Goal: Task Accomplishment & Management: Complete application form

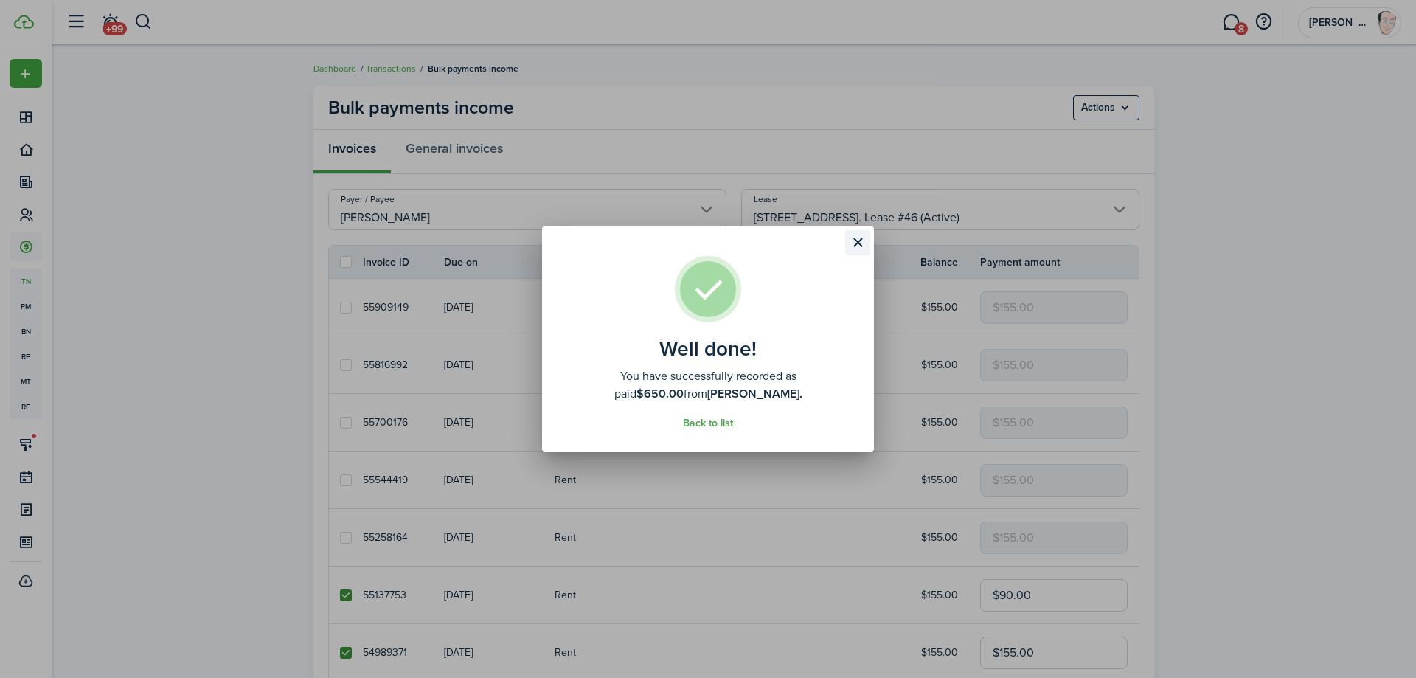
click at [855, 246] on button "Close modal" at bounding box center [857, 242] width 25 height 25
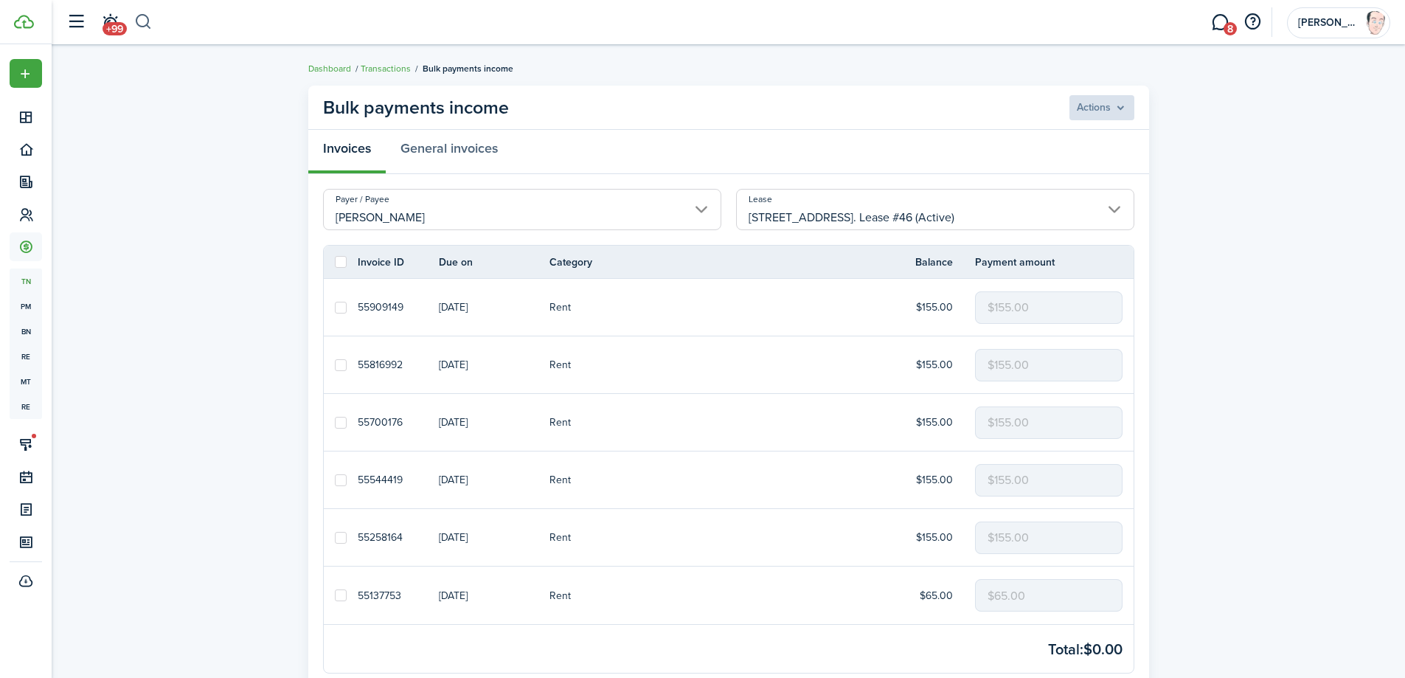
click at [138, 22] on button "button" at bounding box center [143, 22] width 18 height 25
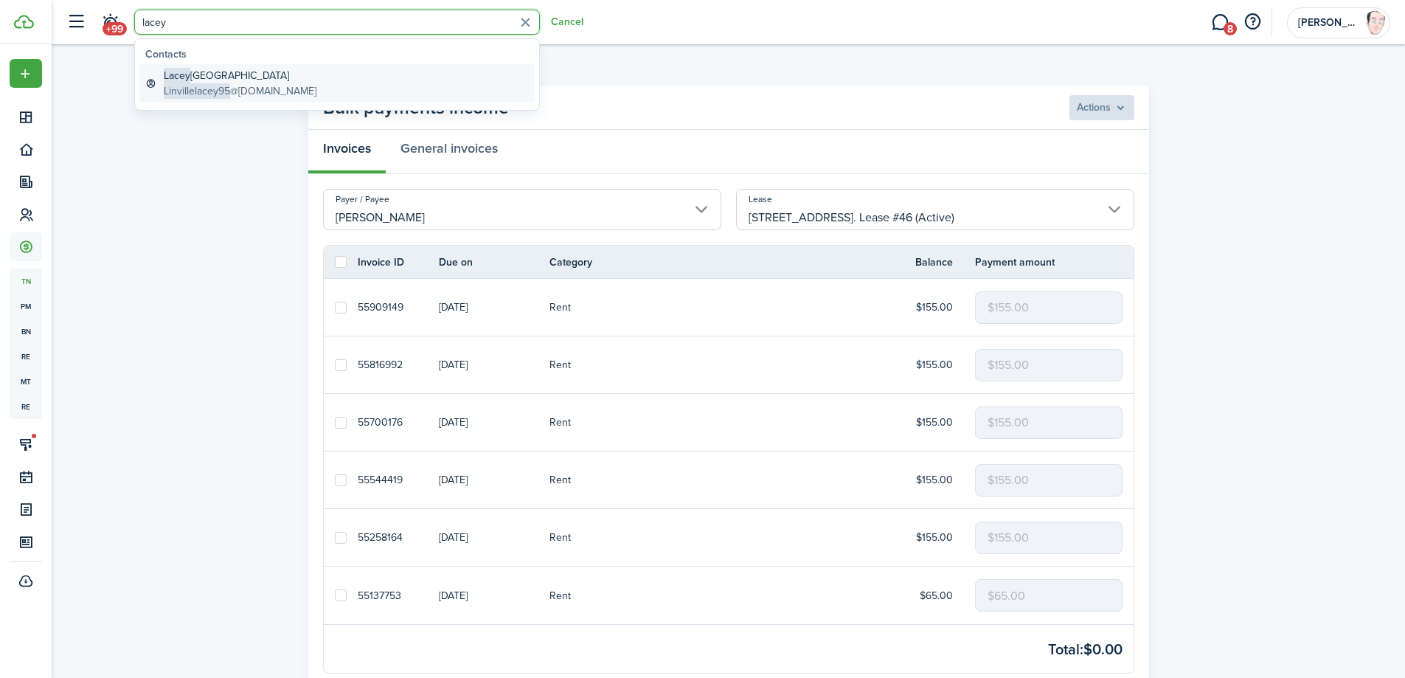
type input "lacey"
click at [212, 84] on span "Linvillelacey95" at bounding box center [197, 90] width 66 height 15
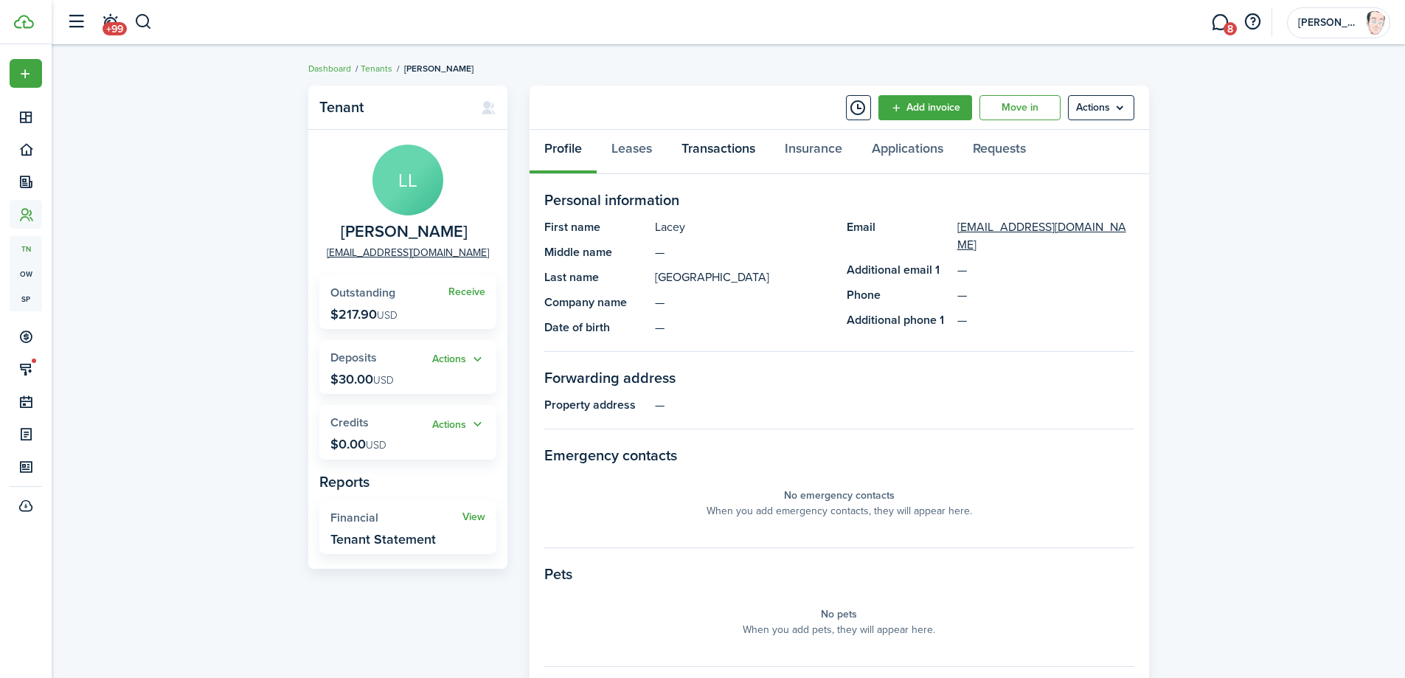
click at [727, 151] on link "Transactions" at bounding box center [718, 152] width 103 height 44
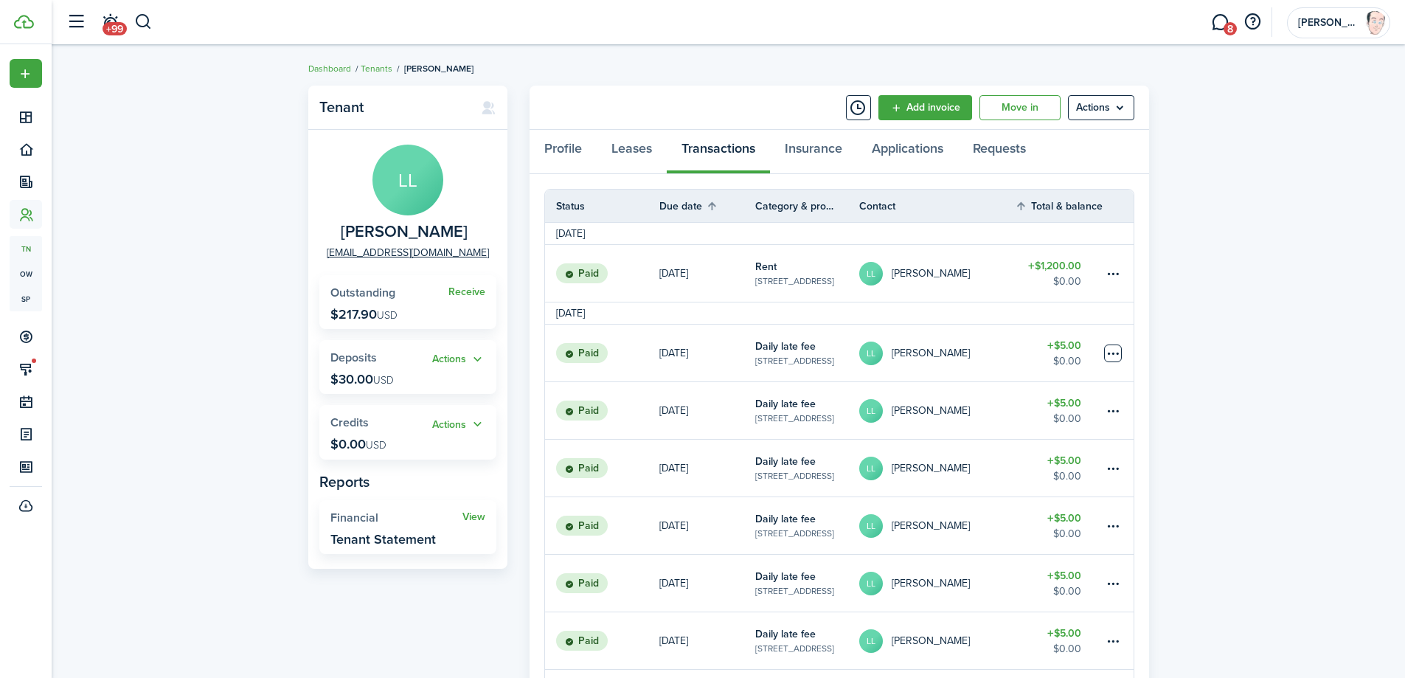
click at [1112, 351] on table-menu-btn-icon at bounding box center [1113, 353] width 18 height 18
click at [931, 358] on table-profile-info-text "[PERSON_NAME]" at bounding box center [930, 353] width 78 height 12
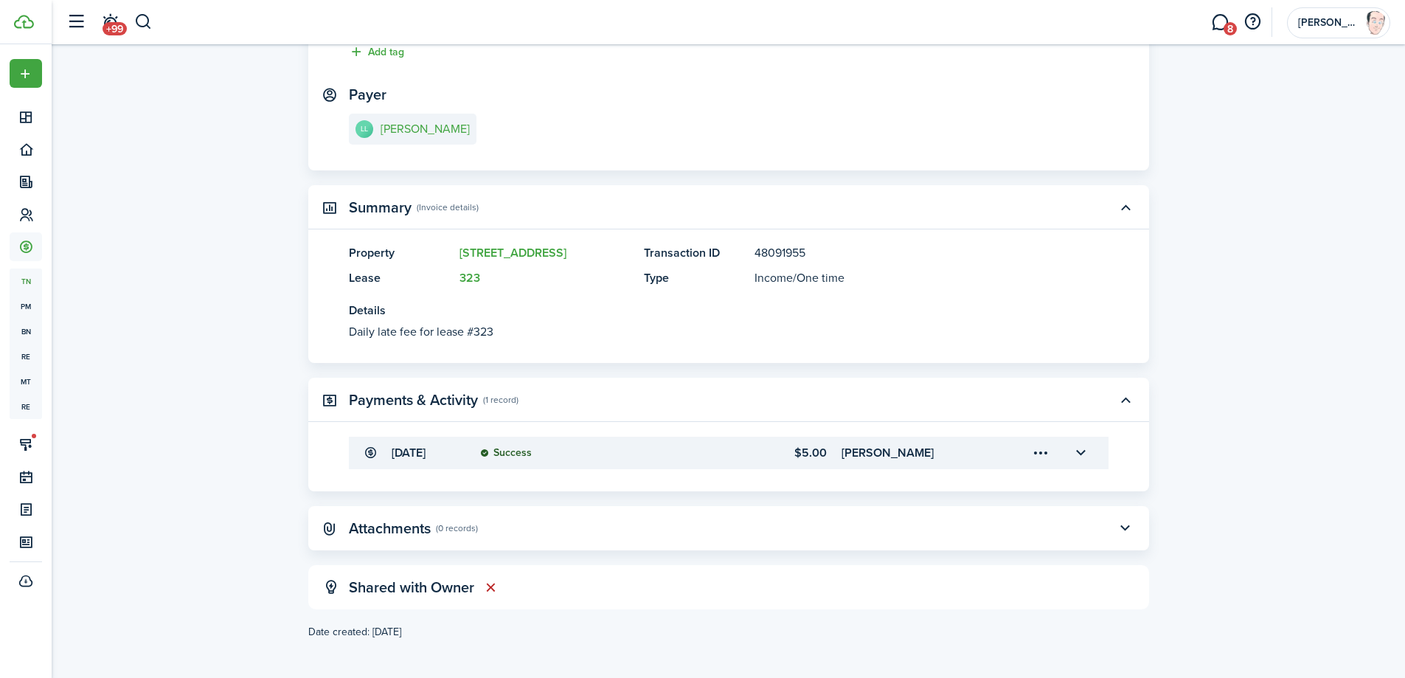
scroll to position [209, 0]
click at [1075, 451] on button "button" at bounding box center [1080, 450] width 25 height 25
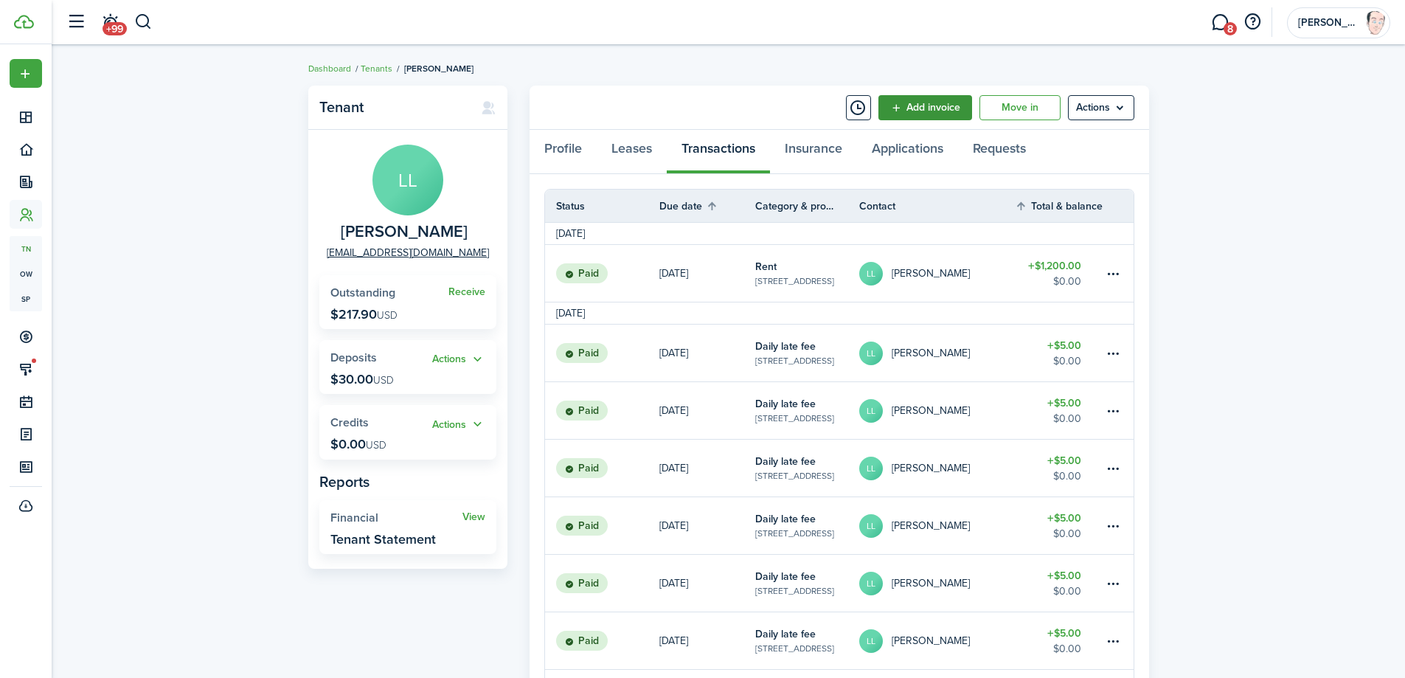
click at [932, 102] on link "Add invoice" at bounding box center [925, 107] width 94 height 25
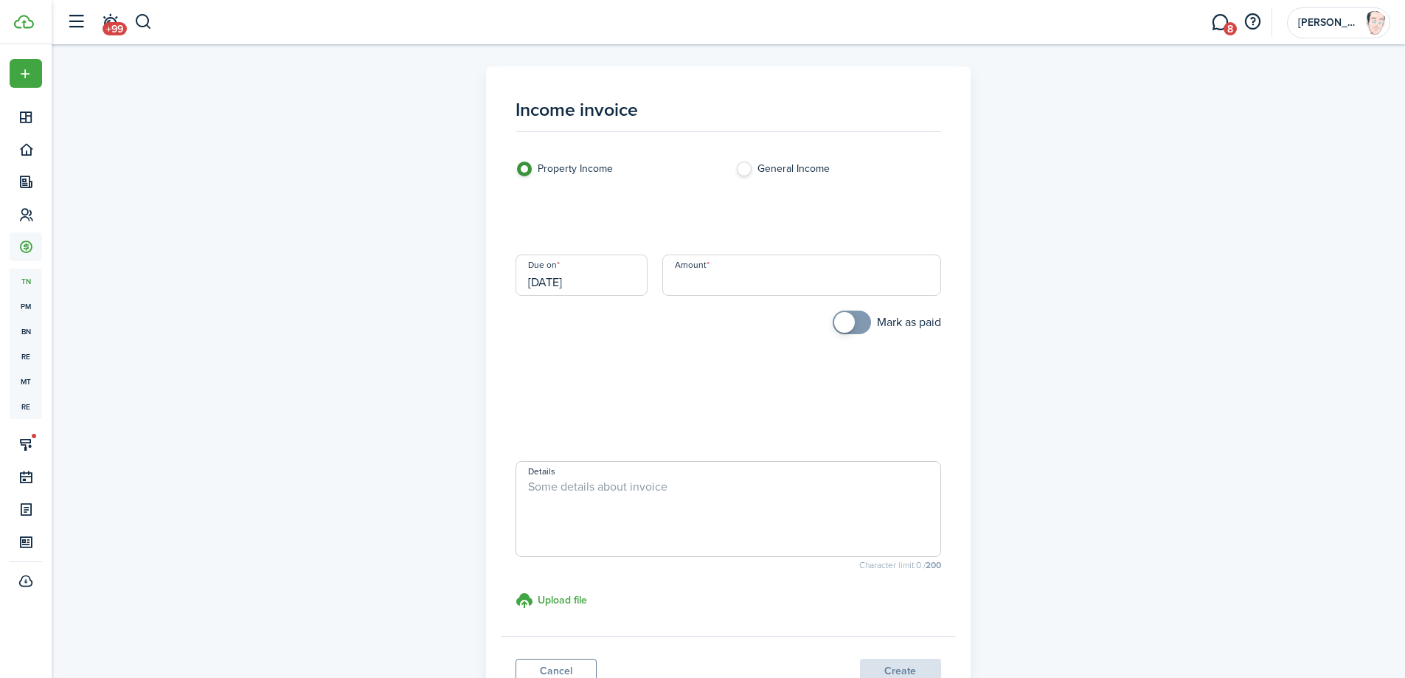
click at [656, 220] on loading-skeleton at bounding box center [727, 218] width 425 height 41
click at [655, 220] on input "Category & subcategory" at bounding box center [727, 218] width 425 height 41
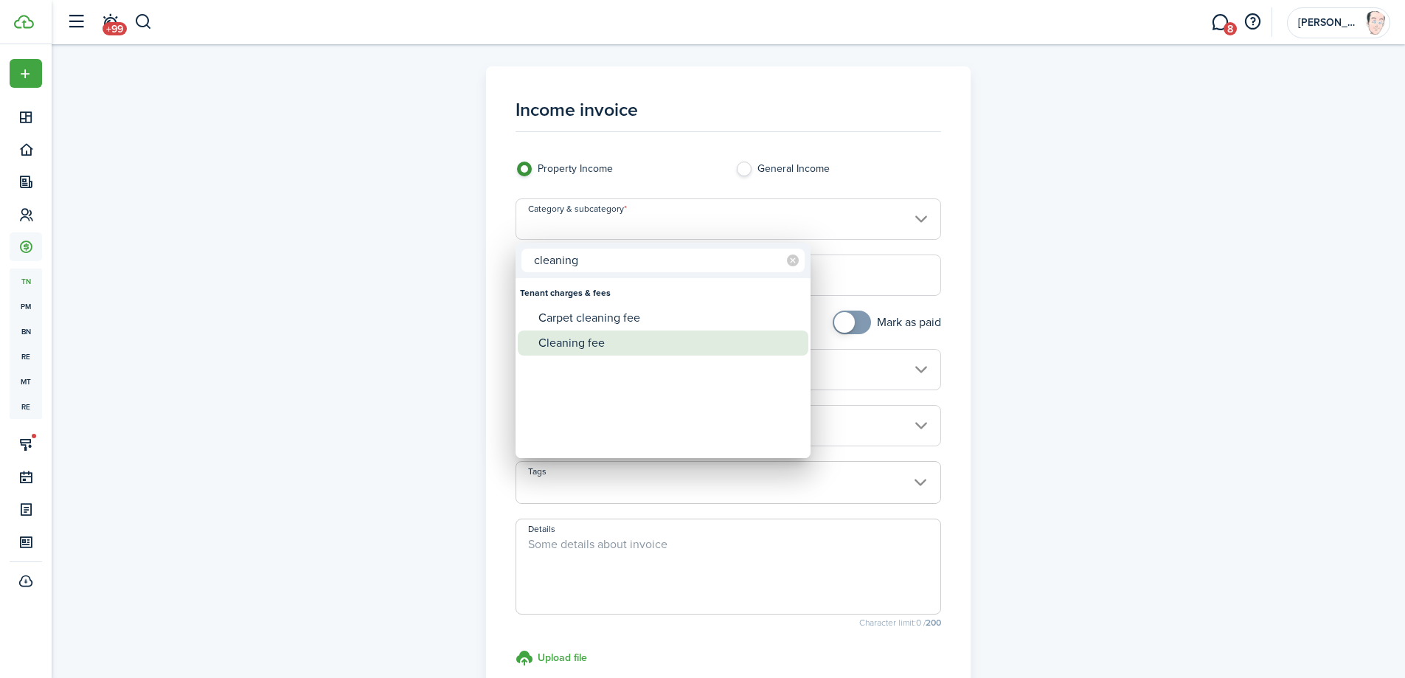
type input "cleaning"
click at [588, 344] on div "Cleaning fee" at bounding box center [668, 342] width 261 height 25
type input "Tenant charges & fees / Cleaning fee"
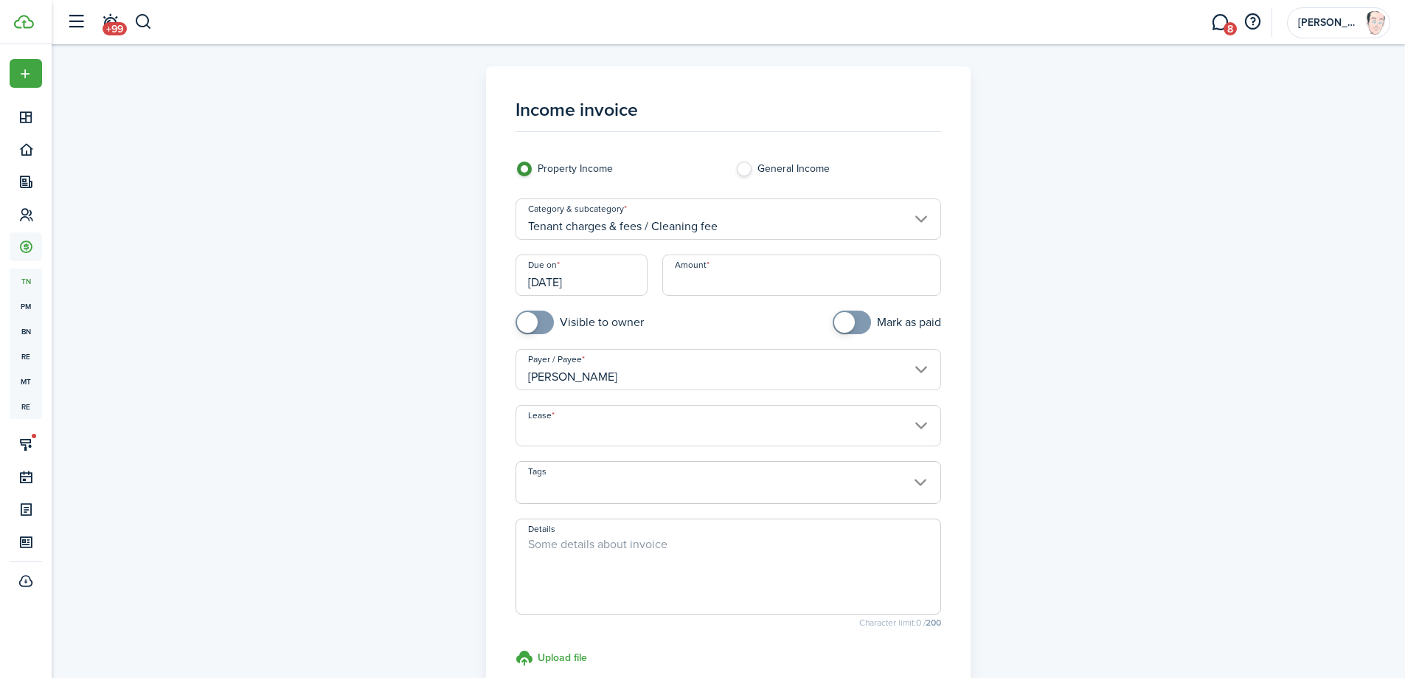
click at [602, 285] on input "[DATE]" at bounding box center [581, 274] width 132 height 41
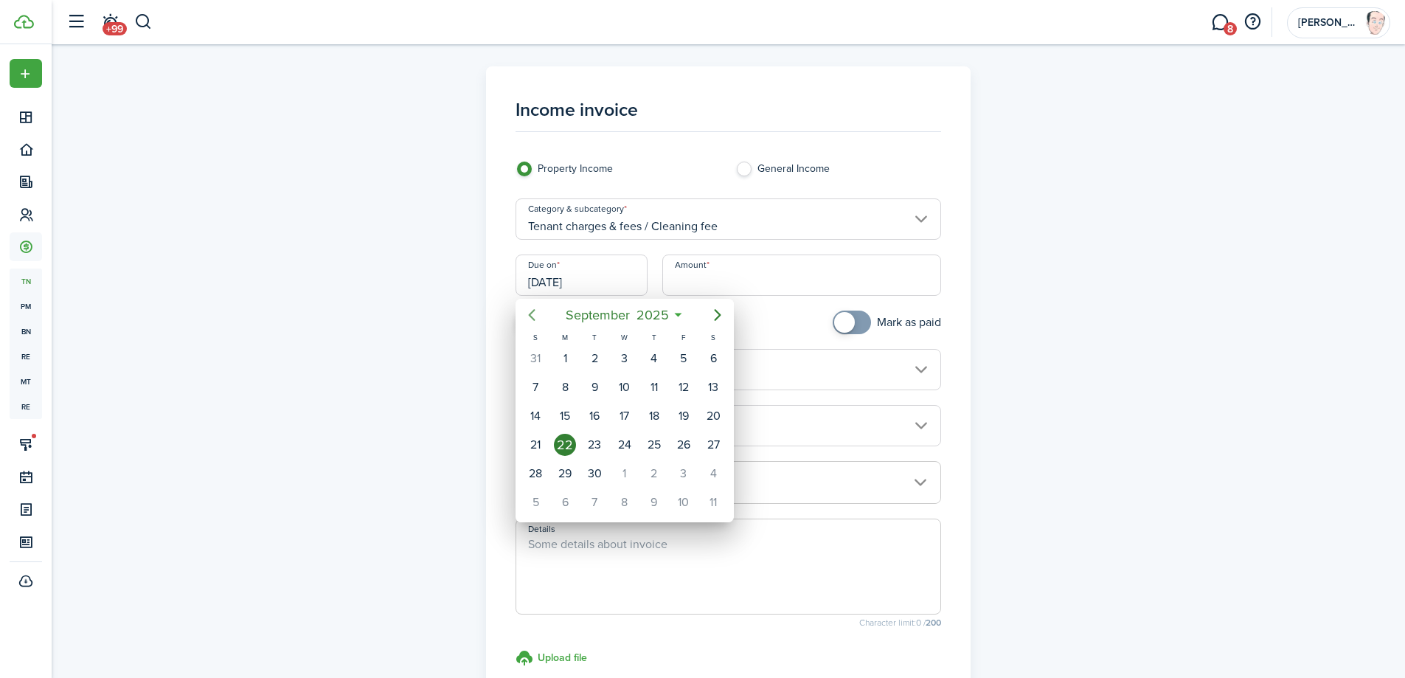
click at [532, 314] on icon "Previous page" at bounding box center [532, 315] width 18 height 18
click at [529, 317] on icon "Previous page" at bounding box center [532, 315] width 18 height 18
click at [529, 318] on icon "Previous page" at bounding box center [532, 315] width 18 height 18
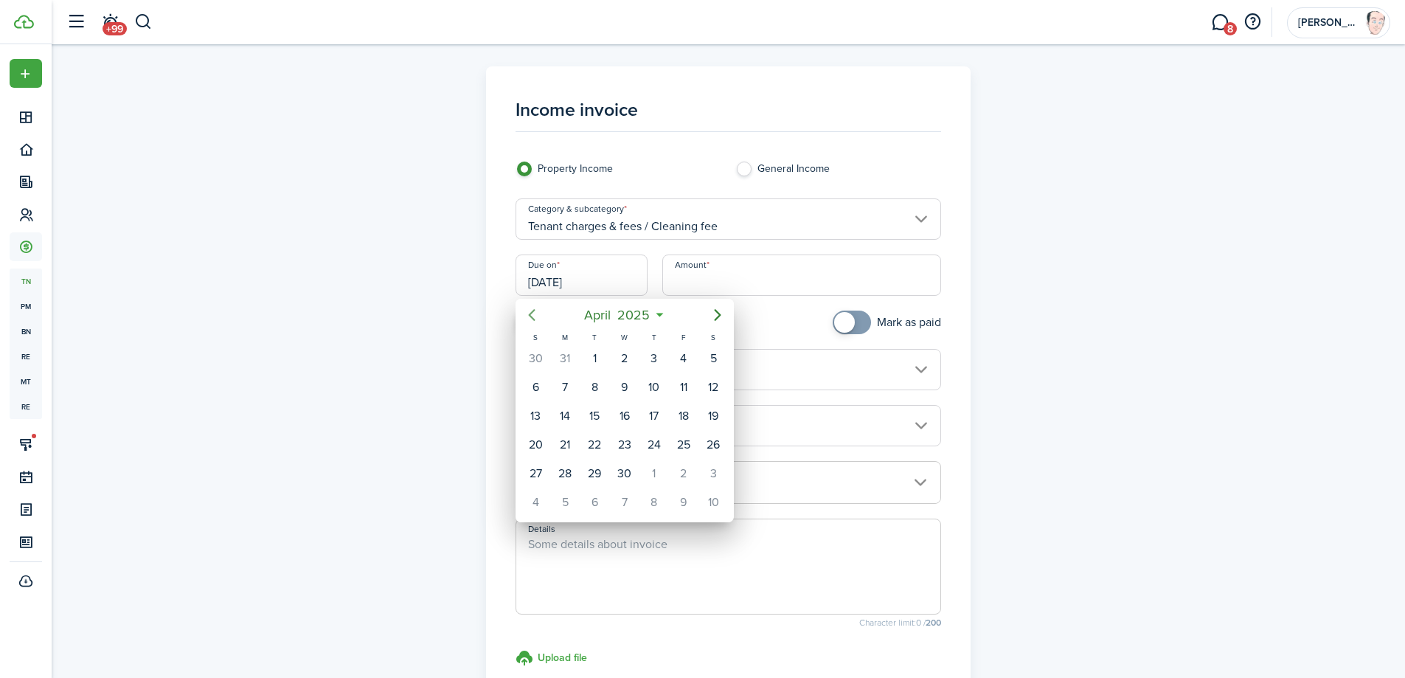
click at [529, 318] on icon "Previous page" at bounding box center [532, 315] width 18 height 18
click at [529, 319] on icon "Previous page" at bounding box center [532, 315] width 18 height 18
click at [529, 320] on icon "Previous page" at bounding box center [532, 315] width 18 height 18
click at [627, 415] on div "15" at bounding box center [624, 416] width 22 height 22
type input "[DATE]"
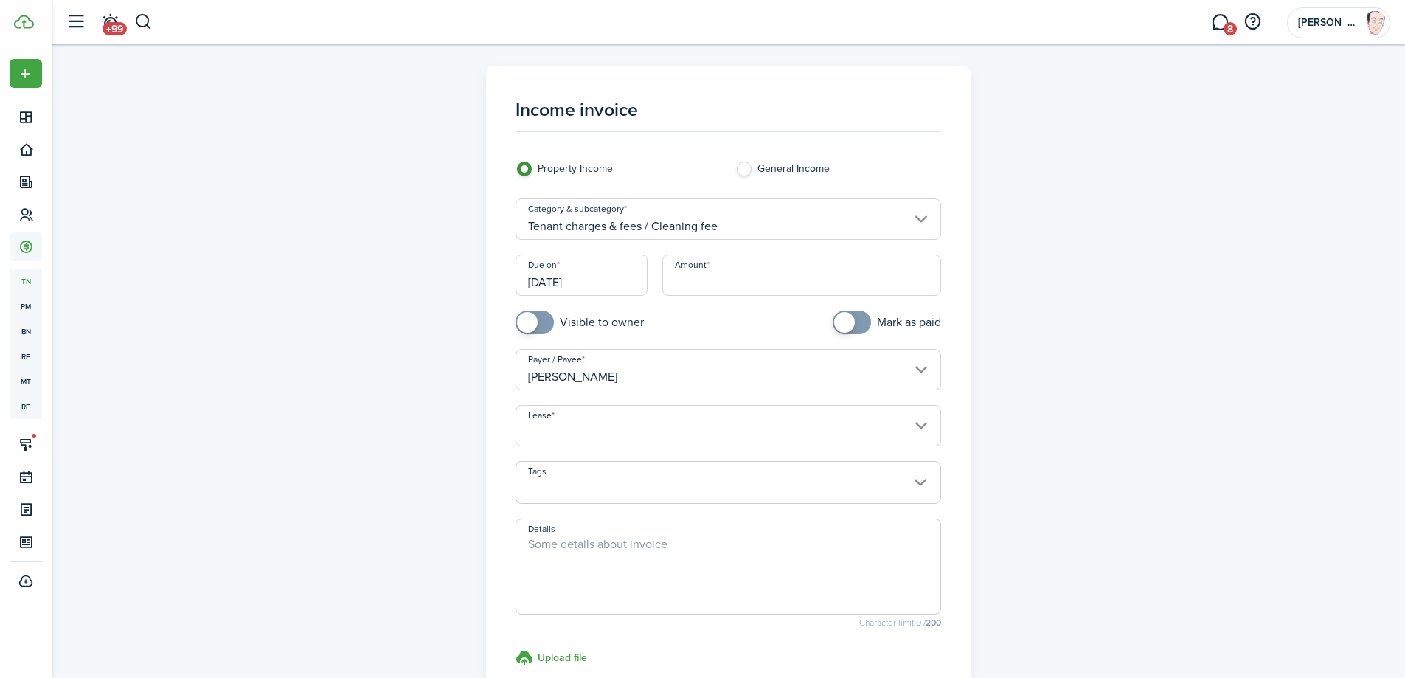
click at [727, 281] on input "Amount" at bounding box center [801, 274] width 279 height 41
click at [692, 435] on input "Lease" at bounding box center [727, 425] width 425 height 41
type input "$500.00"
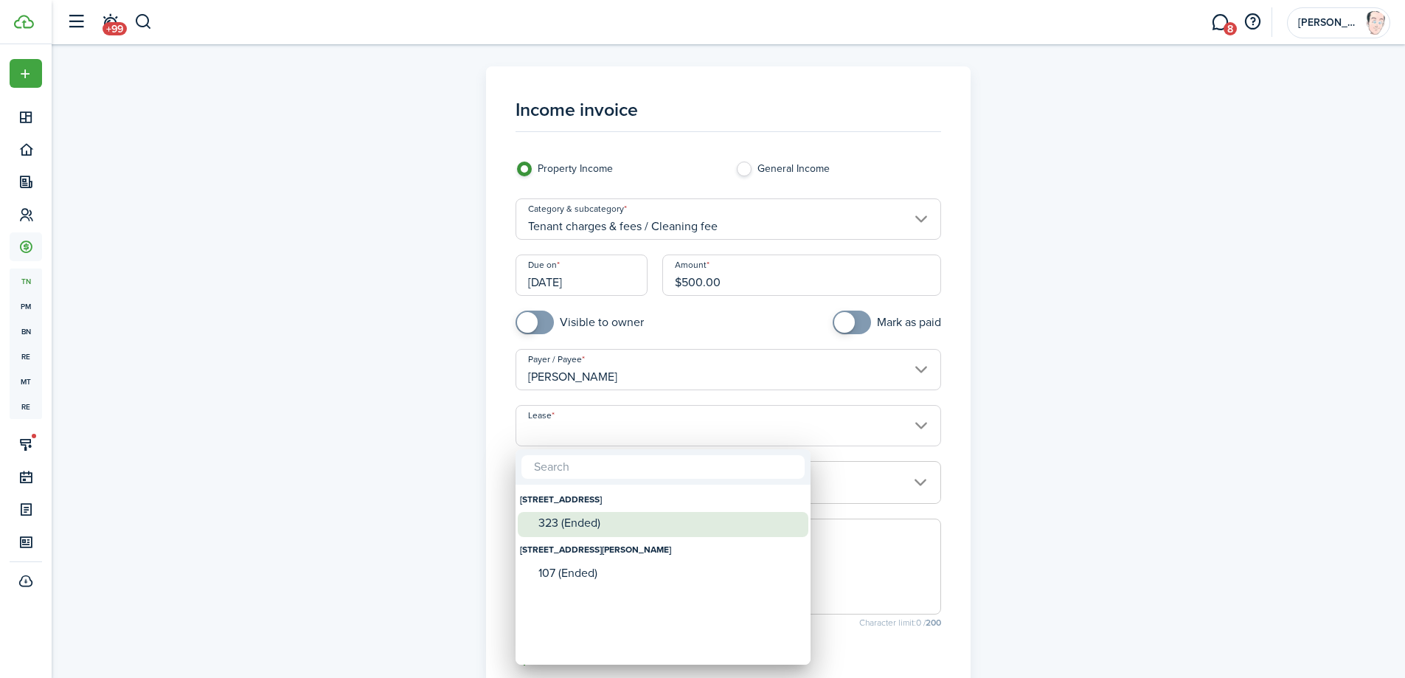
click at [573, 529] on div "323 (Ended)" at bounding box center [668, 522] width 261 height 13
type input "[STREET_ADDRESS] (Ended)"
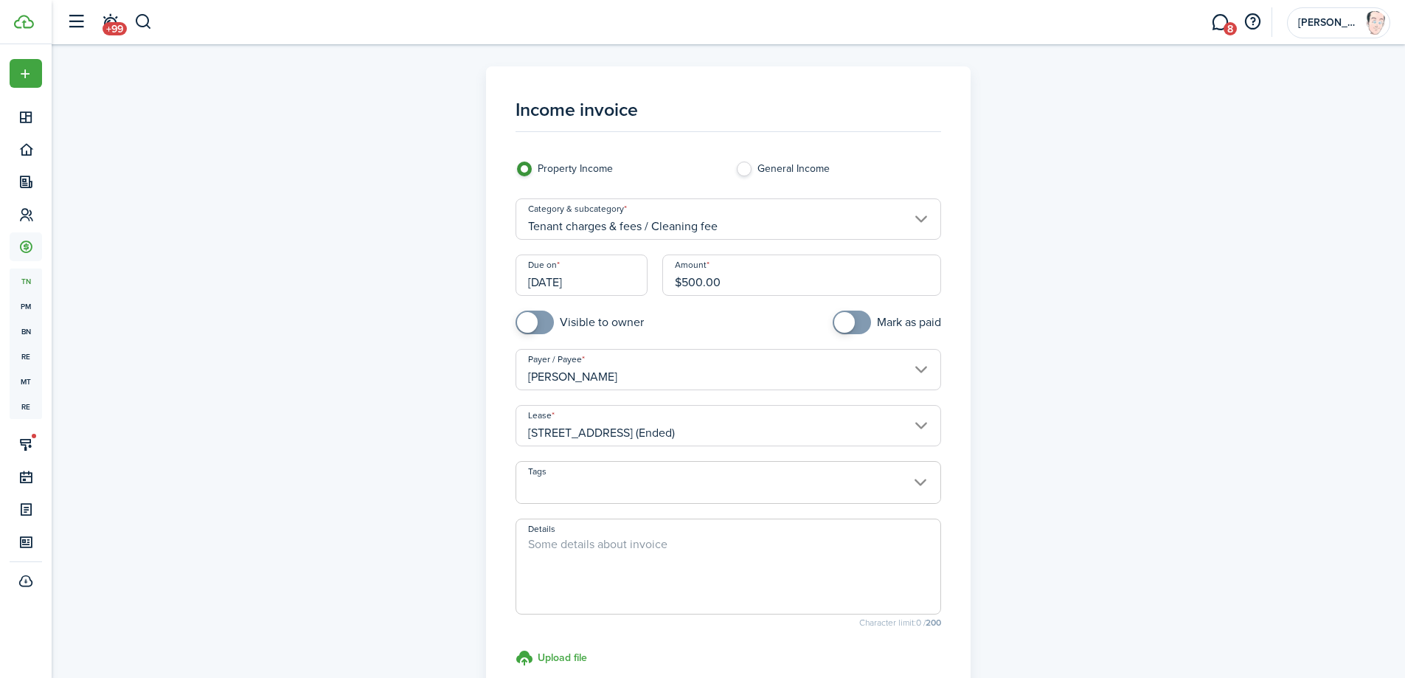
click at [629, 563] on textarea "Details" at bounding box center [728, 570] width 424 height 71
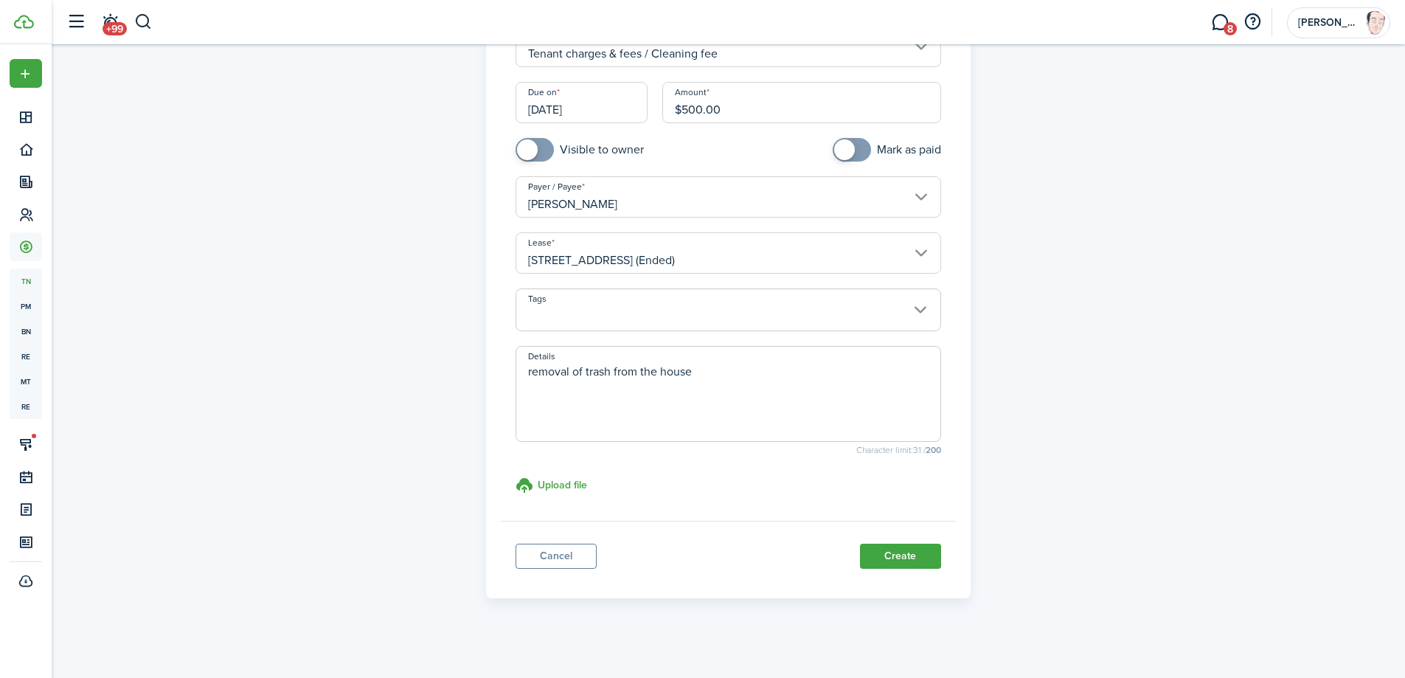
scroll to position [178, 0]
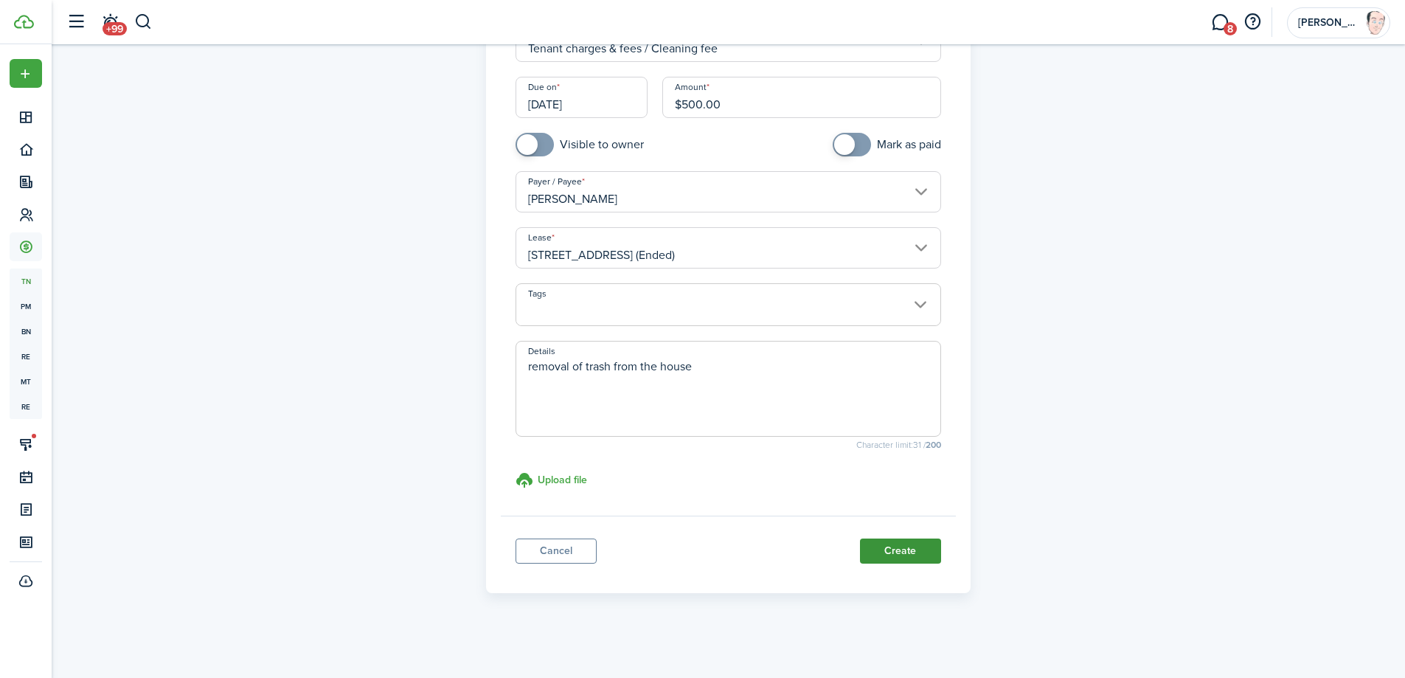
type textarea "removal of trash from the house"
click at [908, 548] on button "Create" at bounding box center [900, 550] width 81 height 25
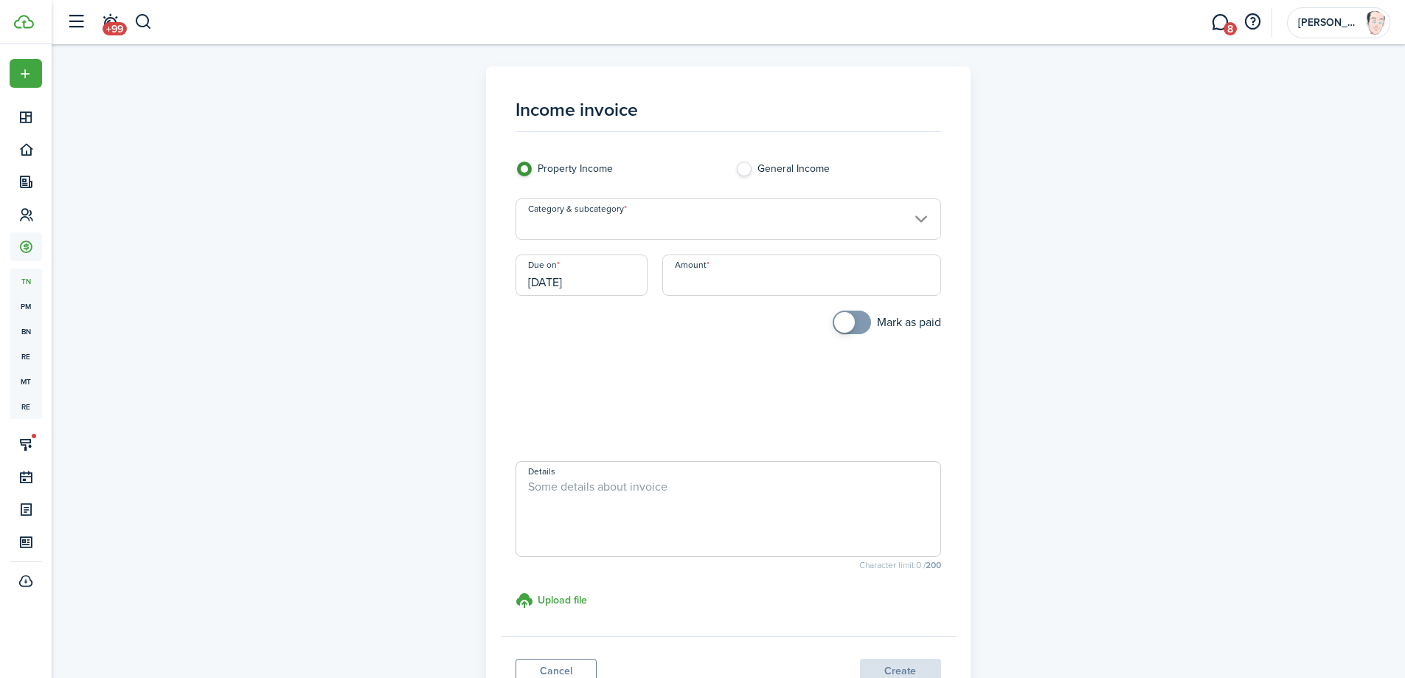
scroll to position [120, 0]
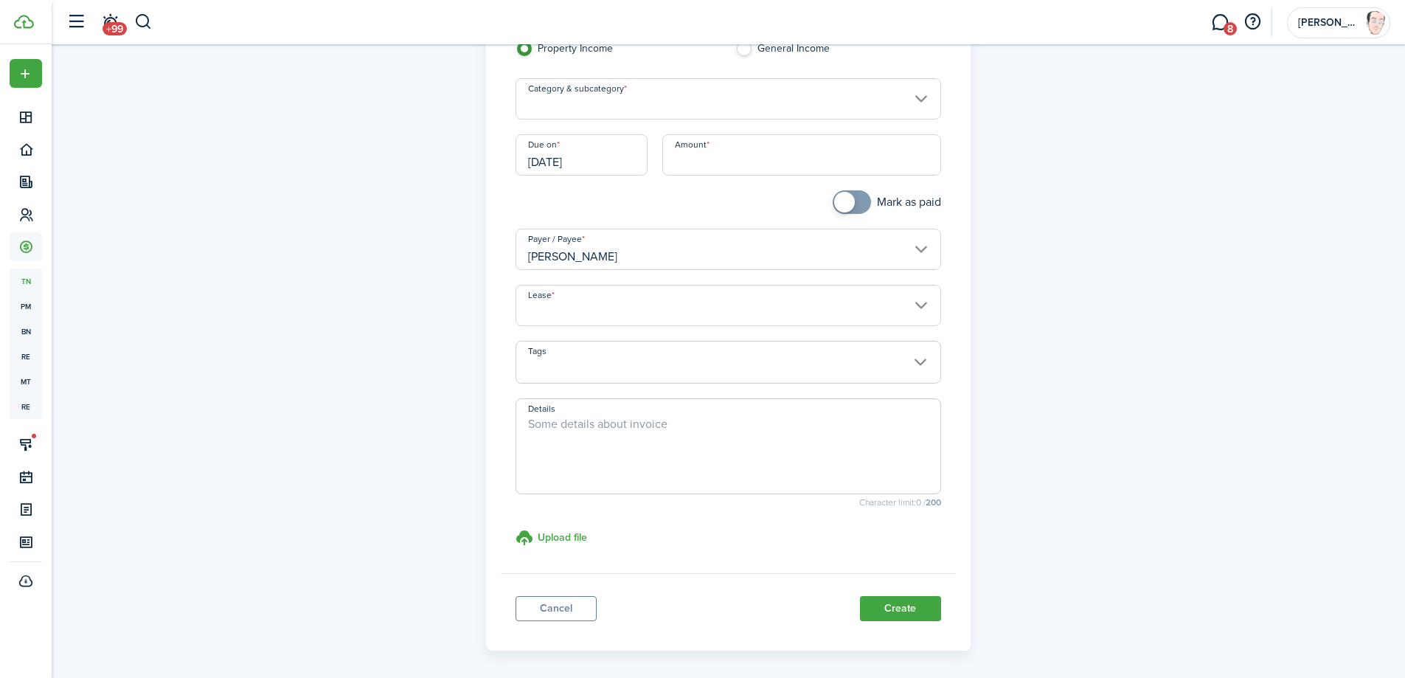
click at [378, 299] on div "Income invoice Property Income General Income Category & subcategory Due on [DA…" at bounding box center [728, 298] width 855 height 704
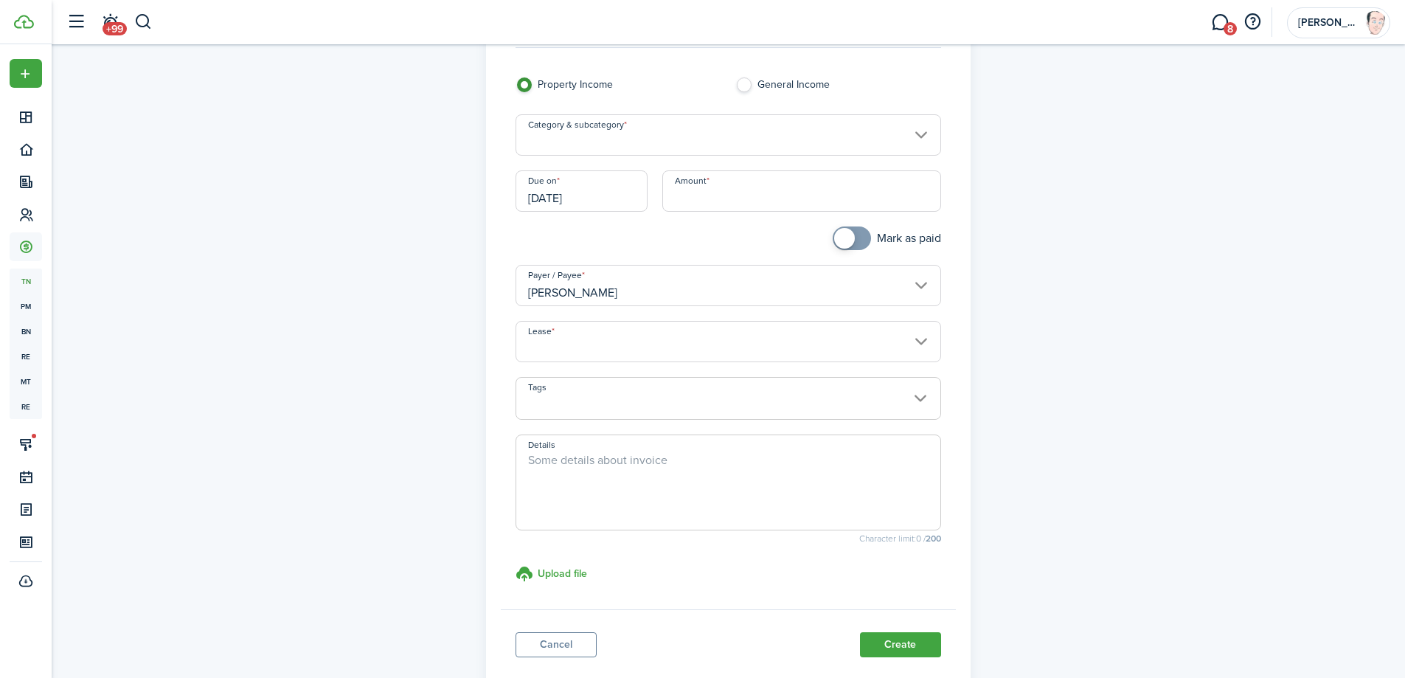
scroll to position [178, 0]
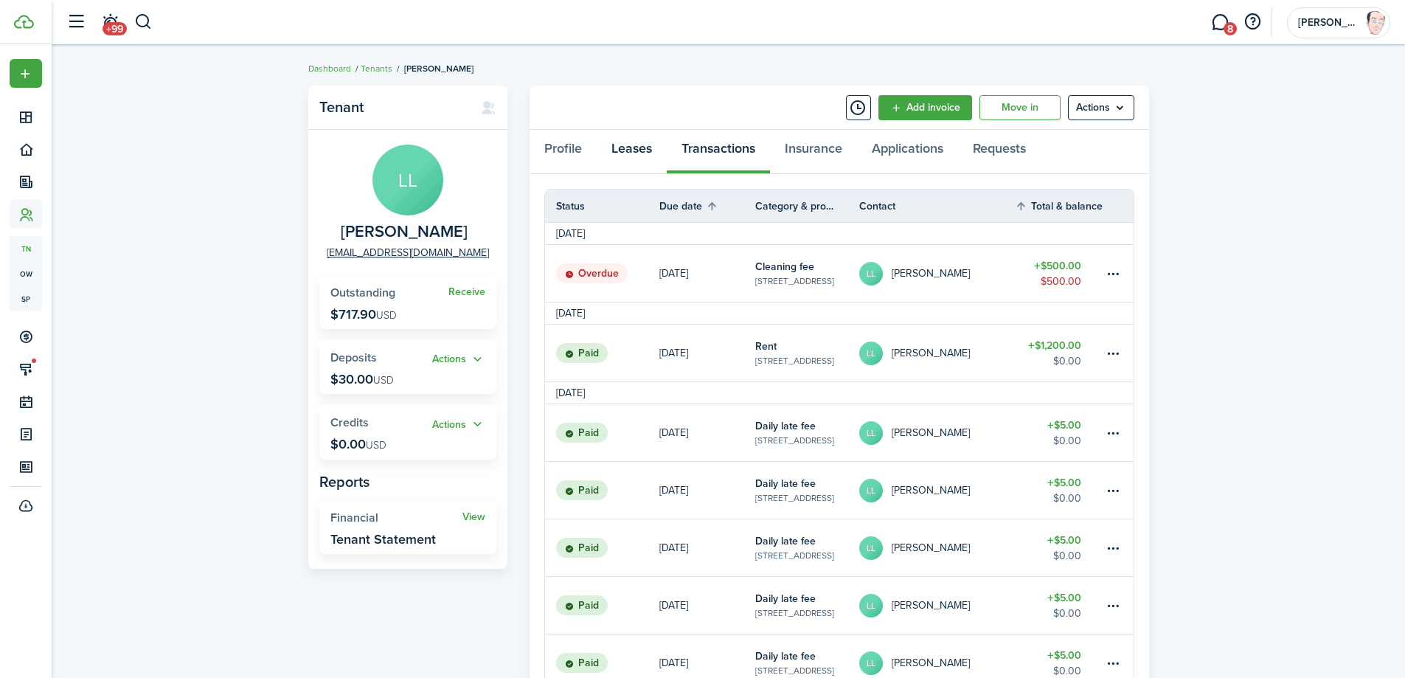
click at [633, 147] on link "Leases" at bounding box center [631, 152] width 70 height 44
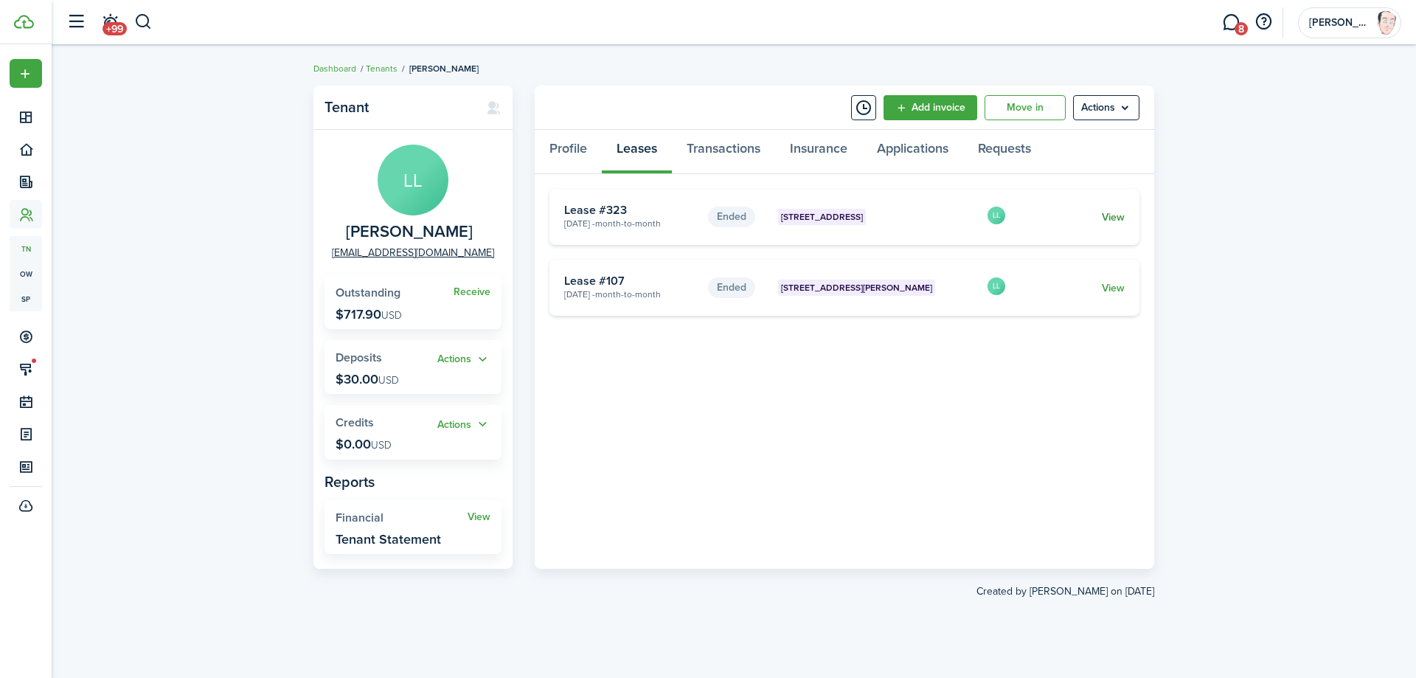
click at [1110, 215] on link "View" at bounding box center [1113, 216] width 23 height 15
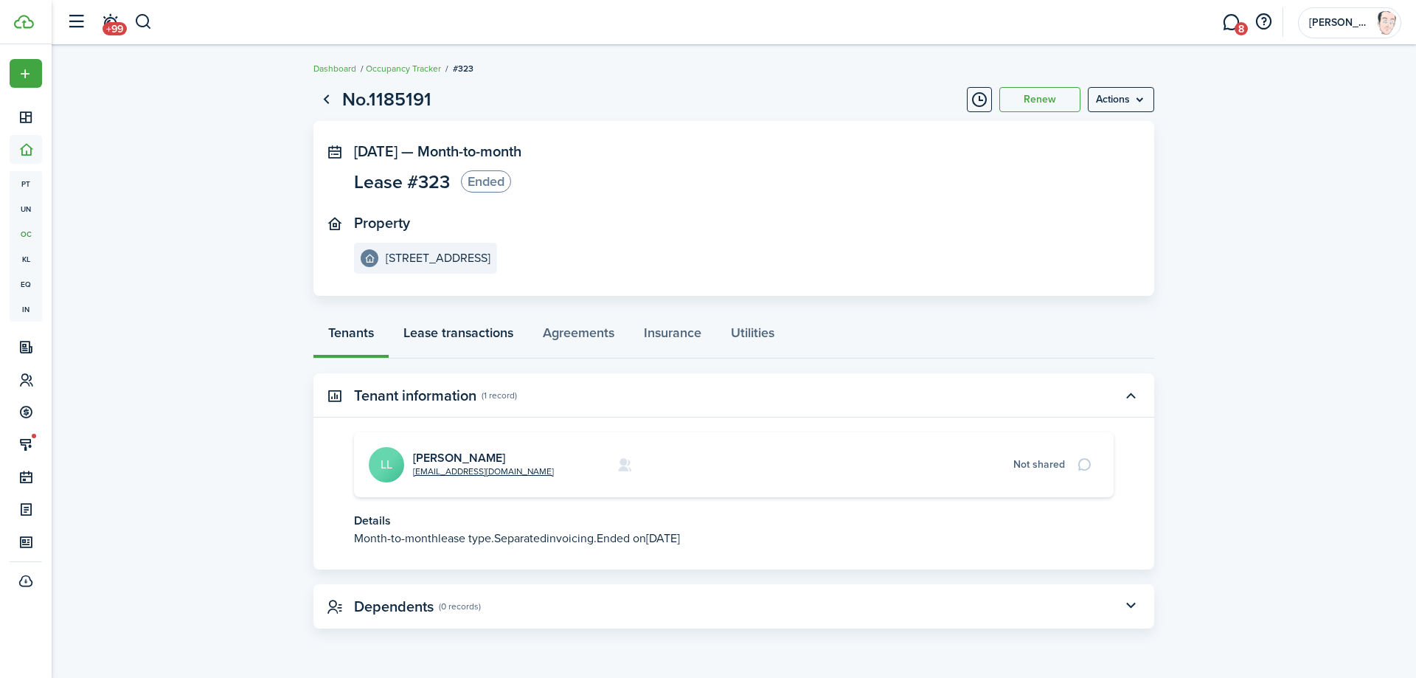
click at [475, 331] on link "Lease transactions" at bounding box center [458, 336] width 139 height 44
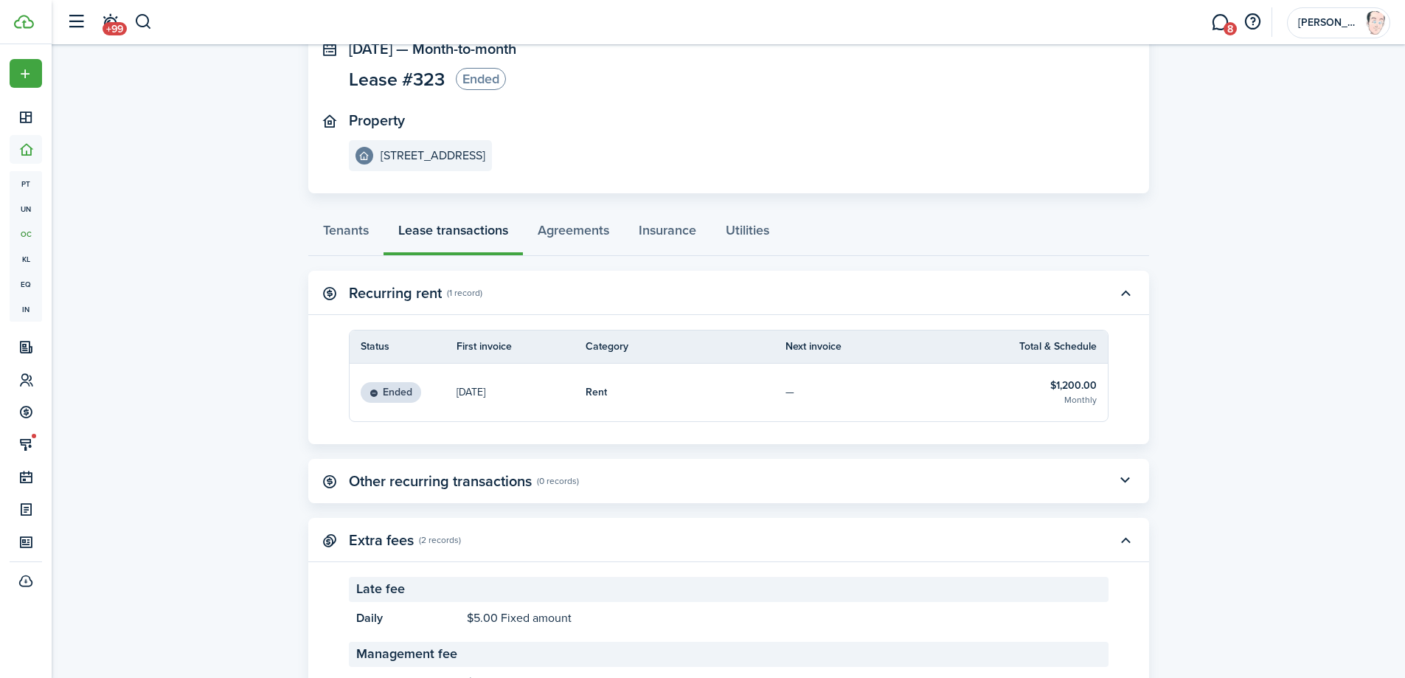
scroll to position [222, 0]
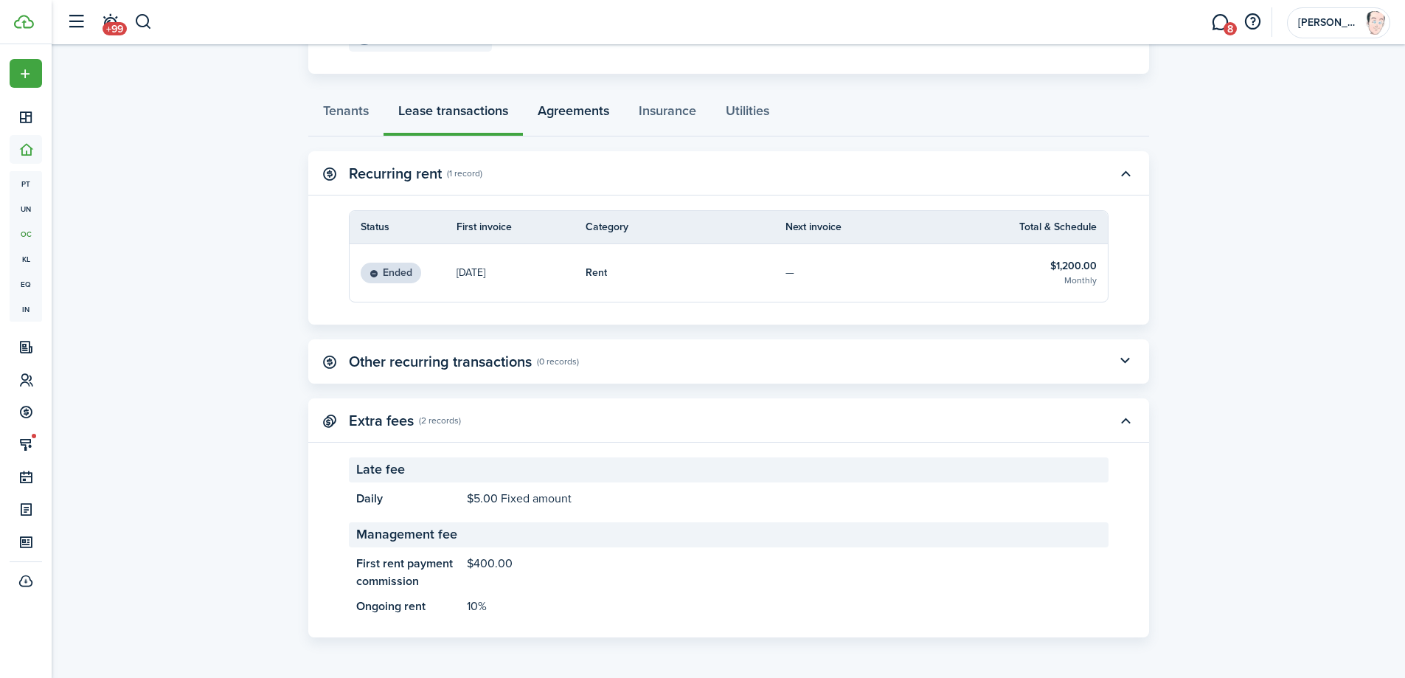
click at [572, 111] on link "Agreements" at bounding box center [573, 114] width 101 height 44
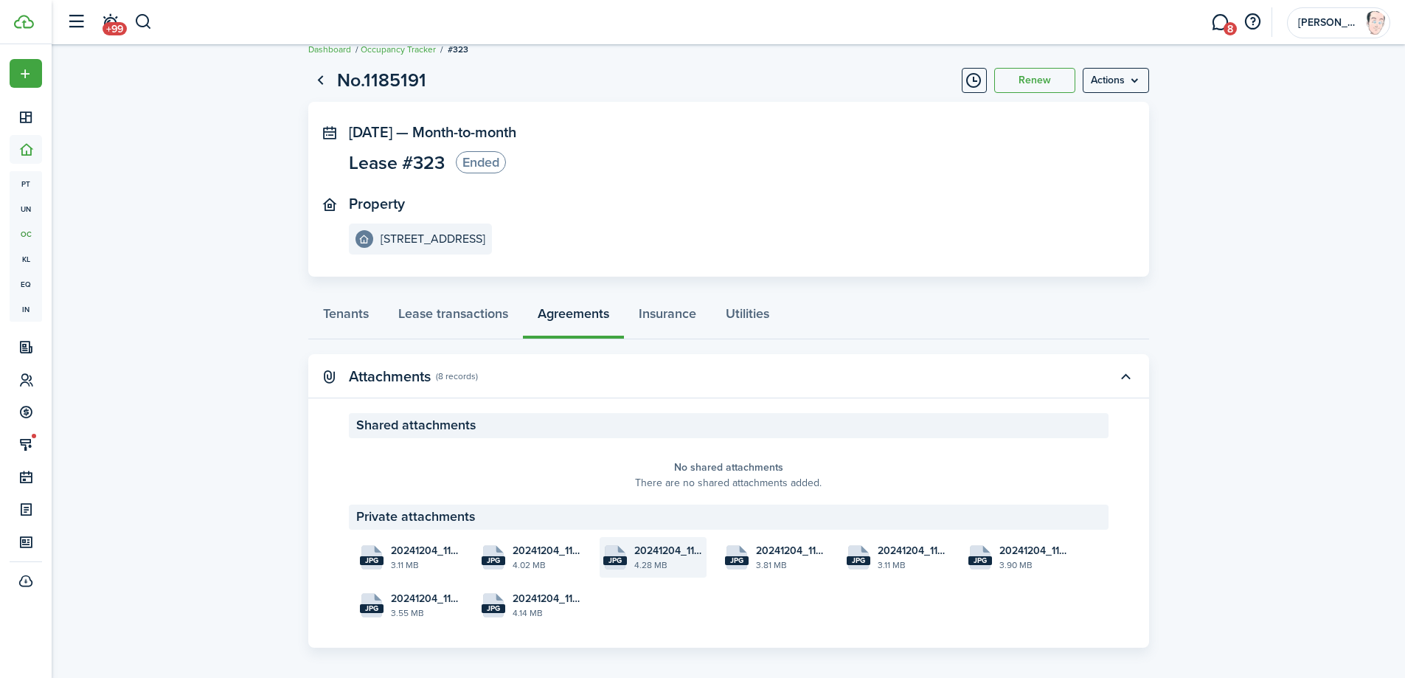
scroll to position [29, 0]
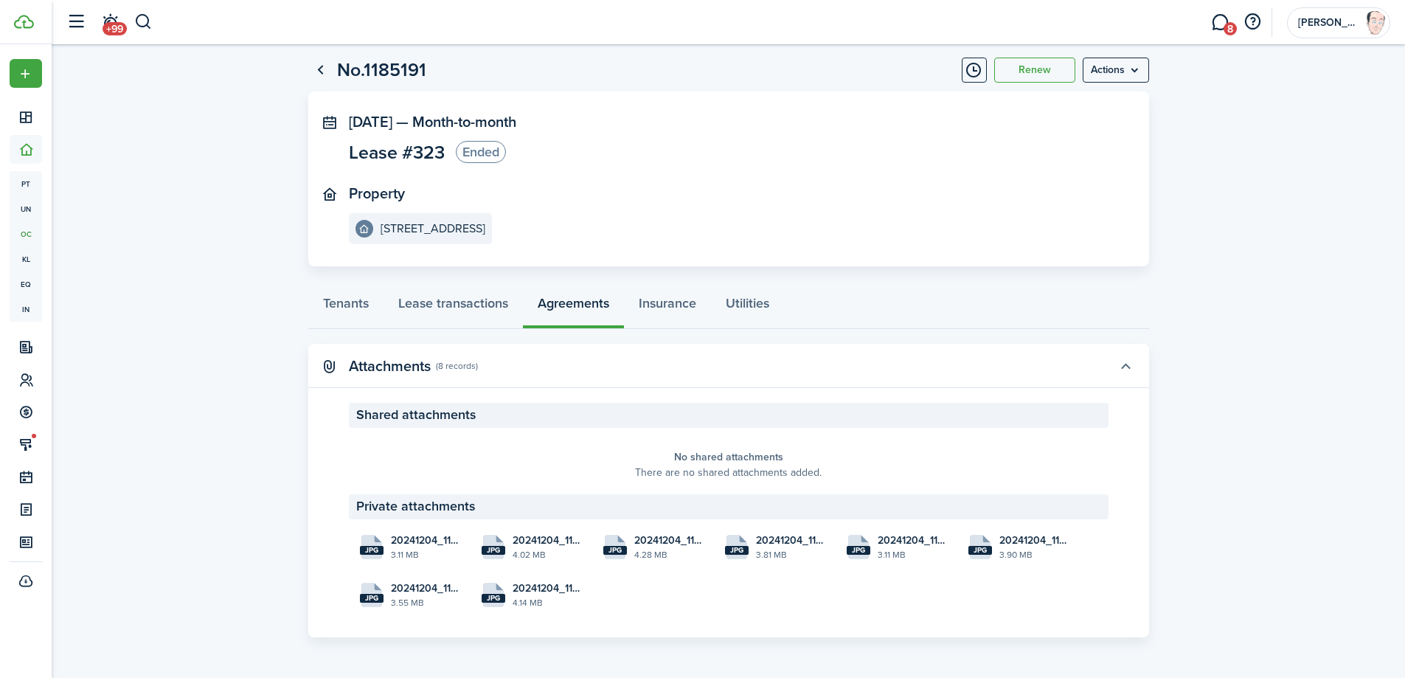
click at [1127, 367] on button "button" at bounding box center [1125, 365] width 25 height 25
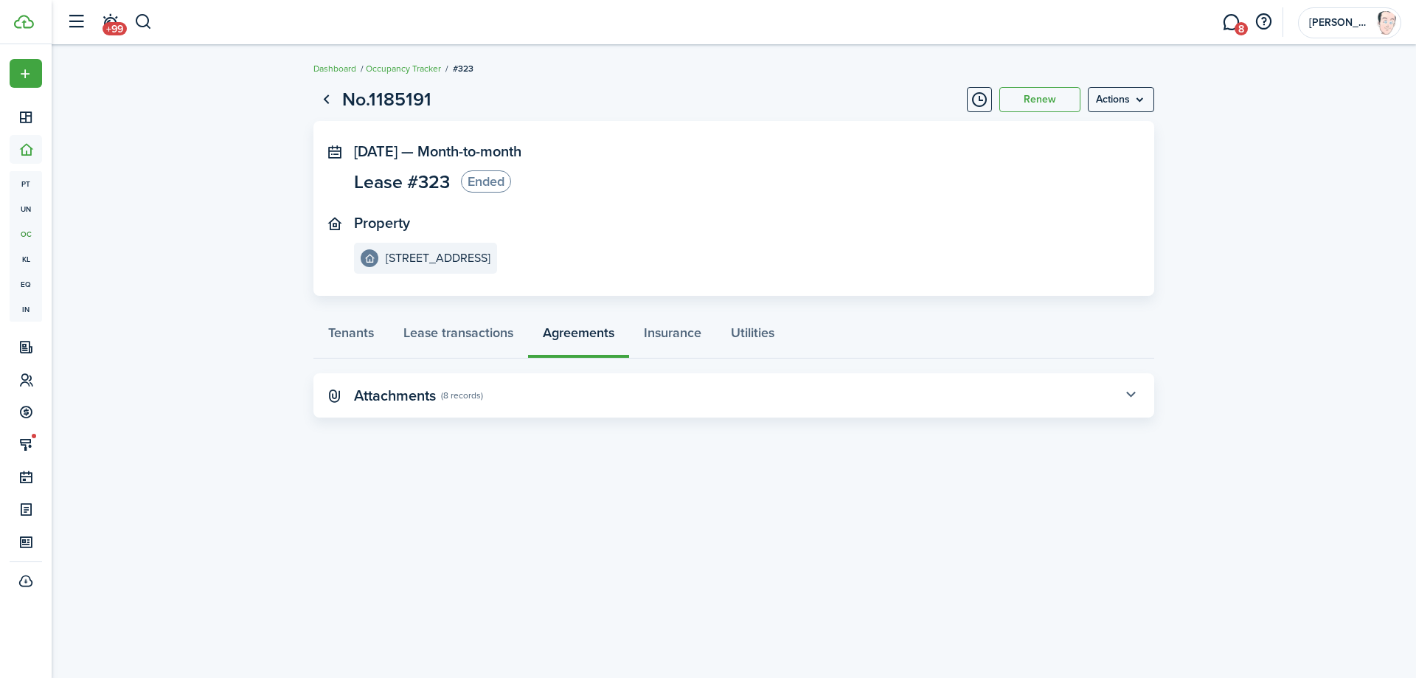
click at [1126, 395] on button "button" at bounding box center [1130, 395] width 25 height 25
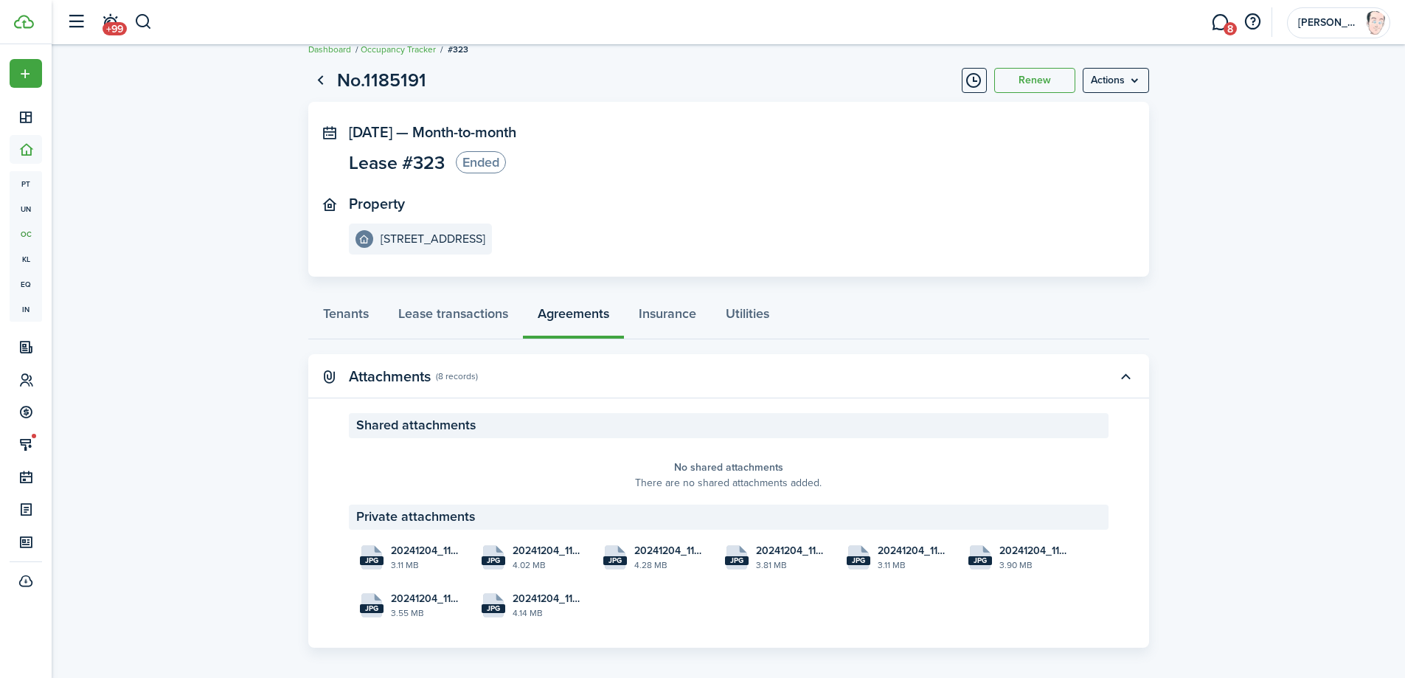
scroll to position [29, 0]
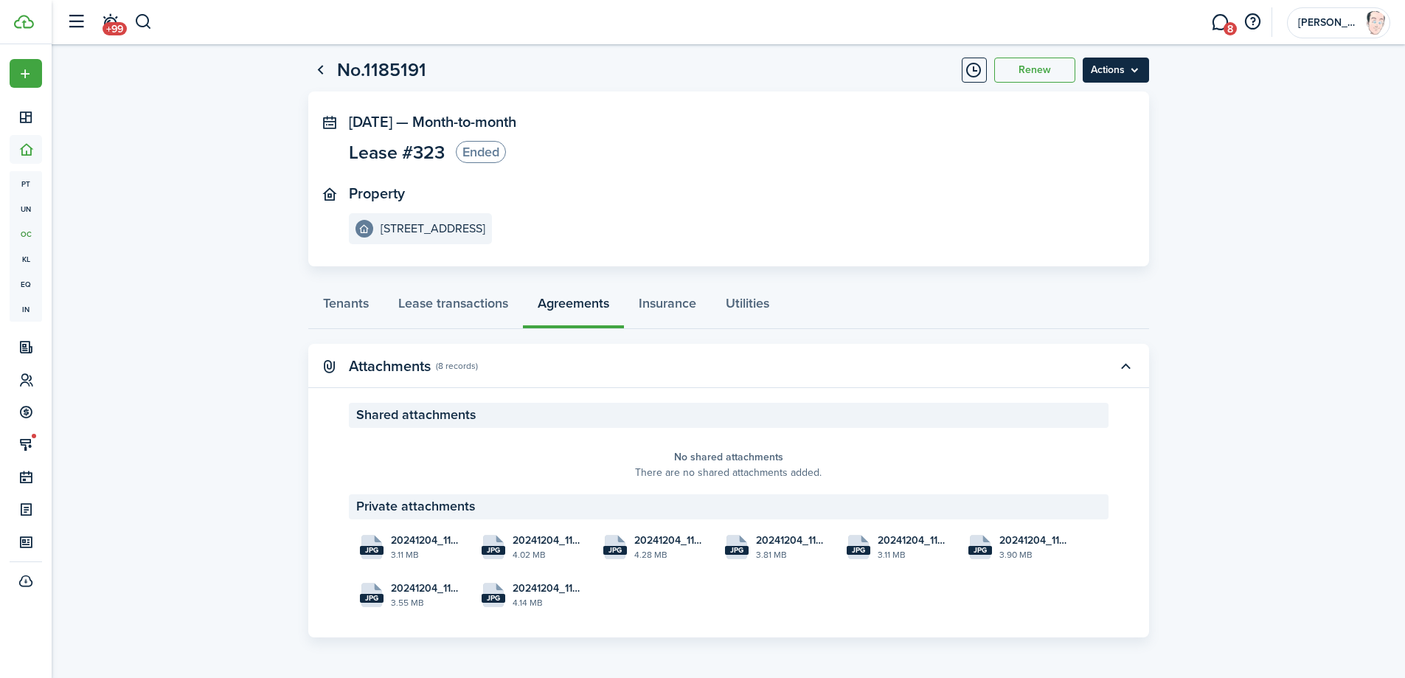
click at [1121, 69] on menu-btn "Actions" at bounding box center [1115, 70] width 66 height 25
click at [961, 170] on panel-main-inner "[DATE] — Month-to-month Lease #323 Ended Property [STREET_ADDRESS]" at bounding box center [706, 179] width 715 height 131
click at [621, 592] on files "jpg 20241204_113105.jpg 3.11 MB jpg 20241204_113059.jpg 4.02 MB jpg 20241204_11…" at bounding box center [728, 570] width 759 height 88
click at [456, 504] on panel-main-section-header "Private attachments" at bounding box center [728, 506] width 759 height 25
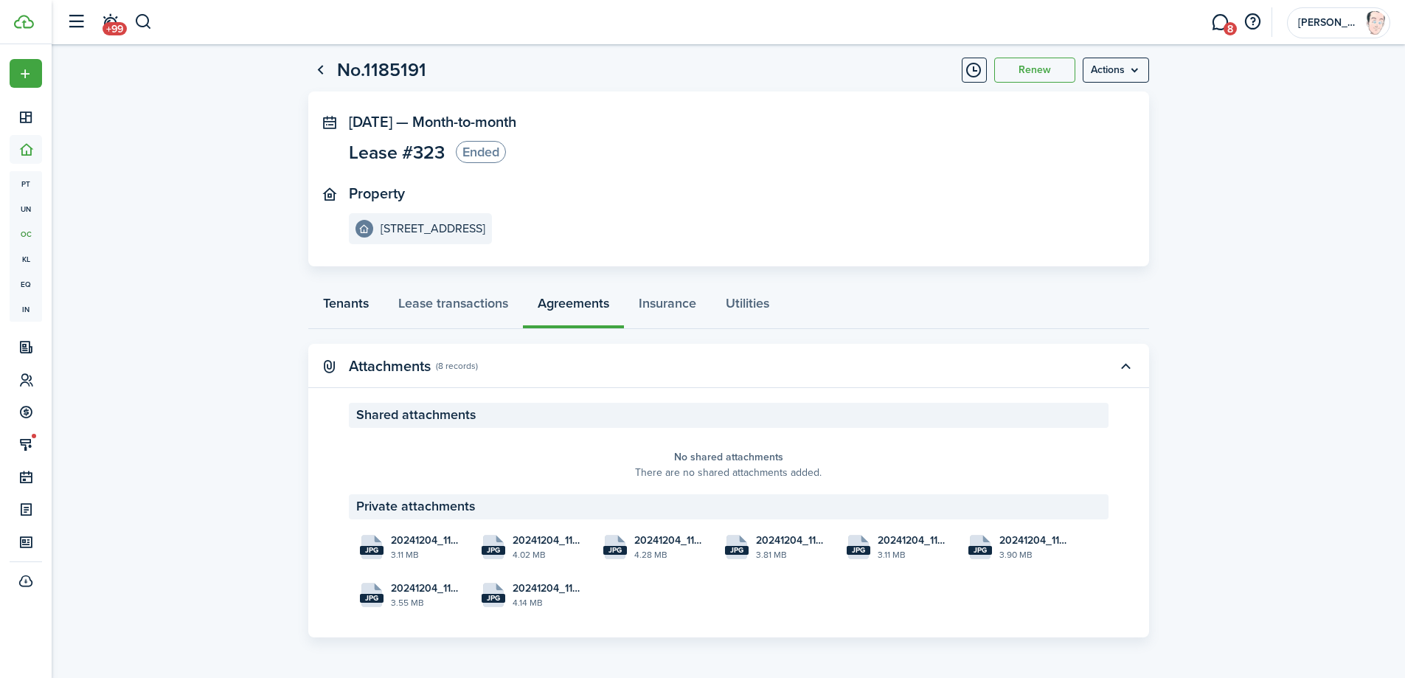
click at [349, 304] on link "Tenants" at bounding box center [345, 307] width 75 height 44
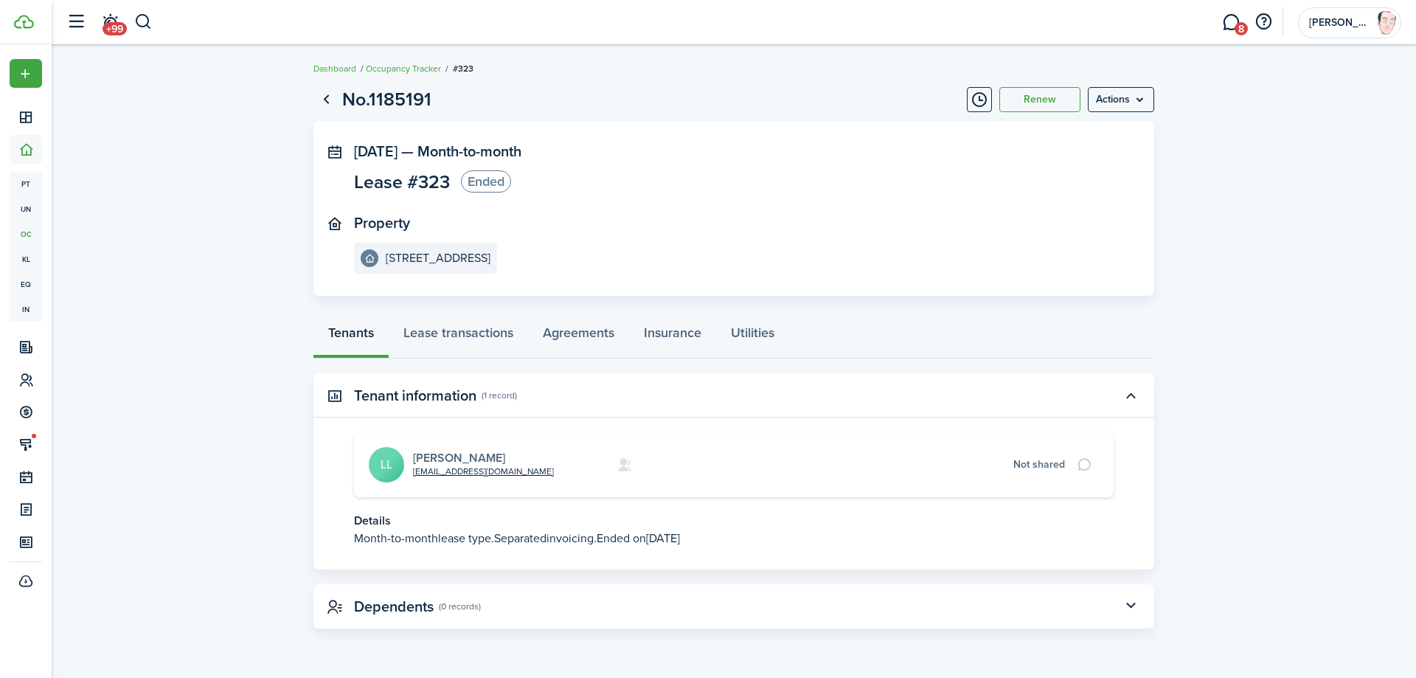
click at [453, 454] on link "[PERSON_NAME]" at bounding box center [459, 457] width 92 height 17
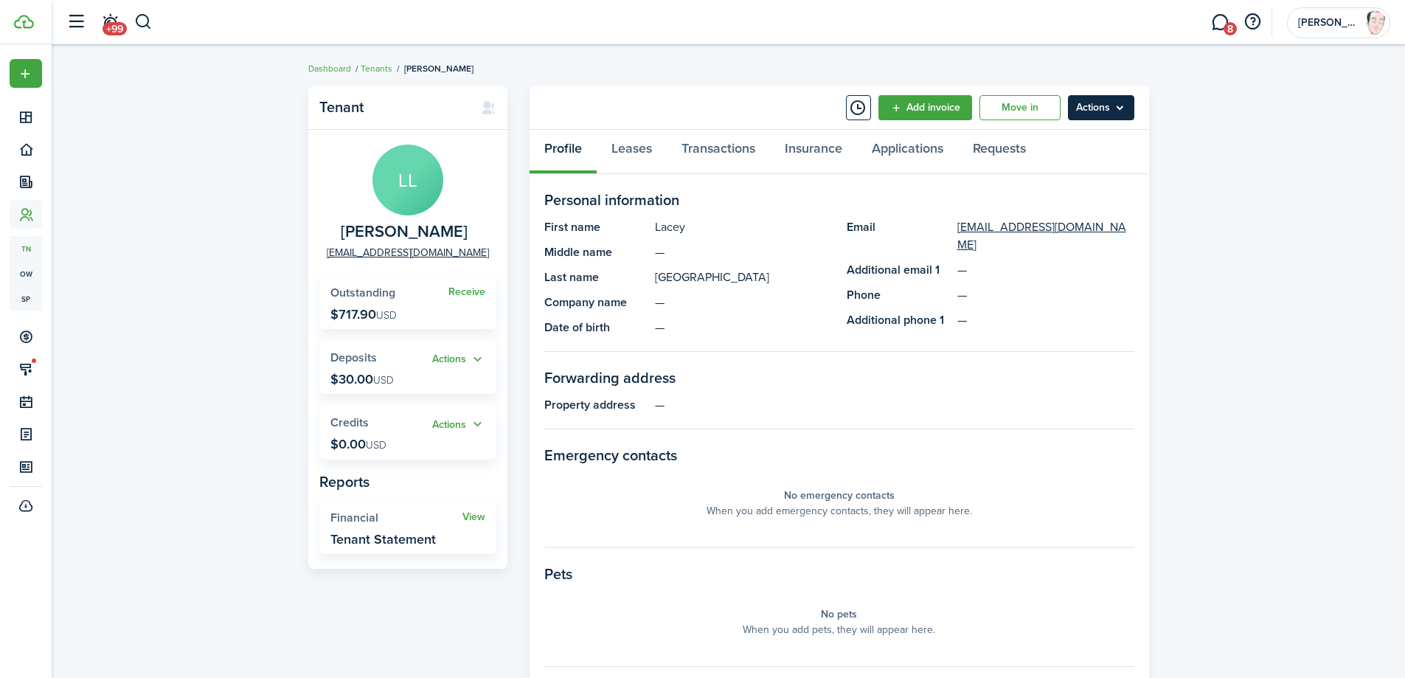
click at [1119, 108] on menu-btn "Actions" at bounding box center [1101, 107] width 66 height 25
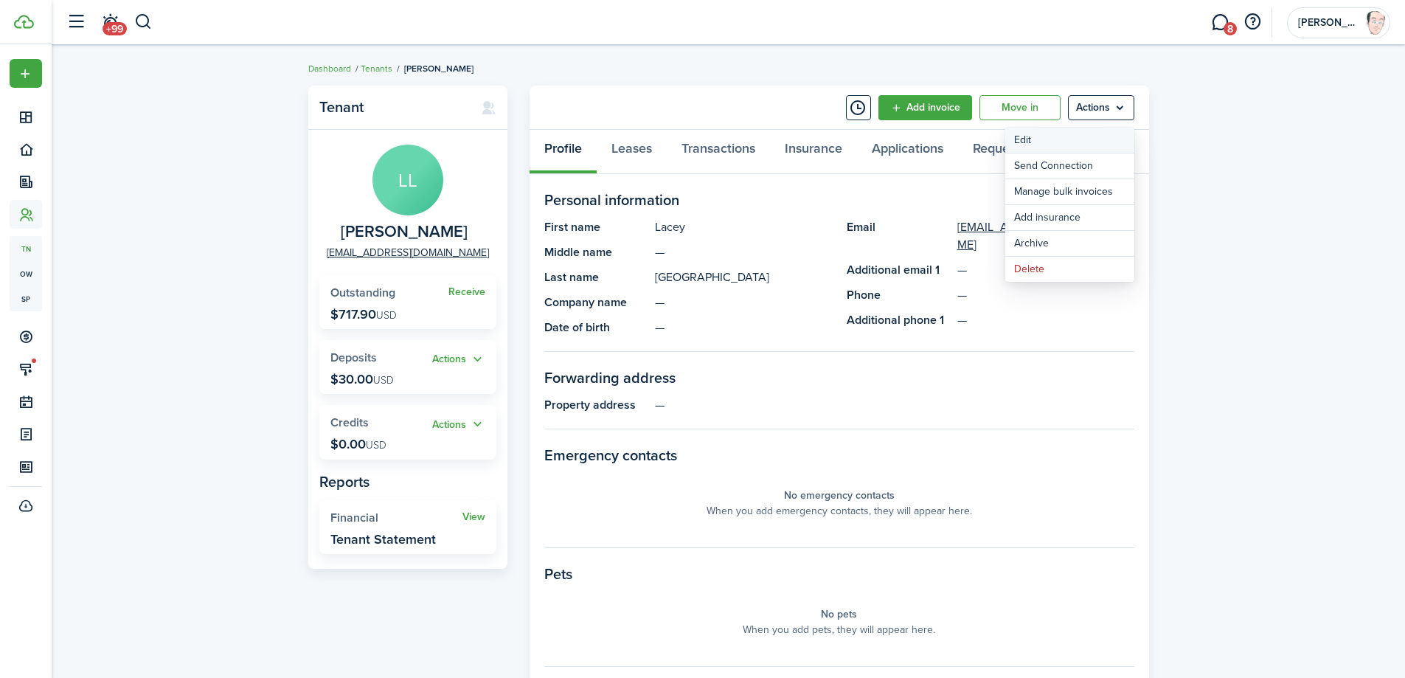
click at [1041, 134] on link "Edit" at bounding box center [1069, 140] width 129 height 25
click at [727, 152] on link "Transactions" at bounding box center [718, 152] width 103 height 44
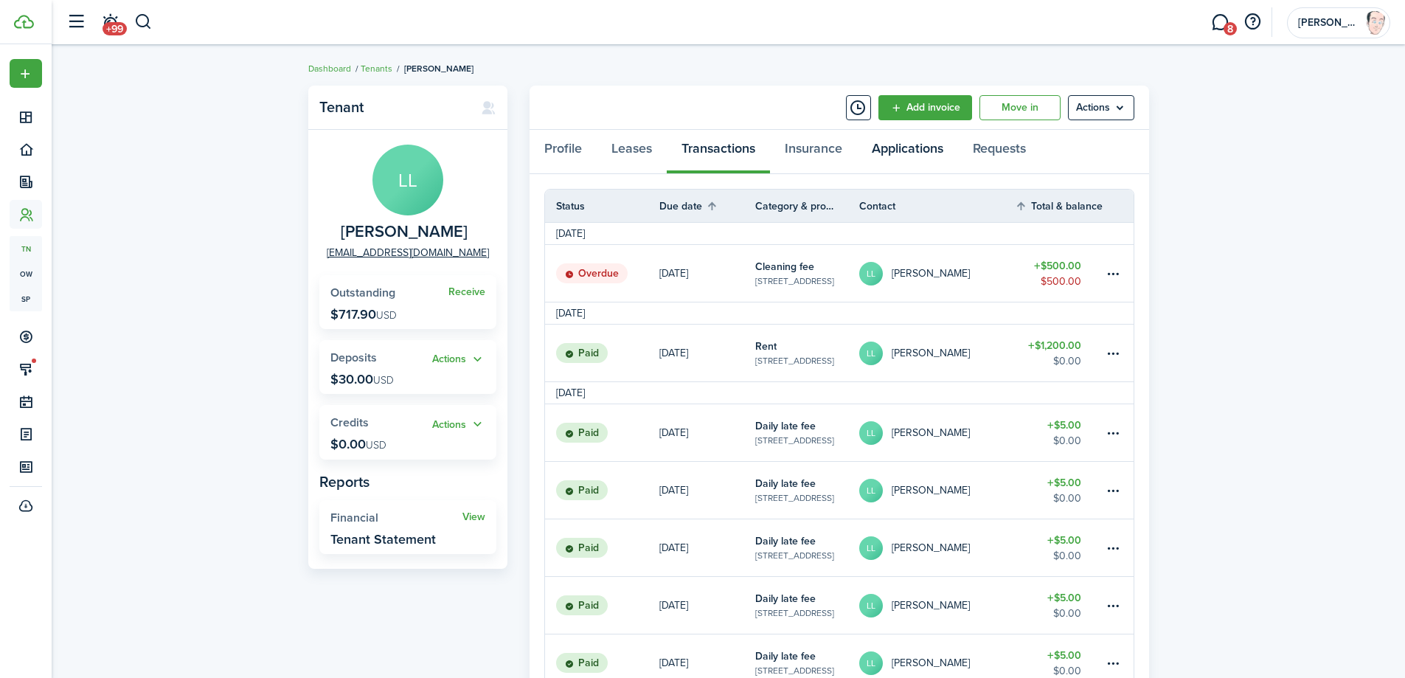
click at [902, 147] on link "Applications" at bounding box center [907, 152] width 101 height 44
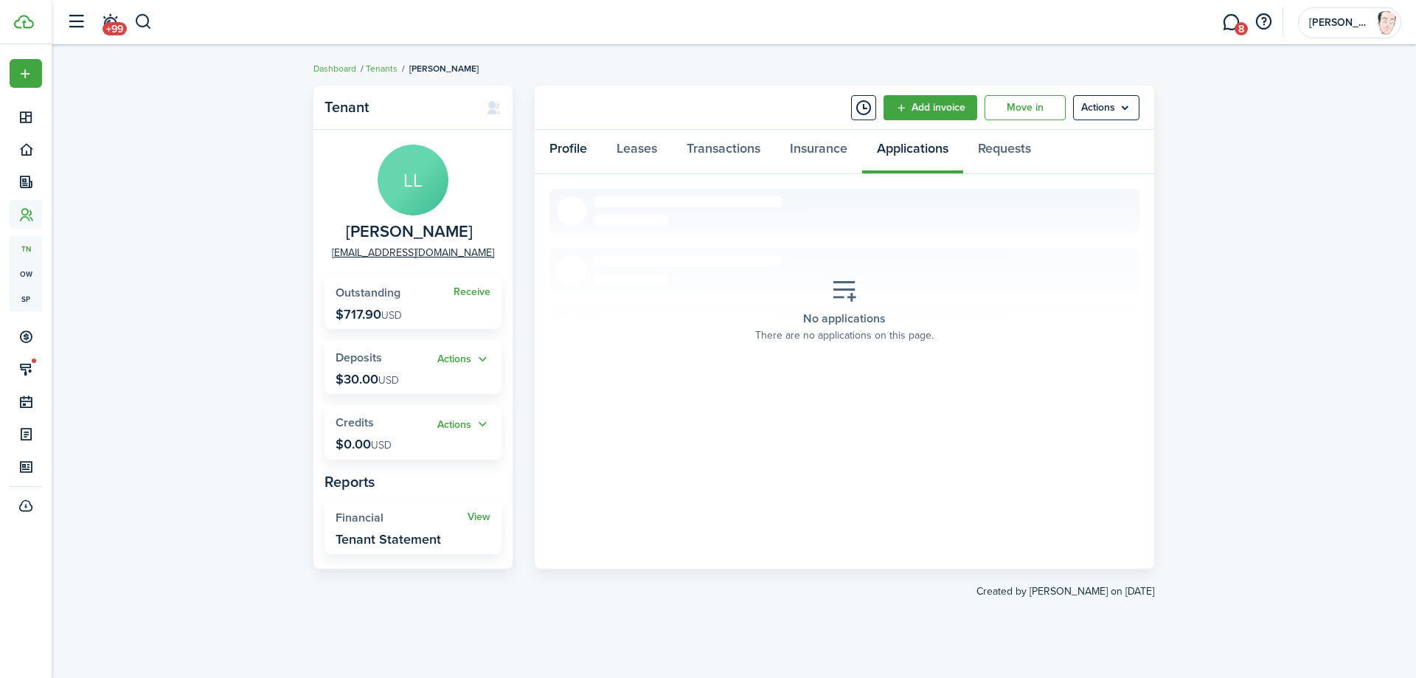
click at [566, 148] on link "Profile" at bounding box center [568, 152] width 67 height 44
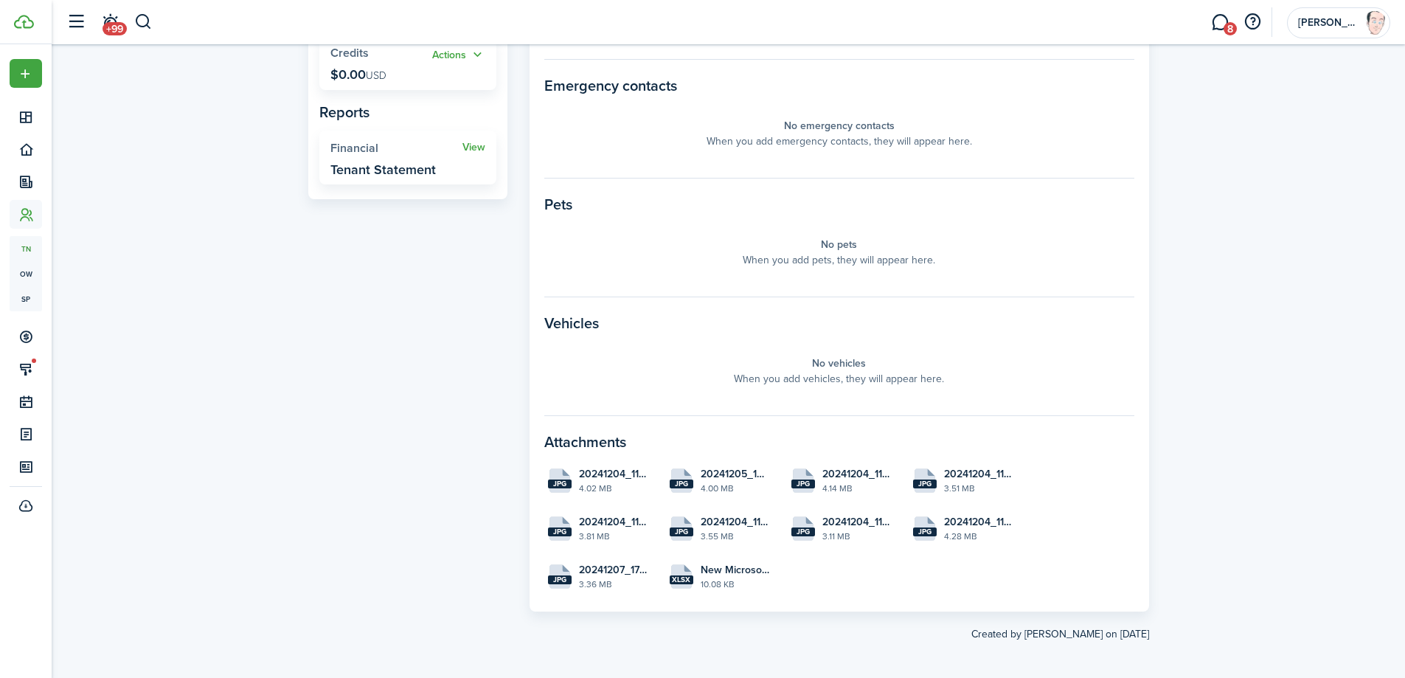
scroll to position [374, 0]
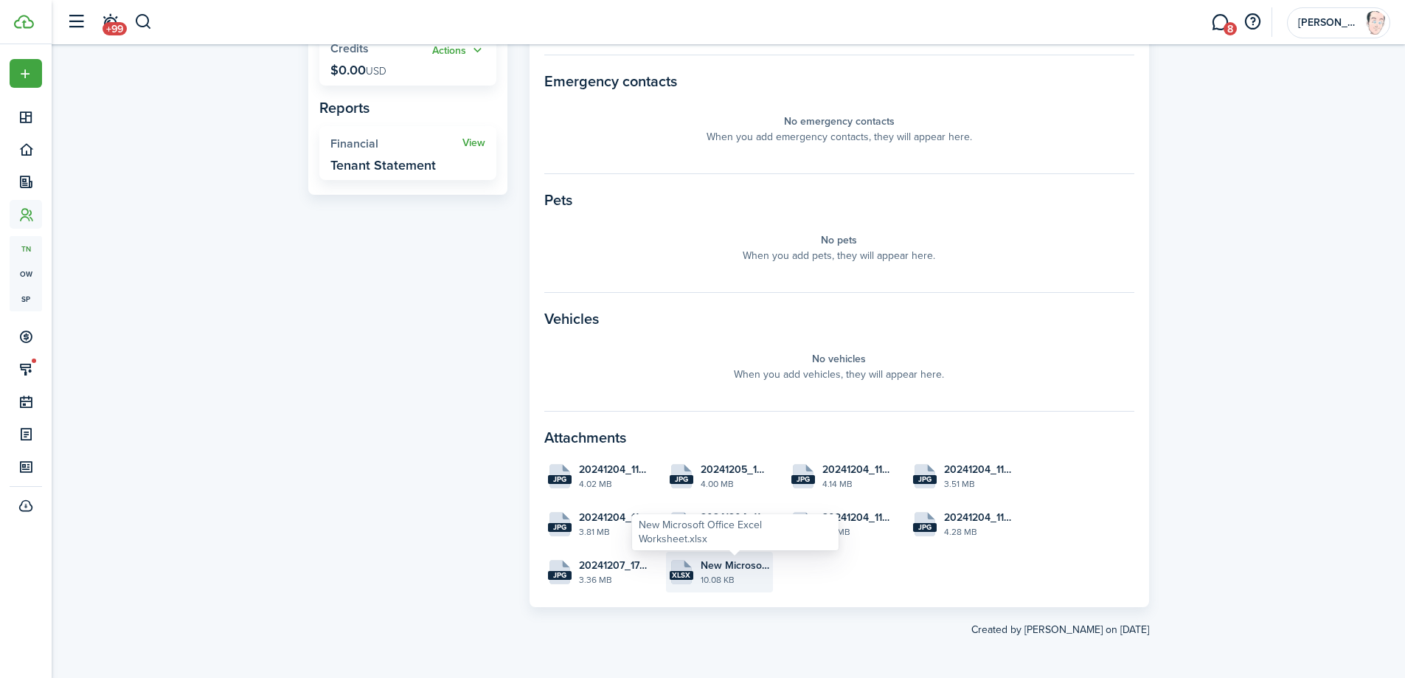
click at [720, 566] on span "New Microsoft Office Excel Worksheet.xlsx" at bounding box center [734, 564] width 69 height 15
click at [263, 400] on div "Tenant LL [PERSON_NAME][GEOGRAPHIC_DATA] [EMAIL_ADDRESS][DOMAIN_NAME] Receive O…" at bounding box center [728, 174] width 1353 height 940
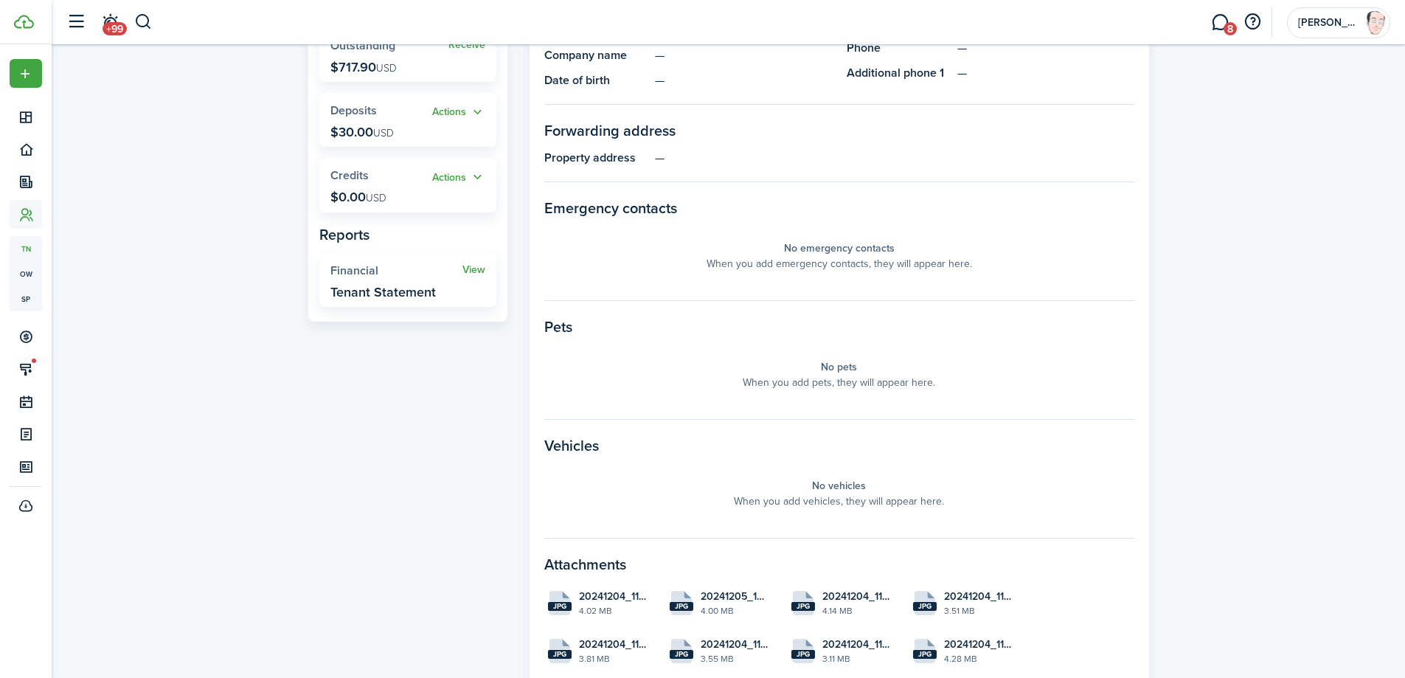
scroll to position [0, 0]
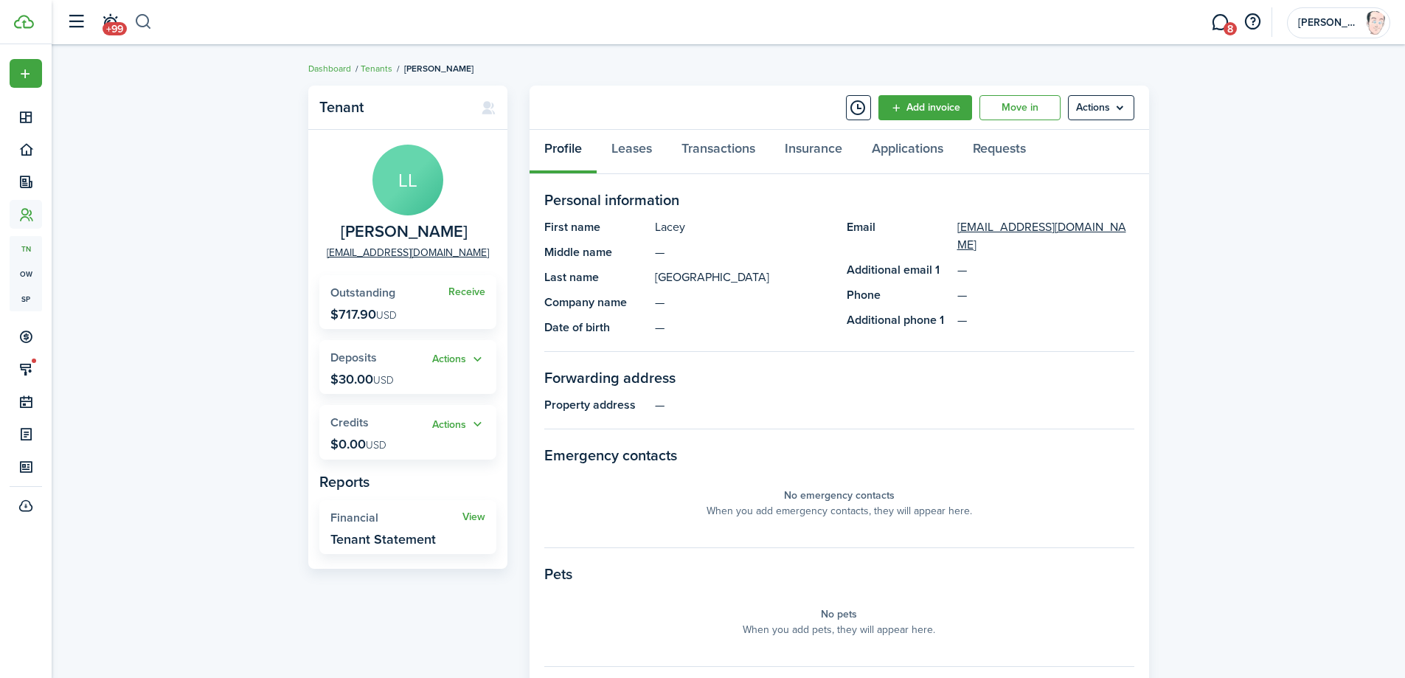
click at [139, 24] on button "button" at bounding box center [143, 22] width 18 height 25
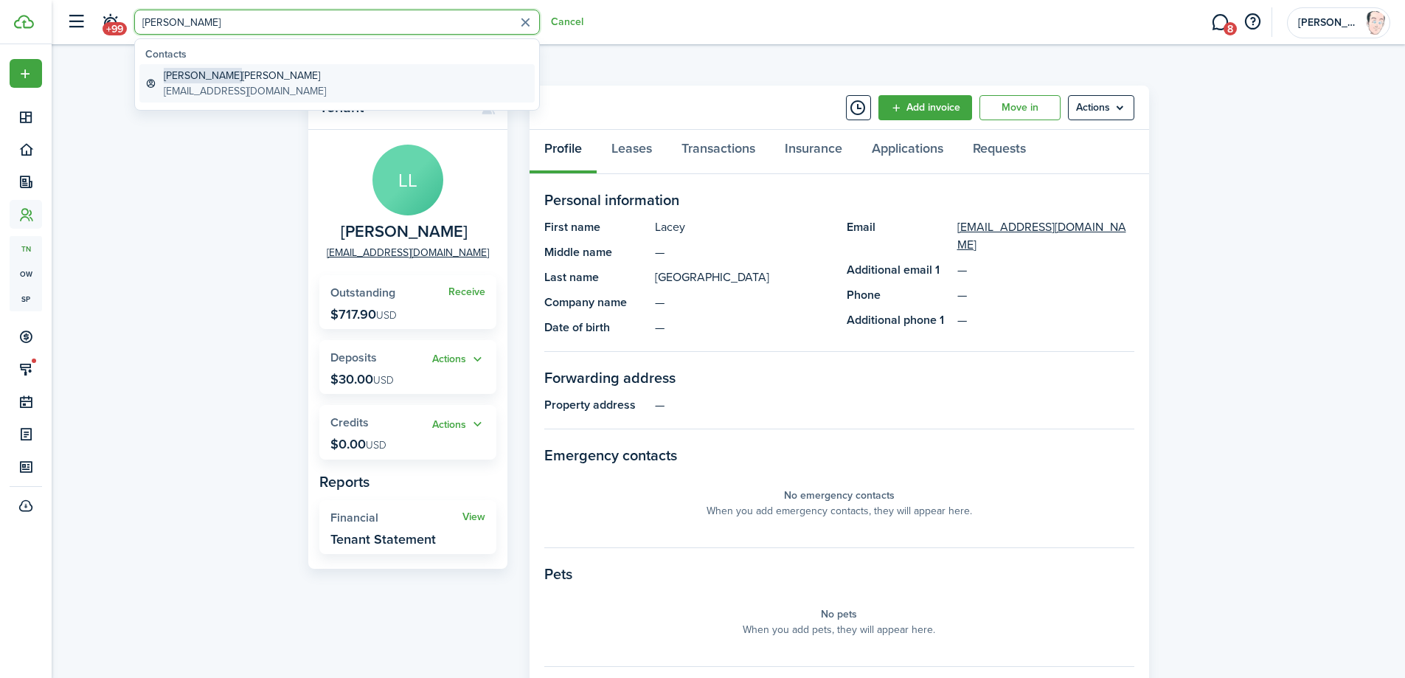
type input "[PERSON_NAME]"
click at [198, 83] on global-search-item-title "[PERSON_NAME]" at bounding box center [245, 75] width 162 height 15
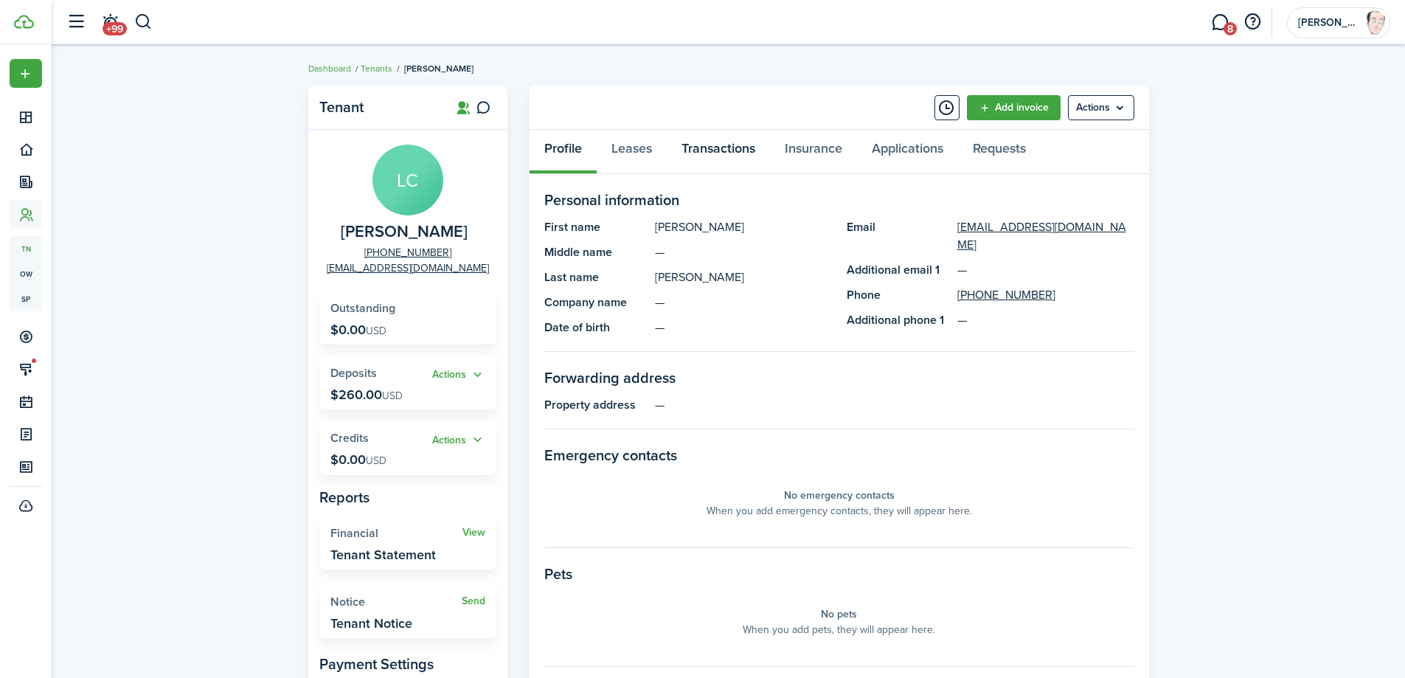
click at [723, 156] on link "Transactions" at bounding box center [718, 152] width 103 height 44
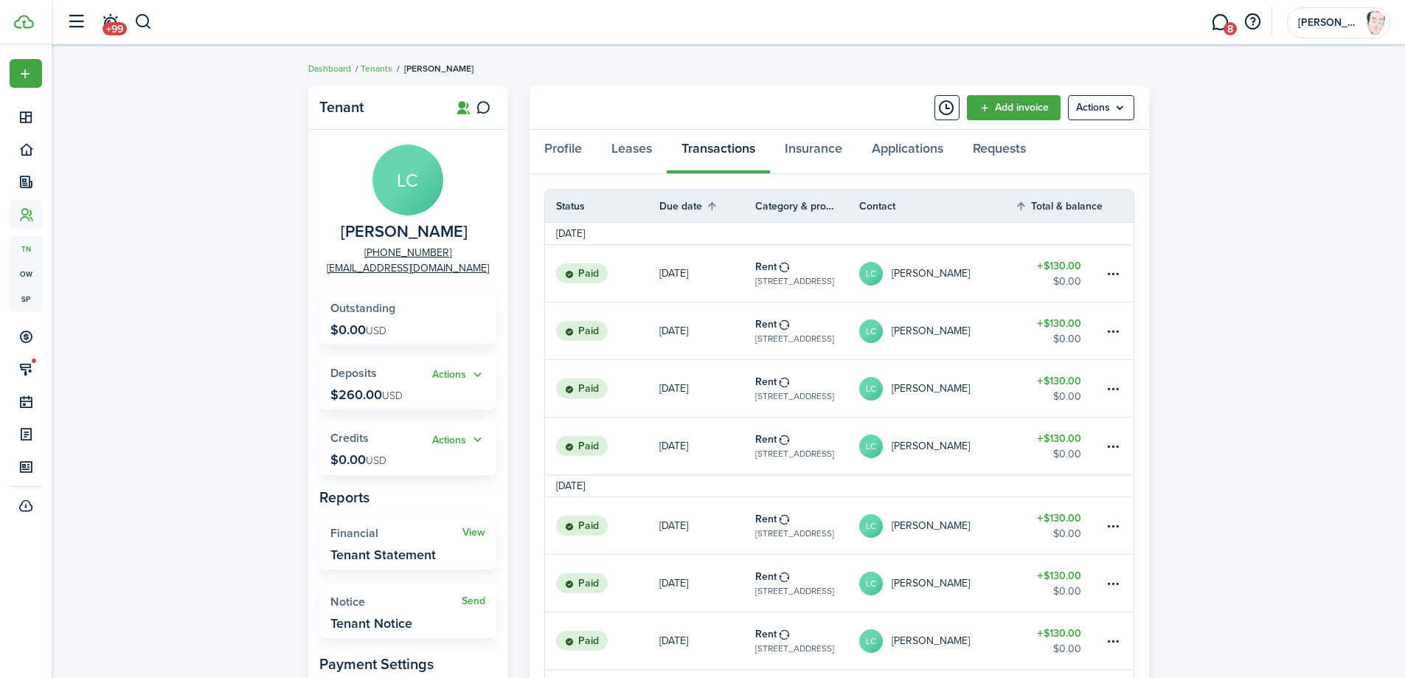
click at [804, 85] on div "Tenant LC [PERSON_NAME] [PHONE_NUMBER] [EMAIL_ADDRESS][DOMAIN_NAME] Outstanding…" at bounding box center [728, 526] width 1353 height 897
click at [636, 147] on link "Leases" at bounding box center [631, 152] width 70 height 44
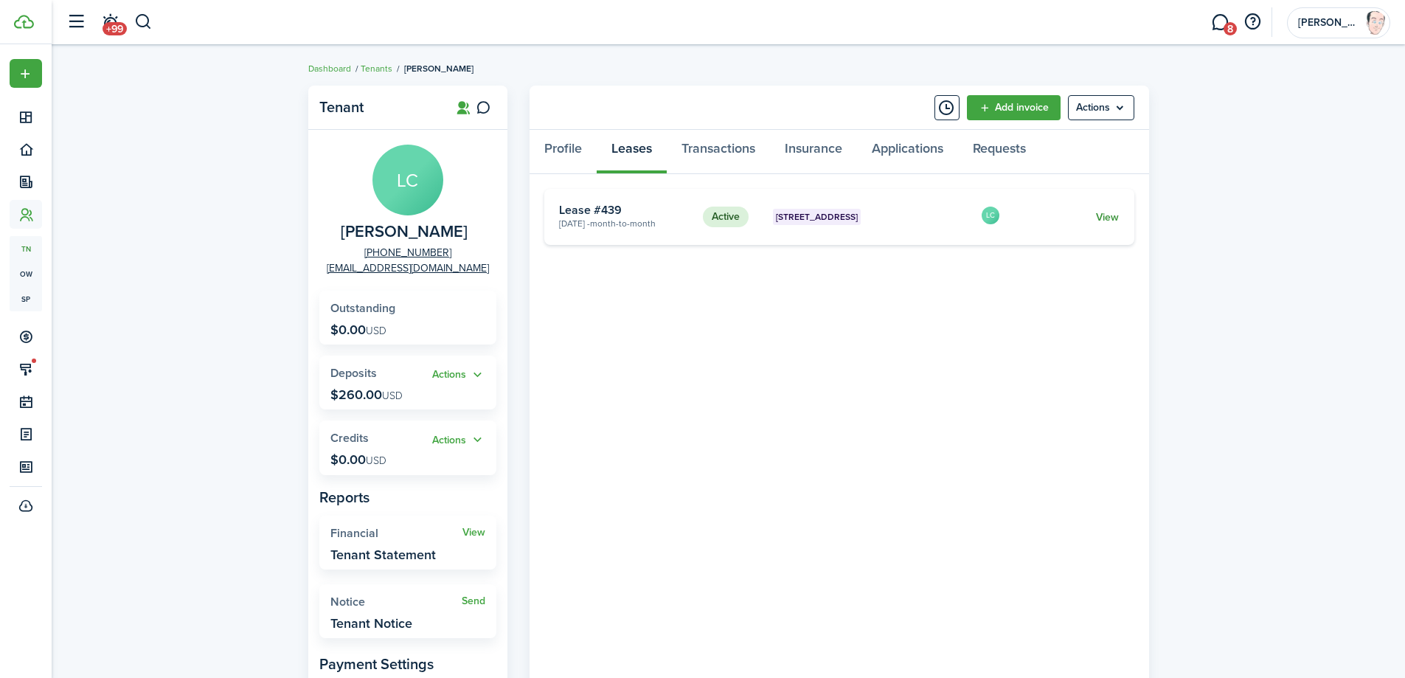
click at [1105, 220] on link "View" at bounding box center [1107, 216] width 23 height 15
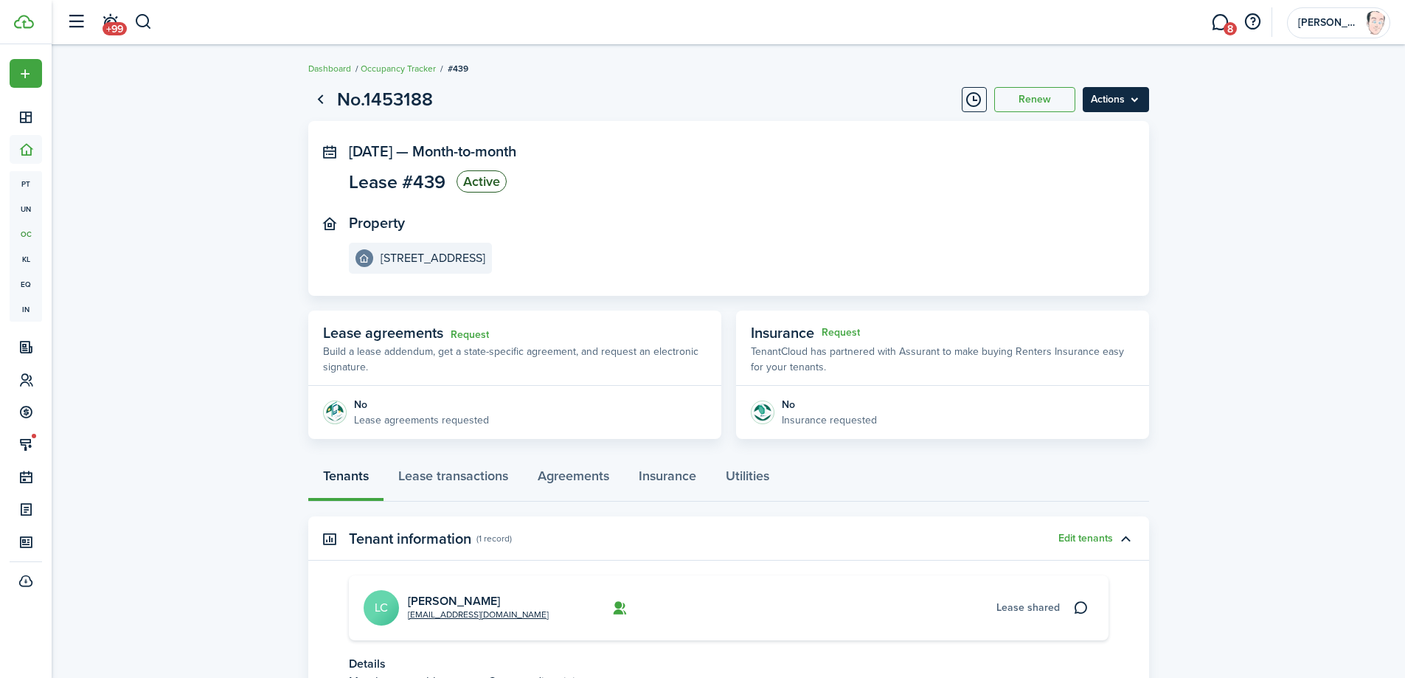
click at [1110, 97] on menu-btn "Actions" at bounding box center [1115, 99] width 66 height 25
click at [1050, 181] on link "End Lease" at bounding box center [1084, 183] width 129 height 25
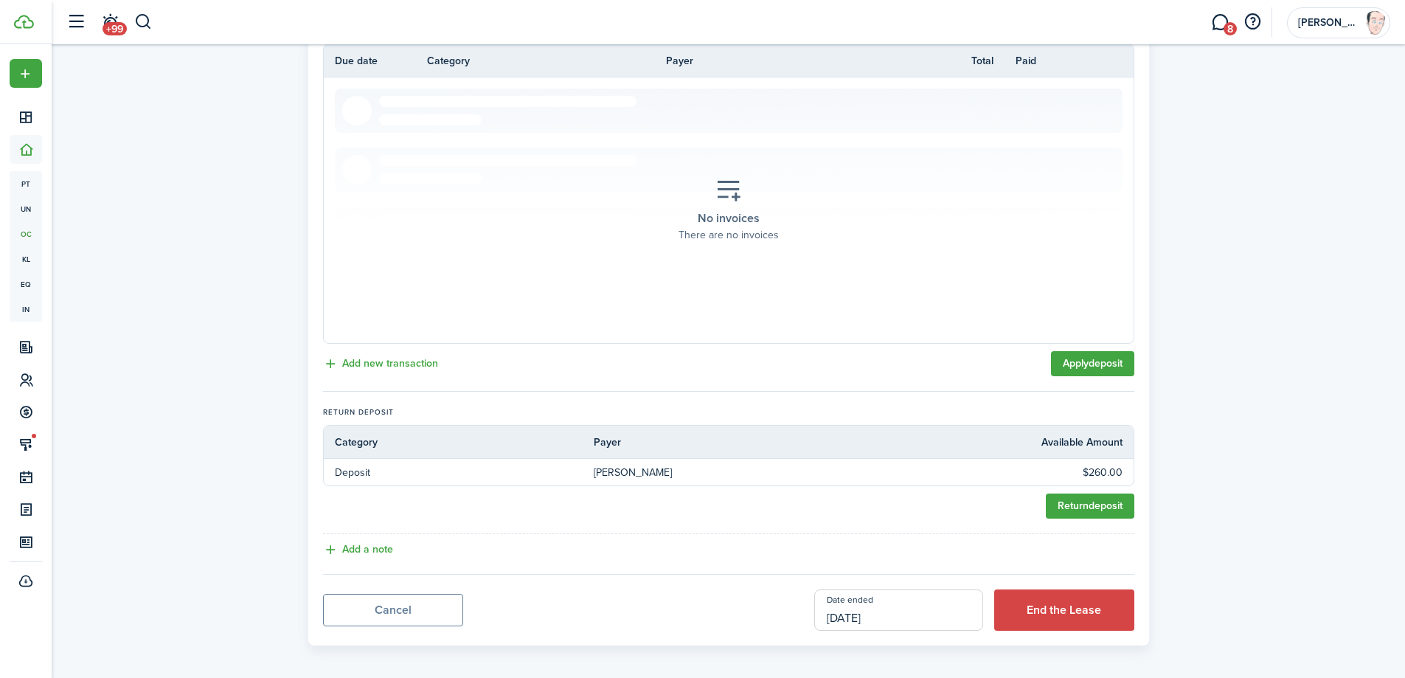
scroll to position [339, 0]
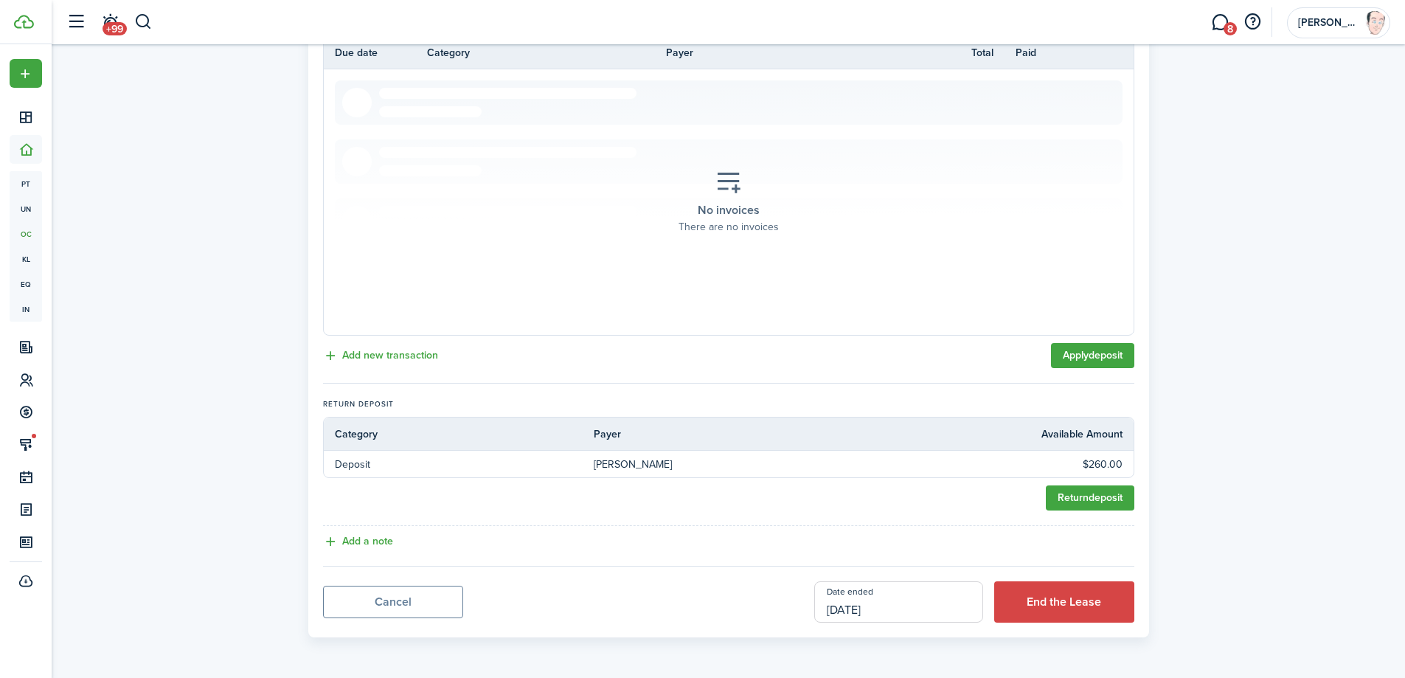
click at [919, 608] on input "[DATE]" at bounding box center [898, 601] width 169 height 41
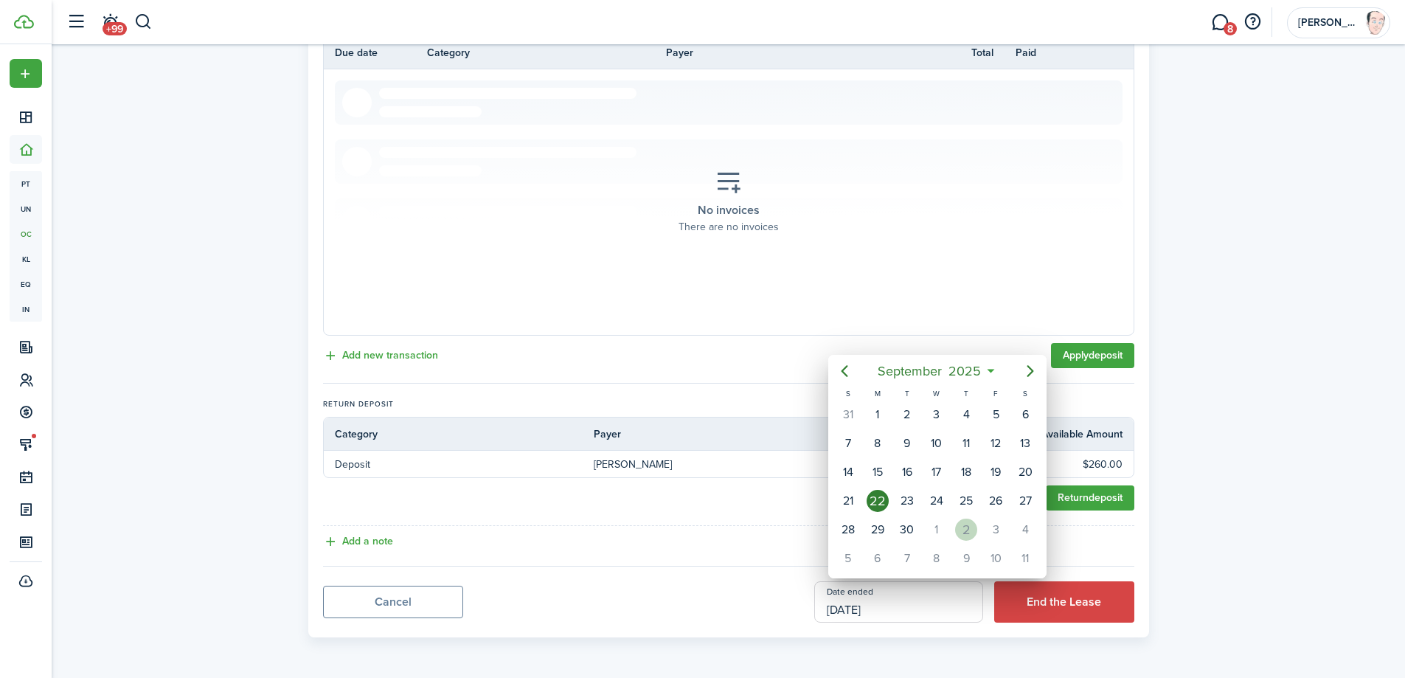
click at [963, 529] on div "2" at bounding box center [966, 529] width 22 height 22
type input "[DATE]"
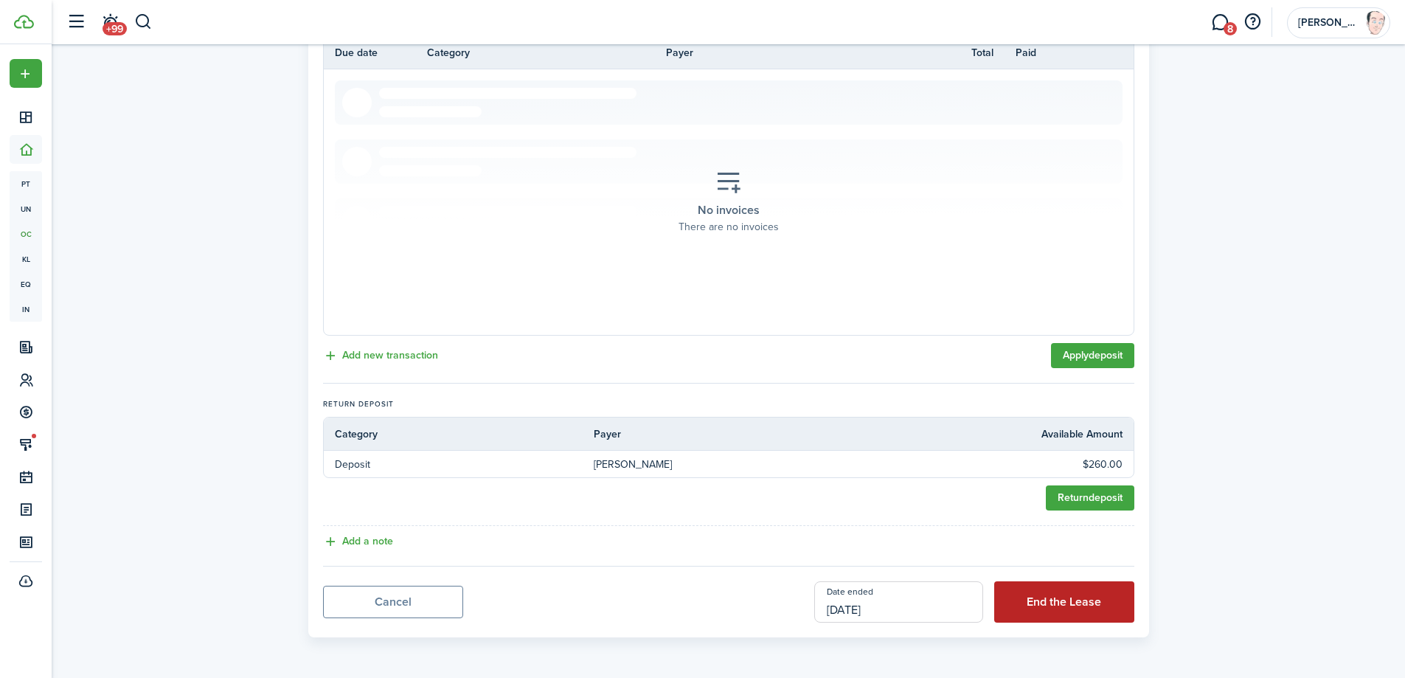
click at [1060, 602] on button "End the Lease" at bounding box center [1064, 601] width 140 height 41
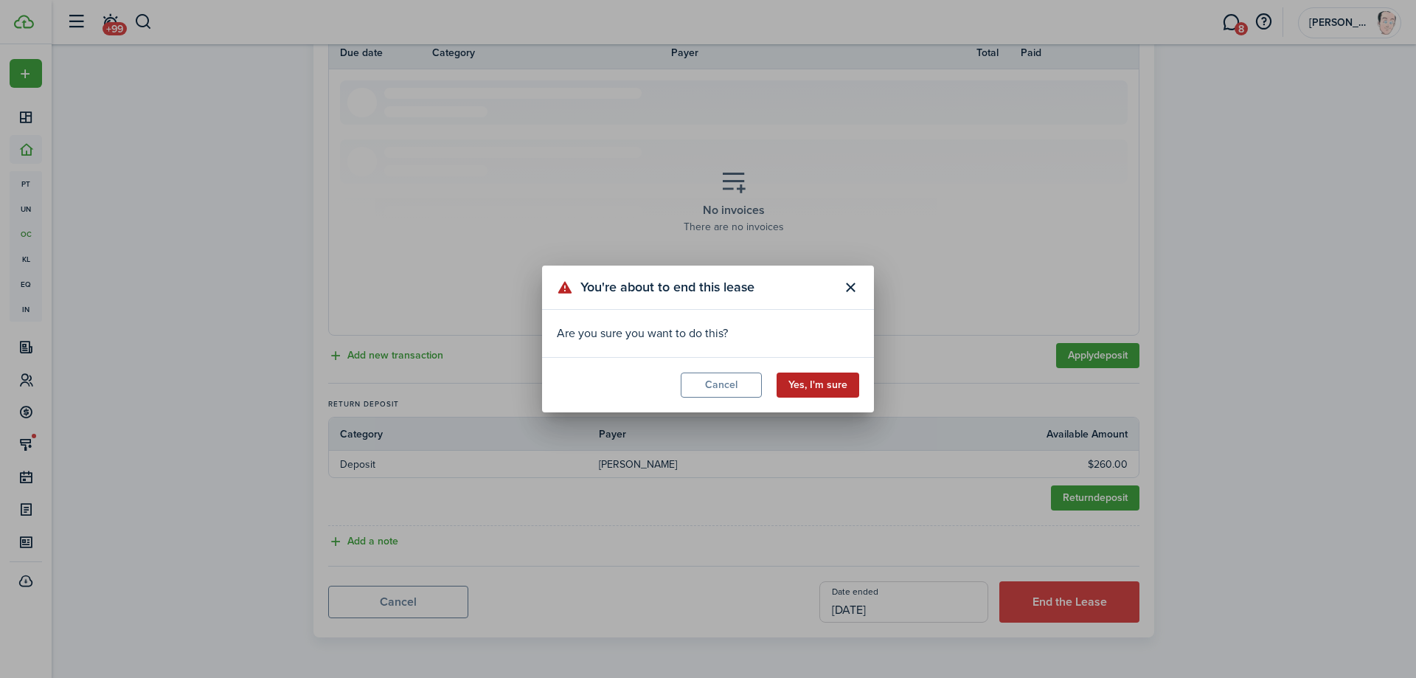
click at [813, 391] on button "Yes, I'm sure" at bounding box center [817, 384] width 83 height 25
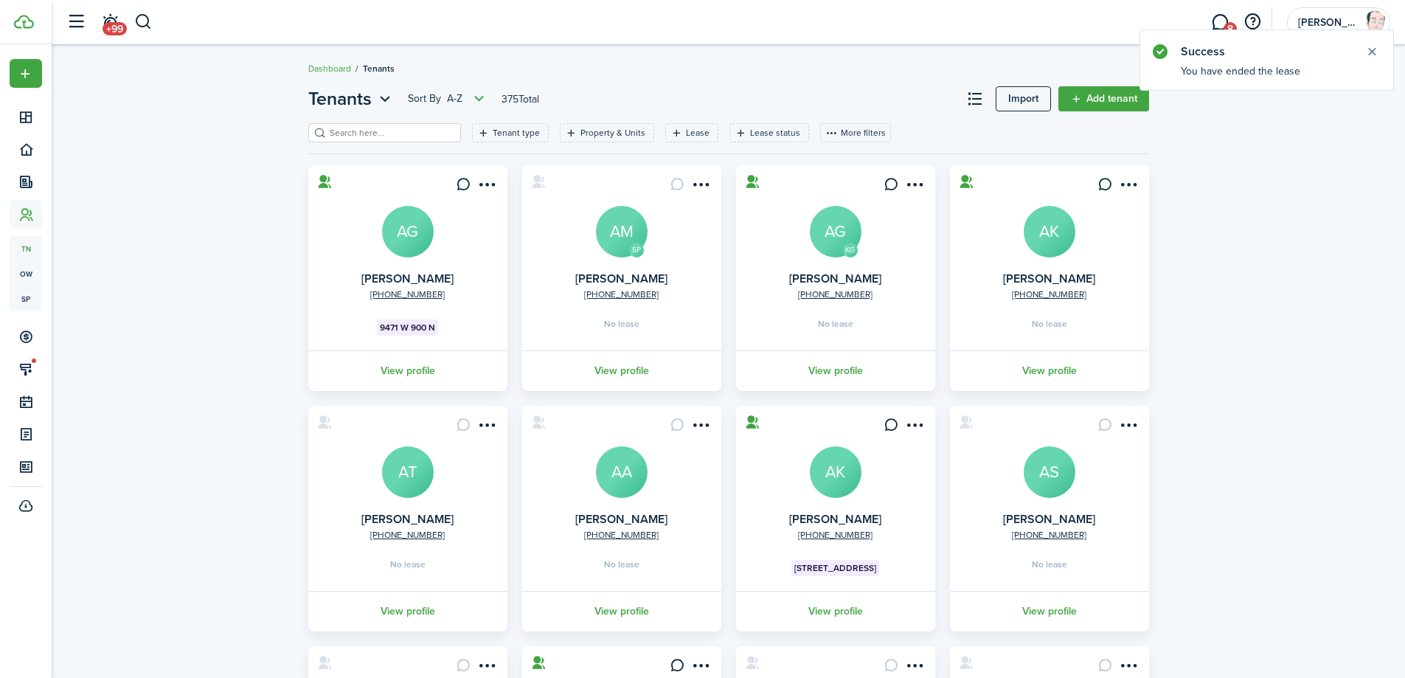
click at [390, 135] on input "search" at bounding box center [391, 133] width 130 height 14
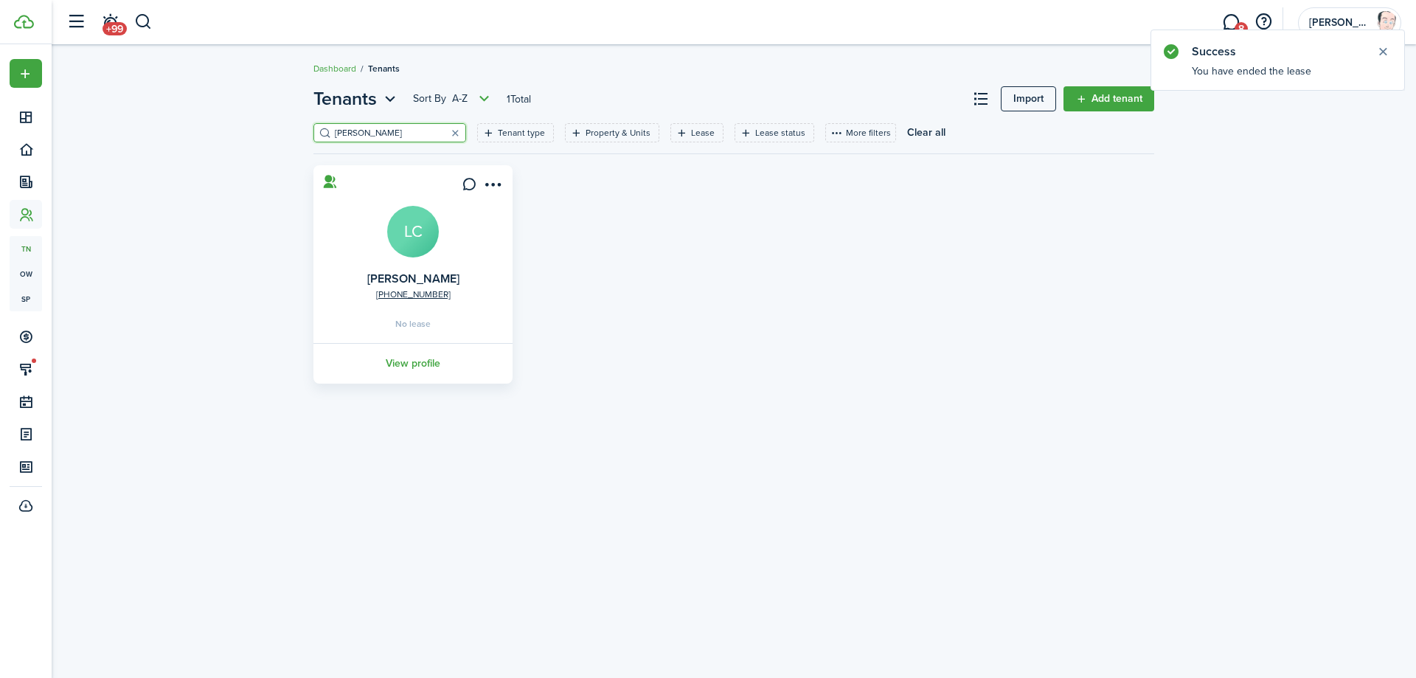
type input "[PERSON_NAME]"
click at [421, 243] on avatar-text "LC" at bounding box center [413, 232] width 52 height 52
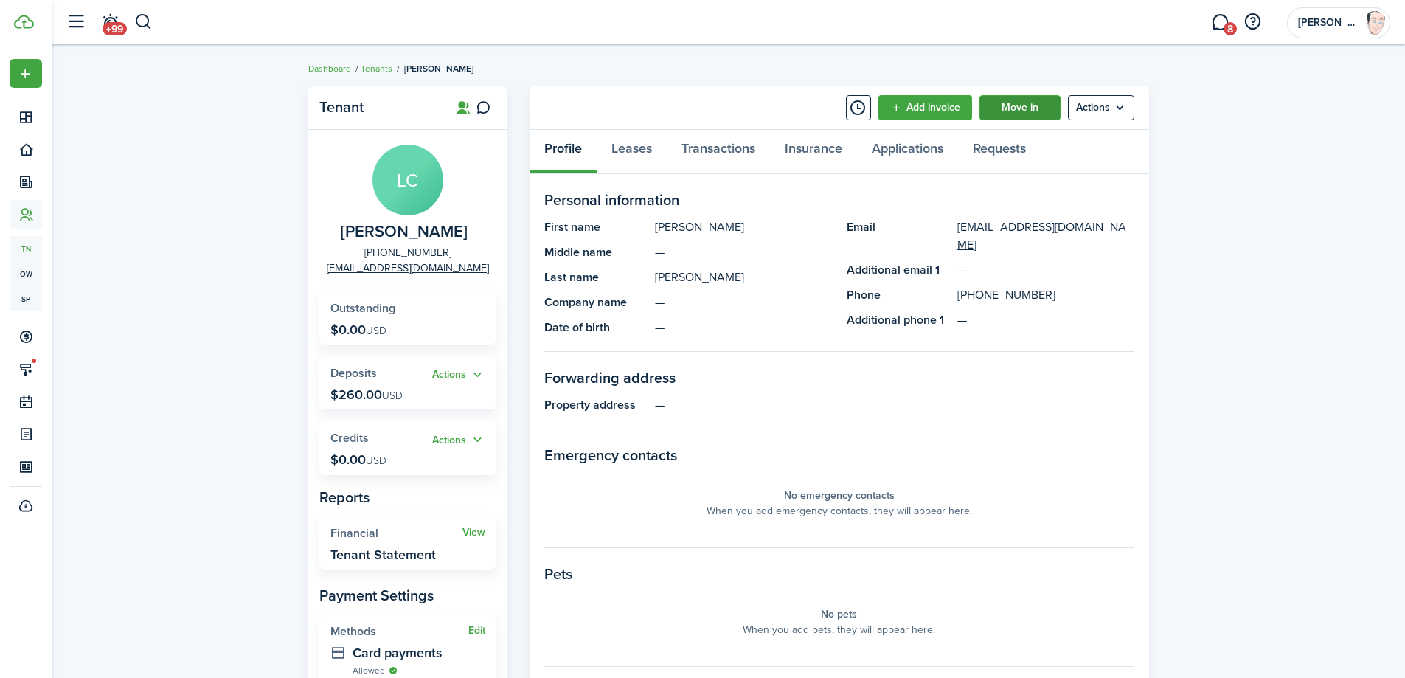
click at [1030, 111] on link "Move in" at bounding box center [1019, 107] width 81 height 25
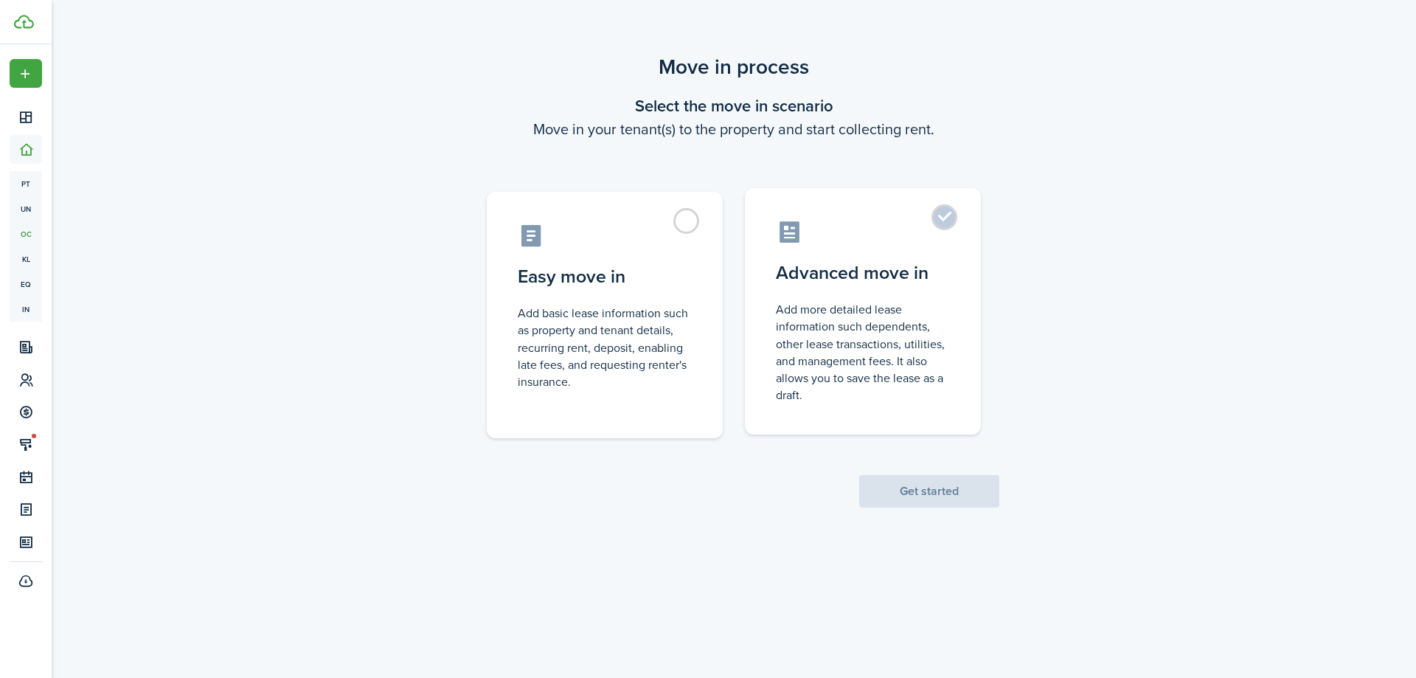
click at [864, 302] on control-radio-card-description "Add more detailed lease information such dependents, other lease transactions, …" at bounding box center [863, 352] width 174 height 102
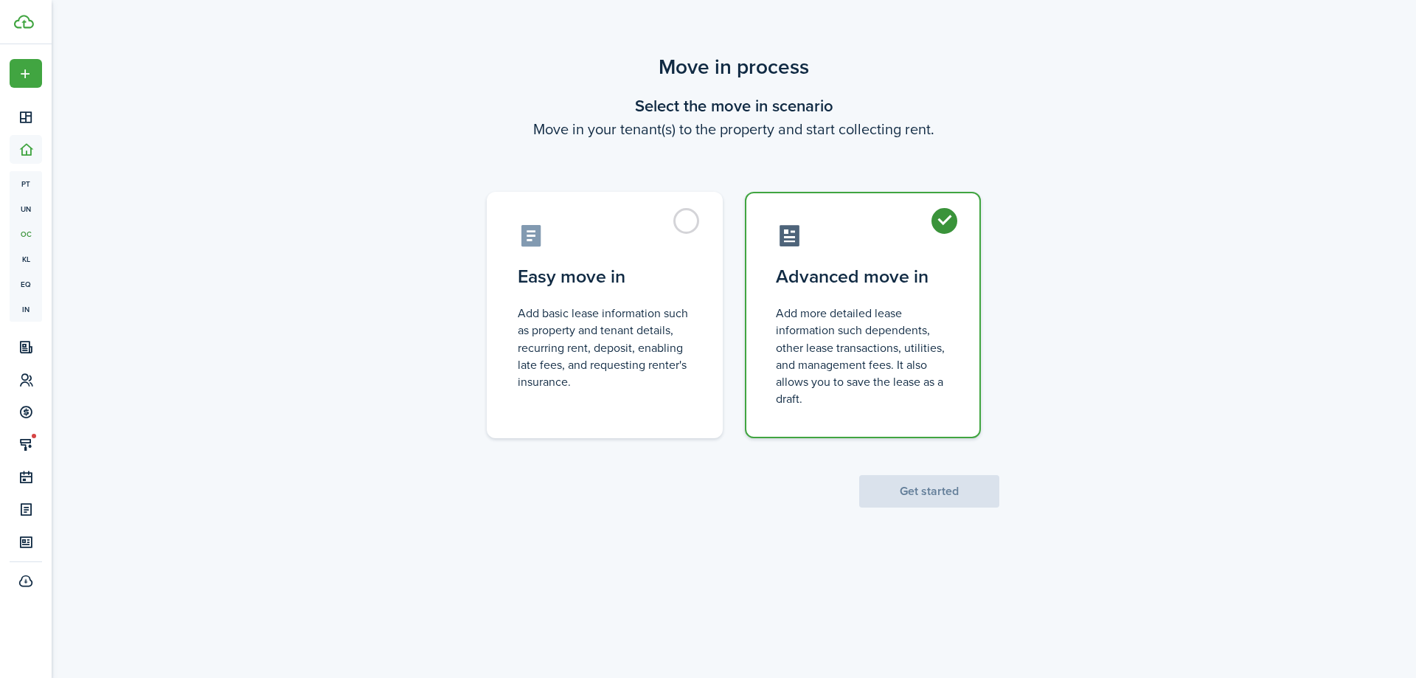
radio input "true"
click at [930, 485] on button "Get started" at bounding box center [929, 491] width 140 height 32
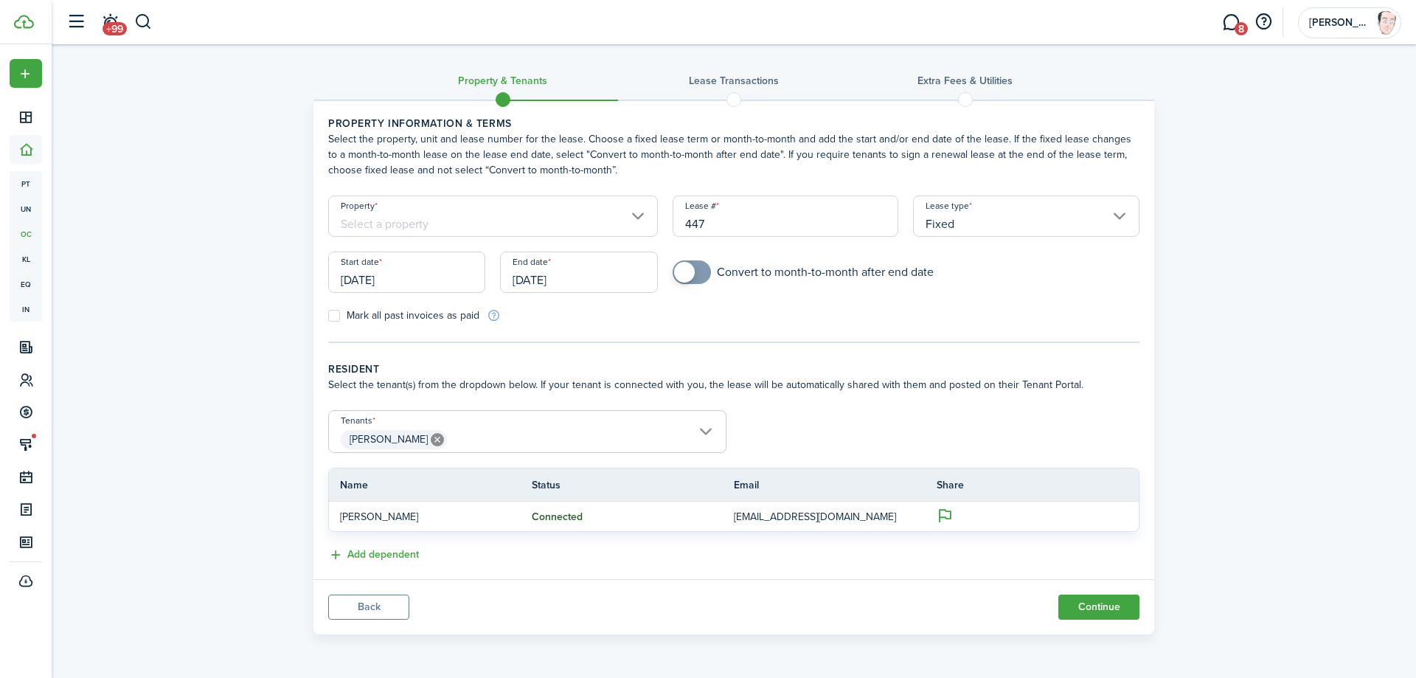
click at [538, 220] on input "Property" at bounding box center [493, 215] width 330 height 41
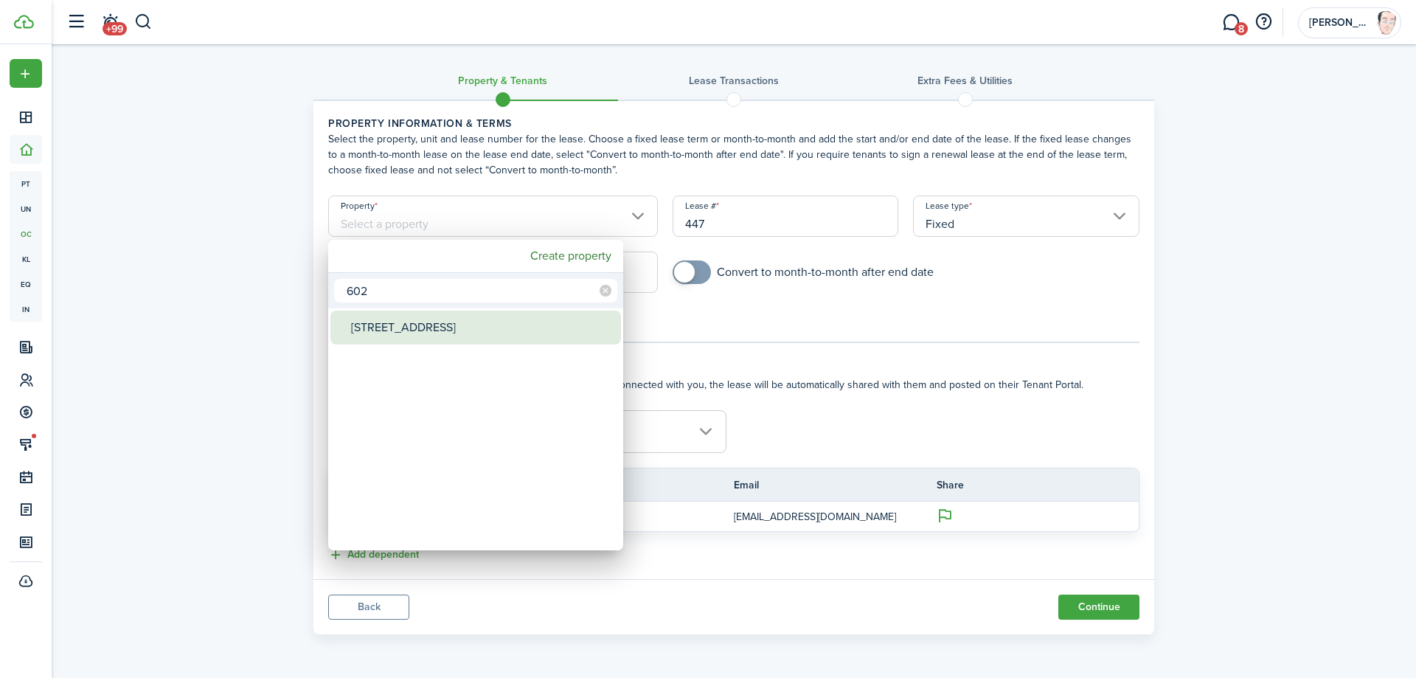
type input "602"
click at [375, 325] on div "[STREET_ADDRESS]" at bounding box center [481, 327] width 261 height 34
type input "[STREET_ADDRESS]"
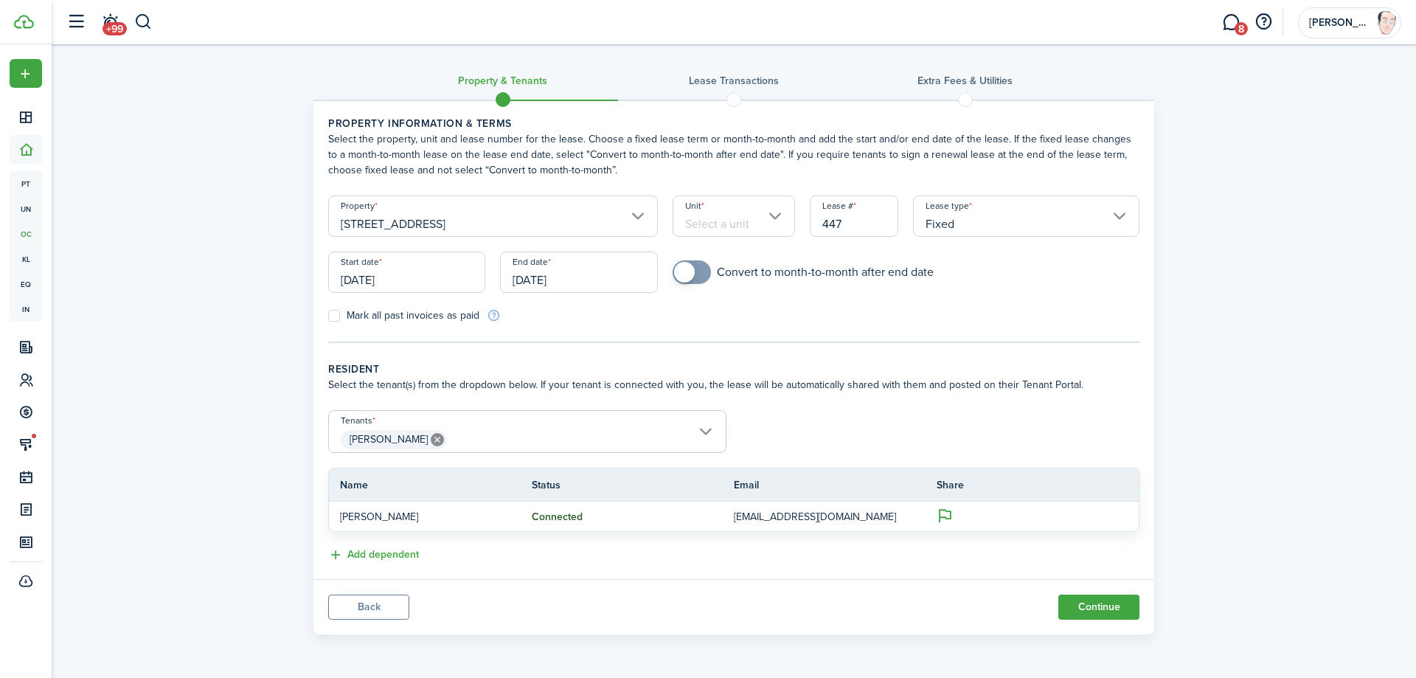
click at [761, 228] on input "Unit" at bounding box center [733, 215] width 123 height 41
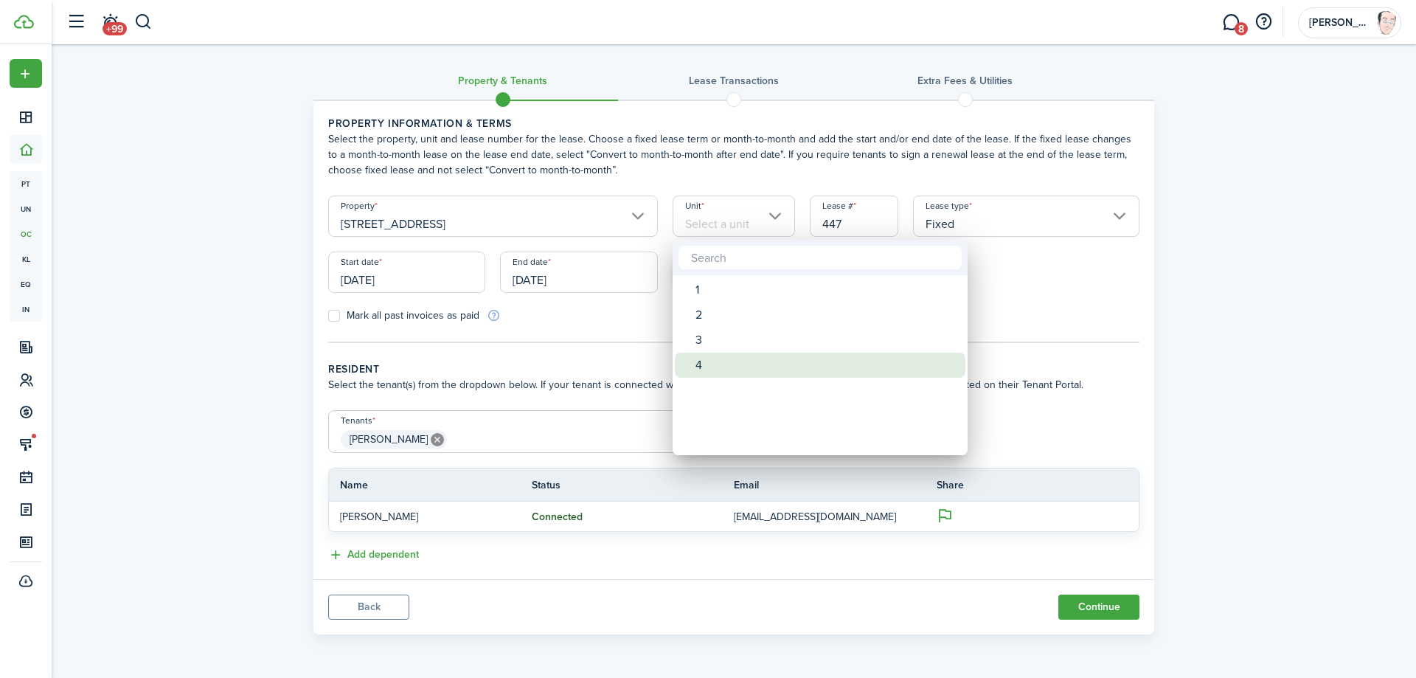
click at [717, 365] on div "4" at bounding box center [825, 364] width 261 height 25
type input "4"
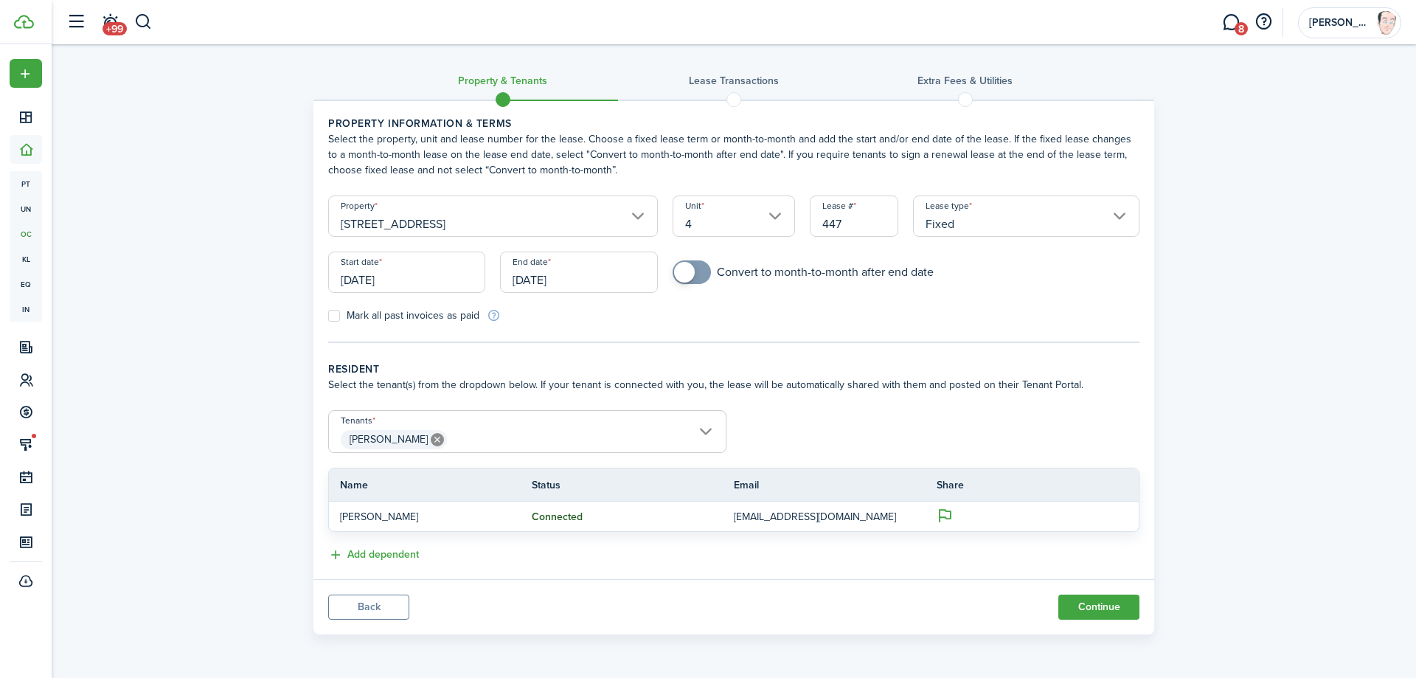
click at [995, 215] on input "Fixed" at bounding box center [1026, 215] width 226 height 41
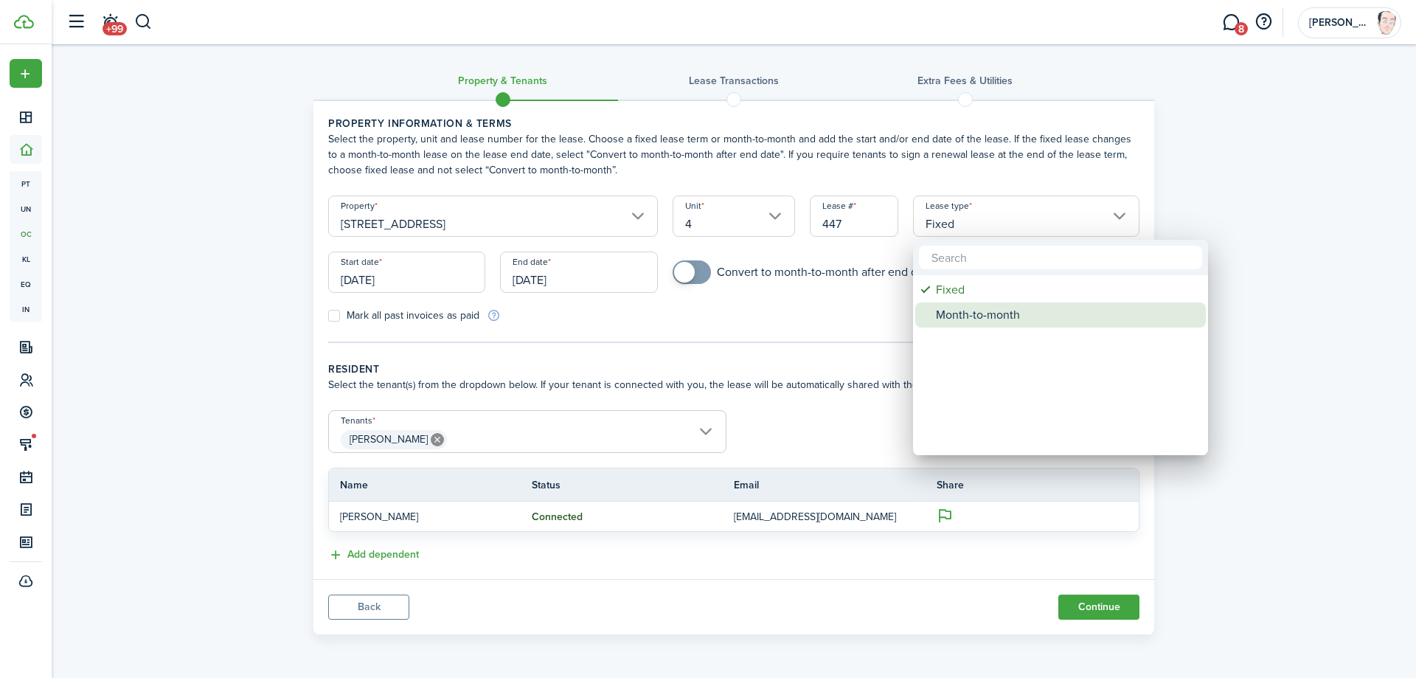
click at [999, 315] on div "Month-to-month" at bounding box center [1066, 314] width 261 height 25
type input "Month-to-month"
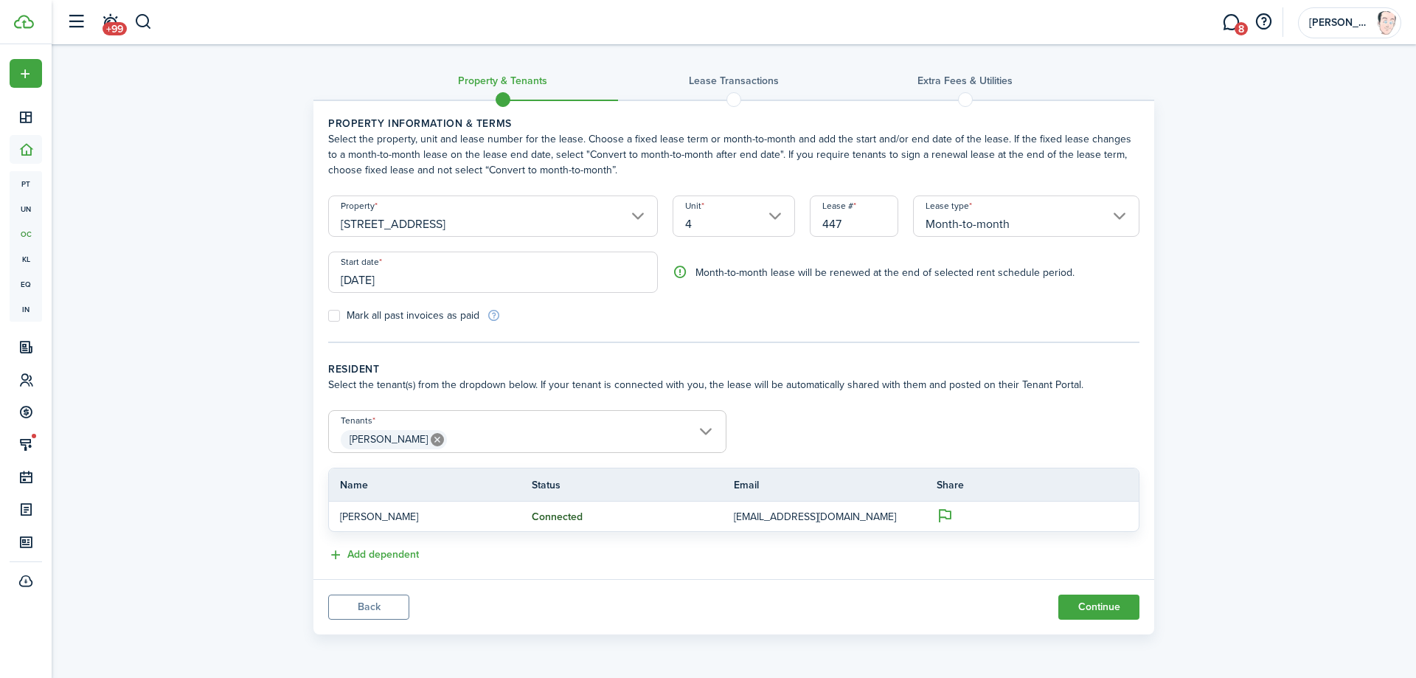
click at [460, 276] on input "[DATE]" at bounding box center [493, 271] width 330 height 41
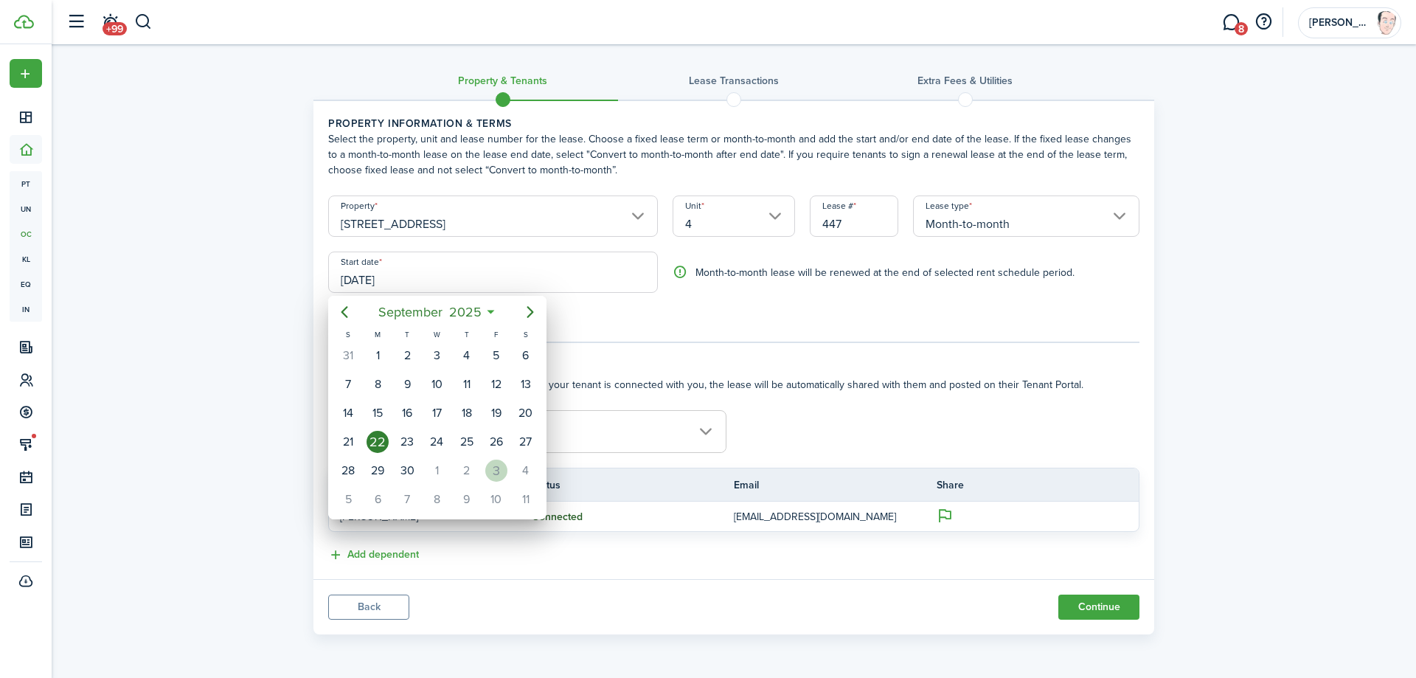
click at [500, 470] on div "3" at bounding box center [496, 470] width 22 height 22
type input "[DATE]"
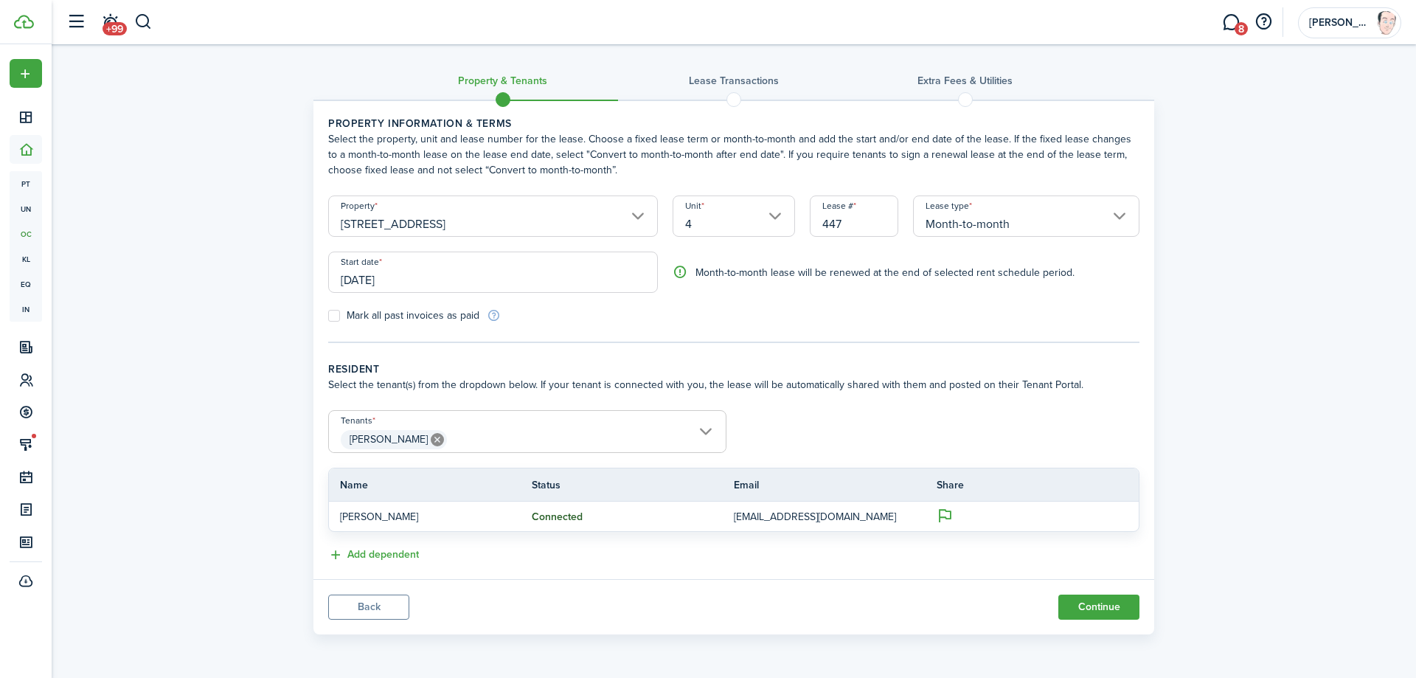
click at [779, 309] on form "Property [STREET_ADDRESS] Lease type Month-to-month Start date [DATE] End date …" at bounding box center [734, 259] width 826 height 128
click at [1110, 606] on button "Continue" at bounding box center [1098, 606] width 81 height 25
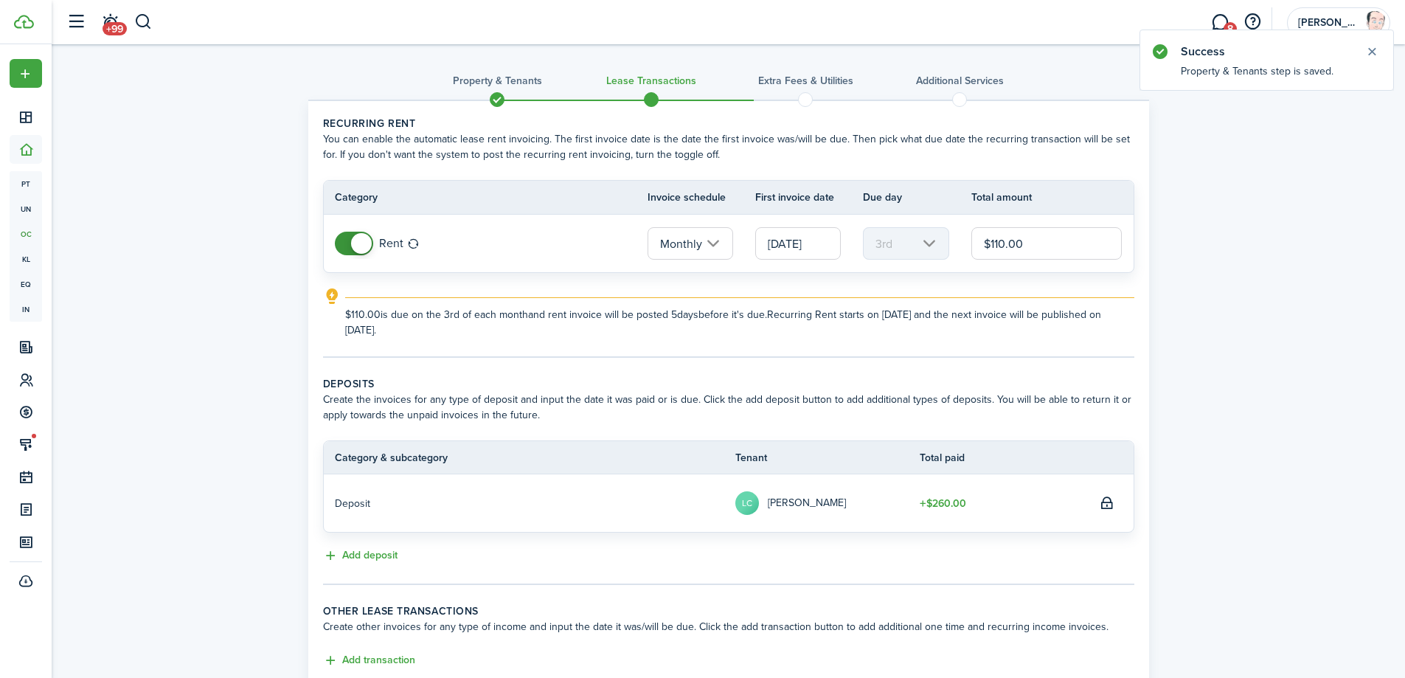
click at [714, 243] on input "Monthly" at bounding box center [690, 243] width 86 height 32
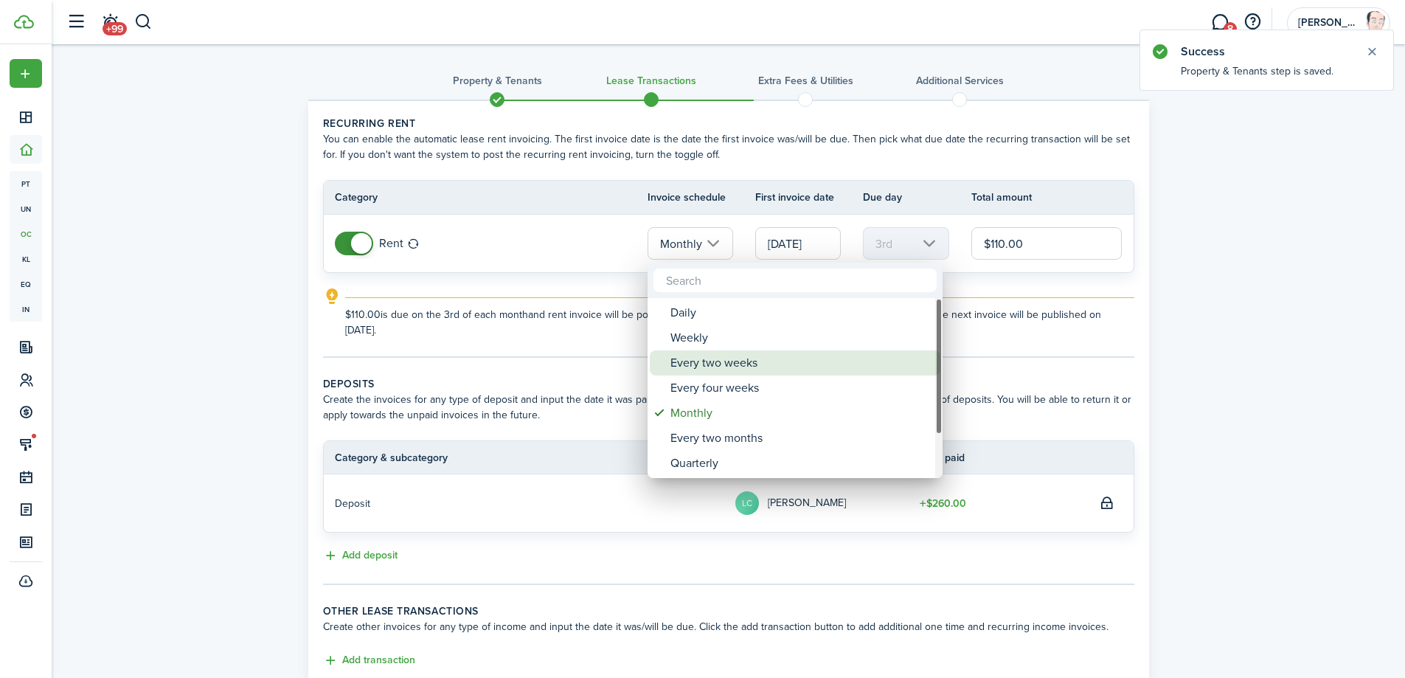
click at [709, 366] on div "Every two weeks" at bounding box center [800, 362] width 261 height 25
type input "Every two weeks"
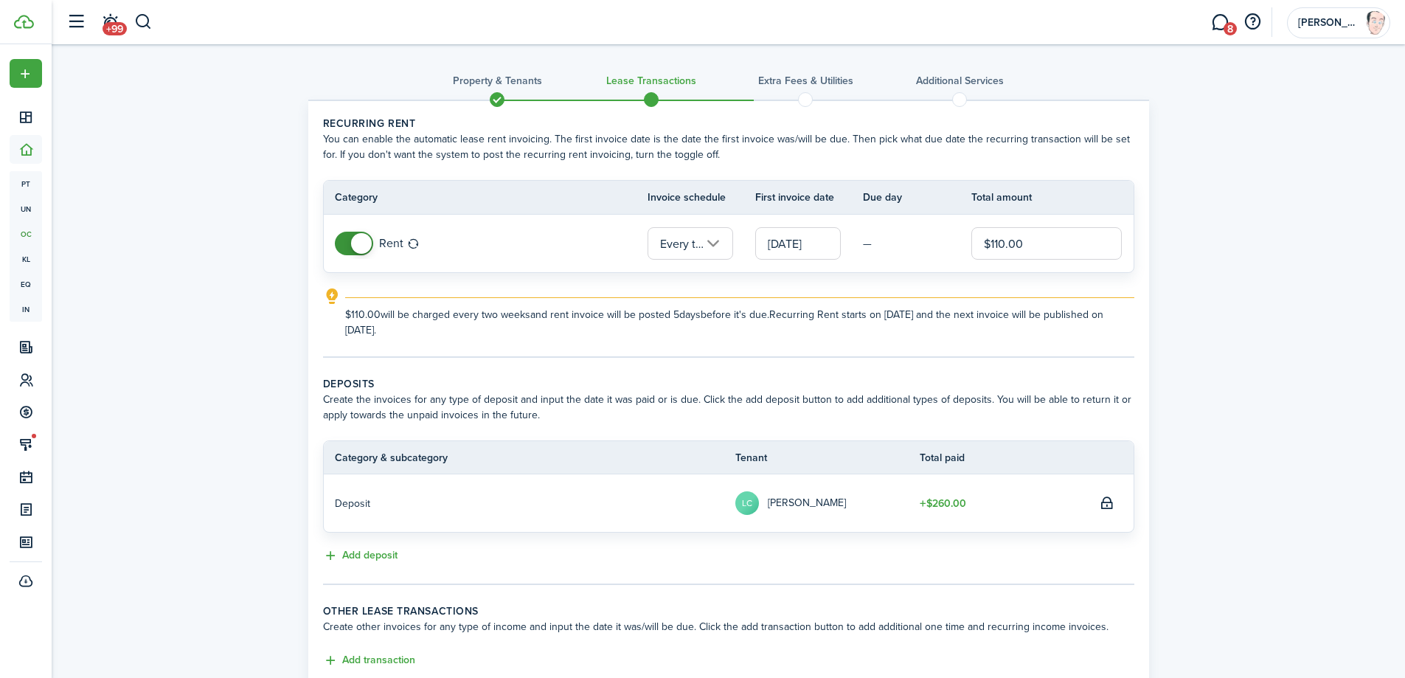
drag, startPoint x: 1023, startPoint y: 246, endPoint x: 964, endPoint y: 248, distance: 59.8
click at [964, 248] on tr "Rent Every two weeks [DATE] — $110.00" at bounding box center [729, 244] width 810 height 58
drag, startPoint x: 1023, startPoint y: 242, endPoint x: 981, endPoint y: 244, distance: 42.8
click at [981, 244] on input "$130" at bounding box center [1046, 243] width 151 height 32
type input "$260.00"
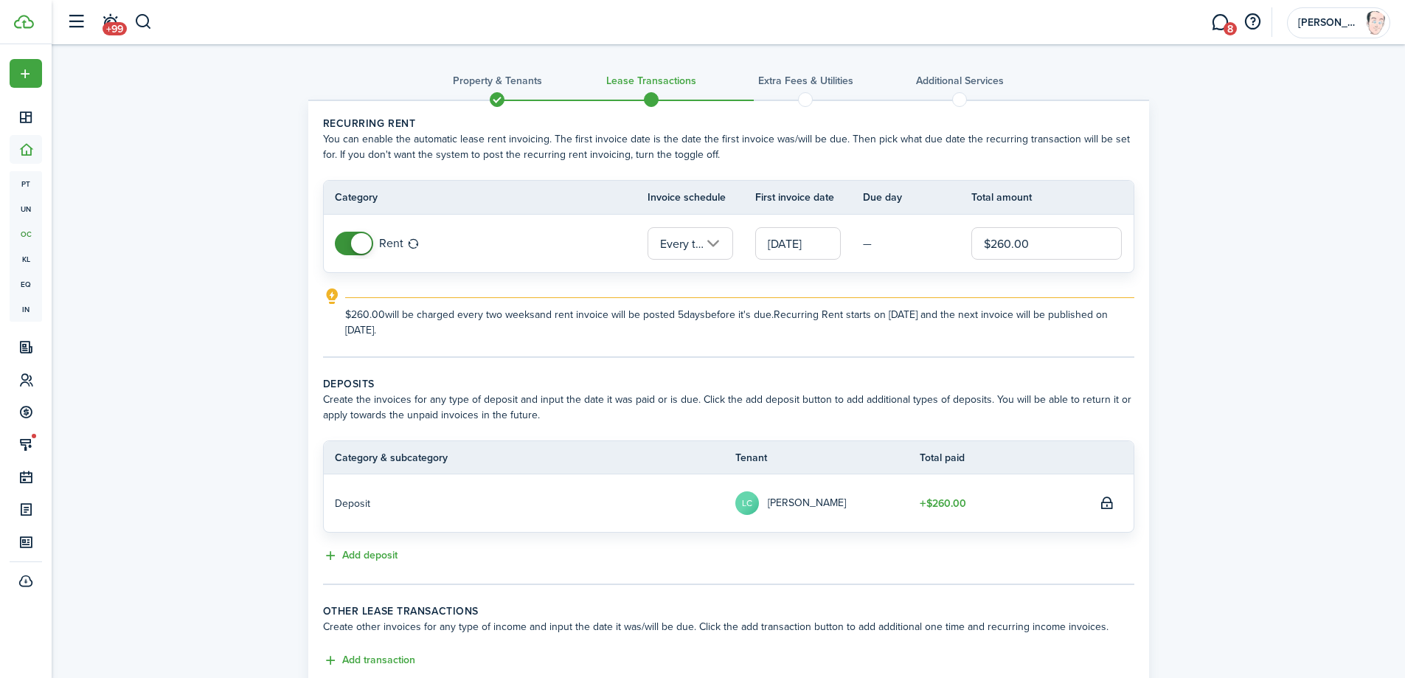
click at [748, 272] on table "Category Invoice schedule First invoice date Due day Total amount Rent Every tw…" at bounding box center [728, 226] width 811 height 93
click at [709, 240] on input "Every two weeks" at bounding box center [690, 243] width 86 height 32
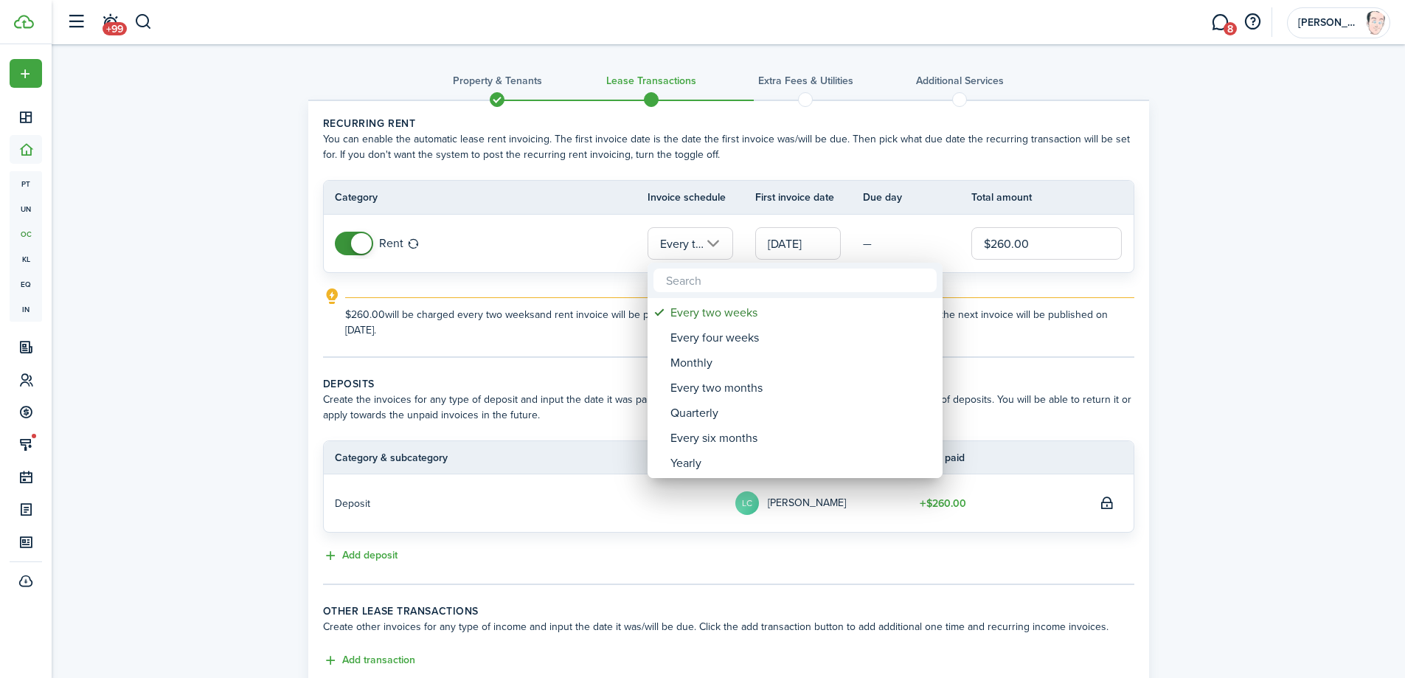
click at [712, 243] on div at bounding box center [702, 339] width 1641 height 914
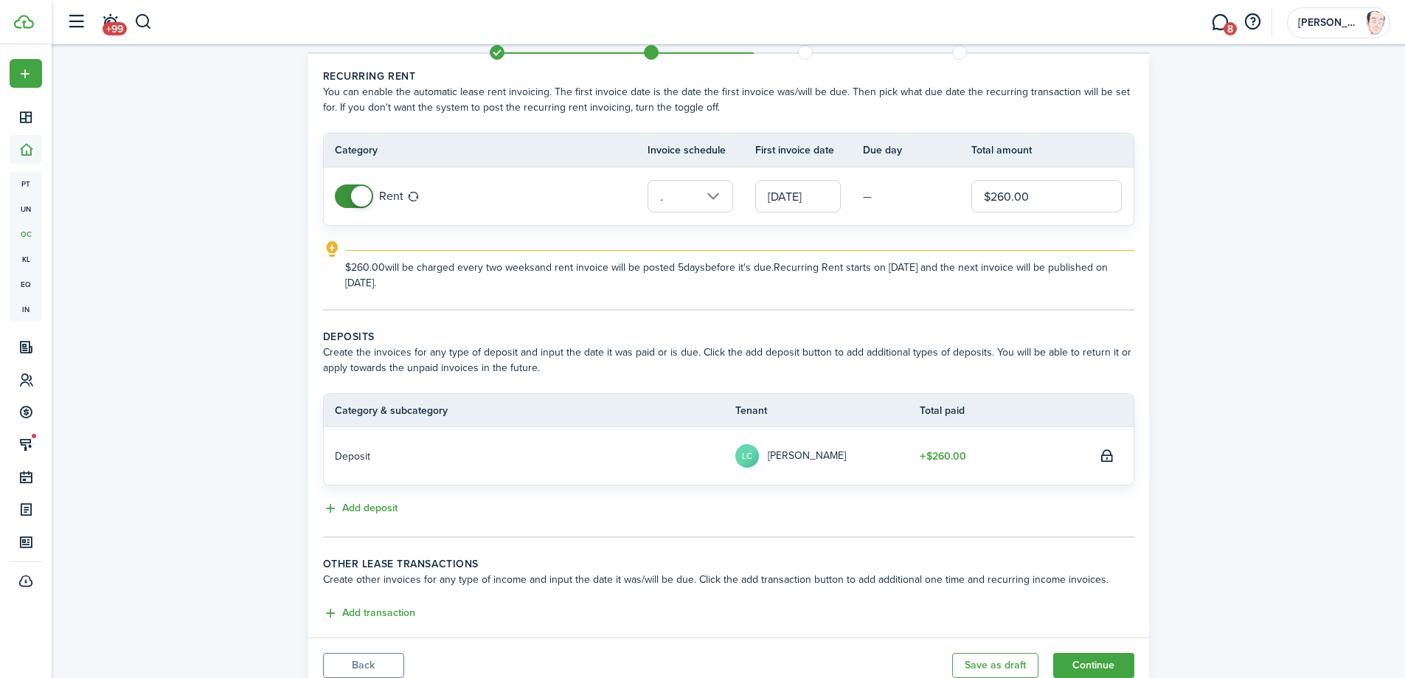
scroll to position [102, 0]
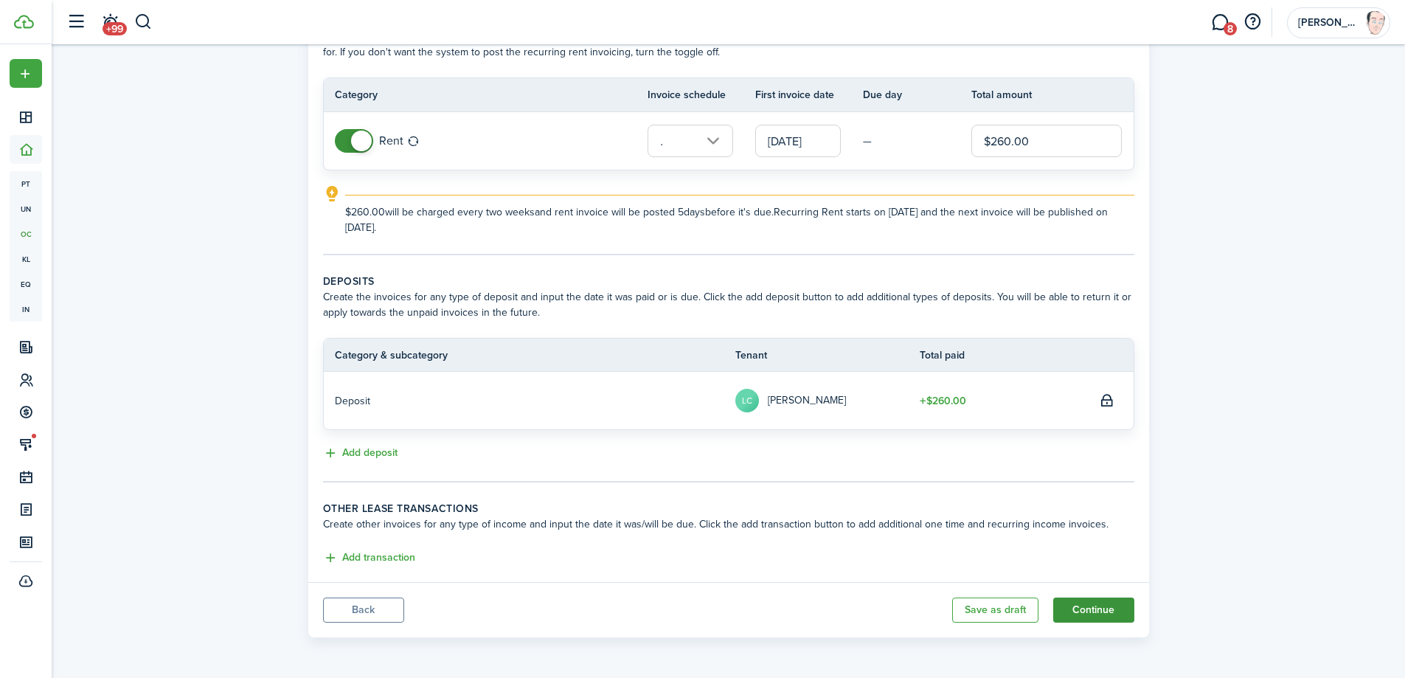
click at [1096, 610] on button "Continue" at bounding box center [1093, 609] width 81 height 25
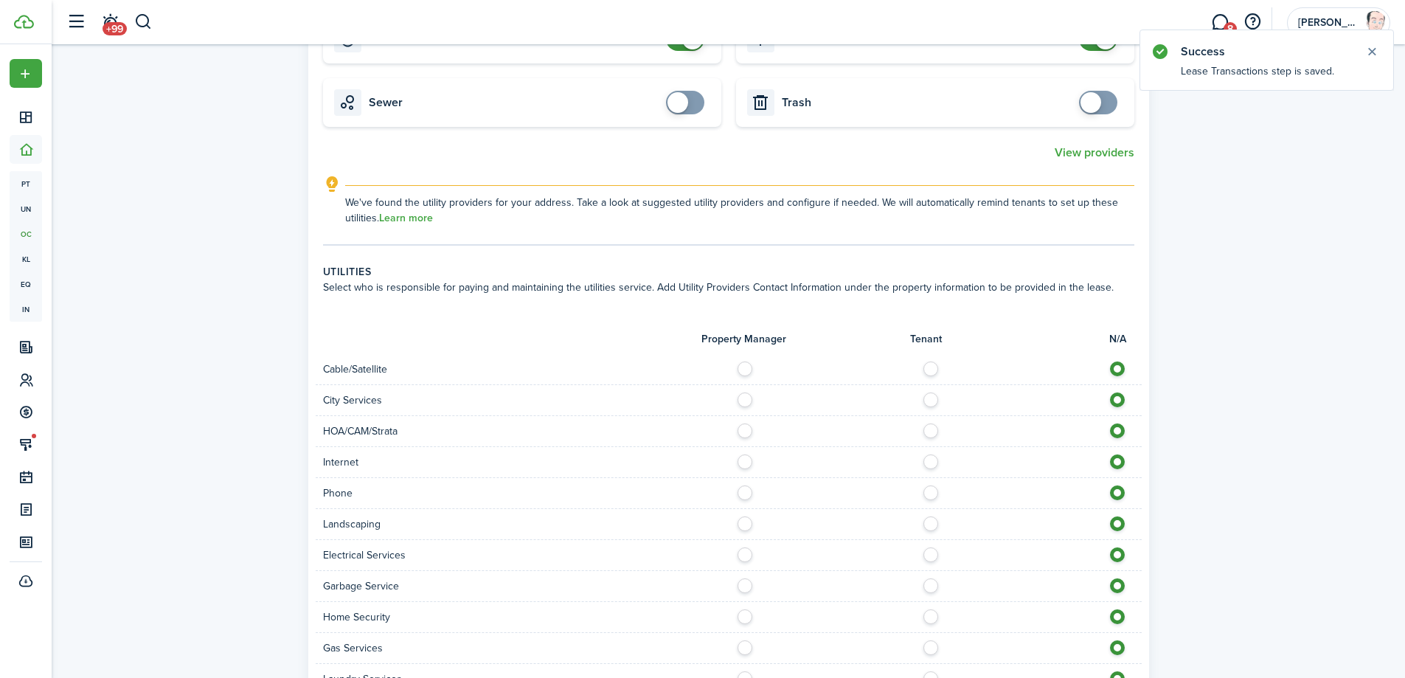
scroll to position [1314, 0]
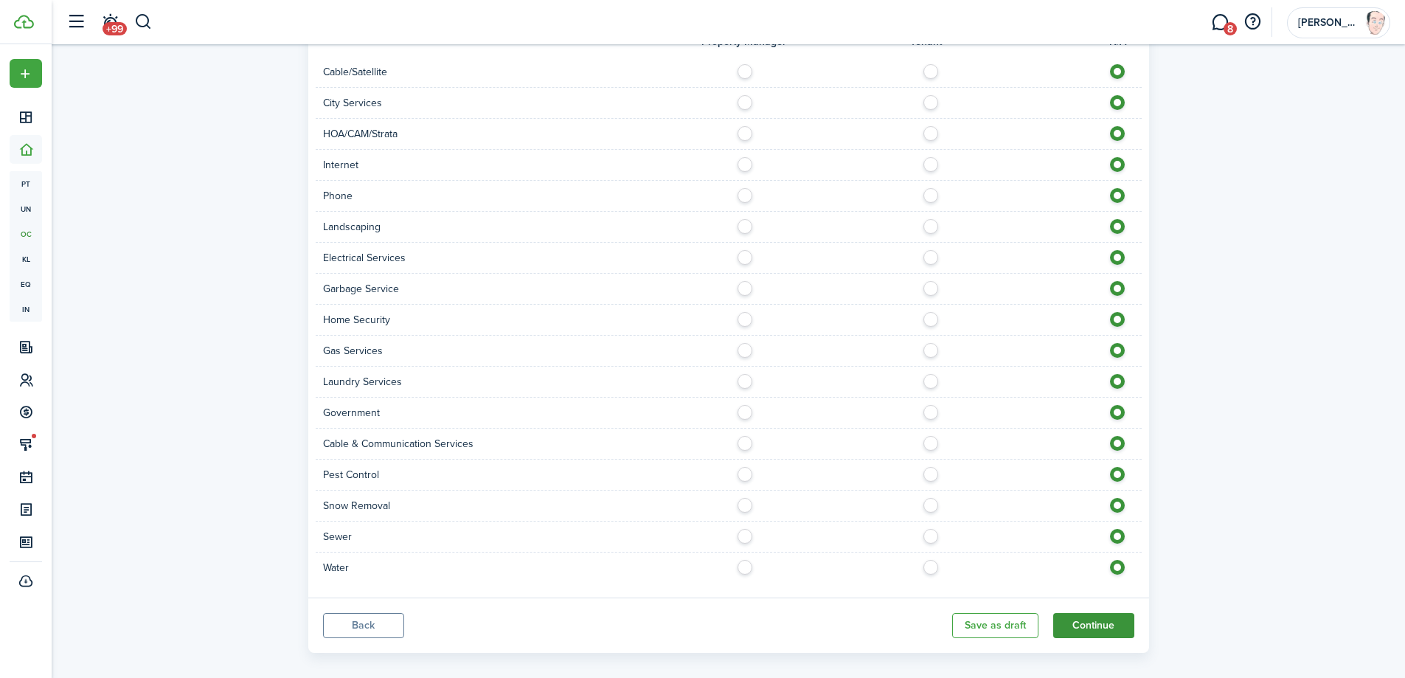
click at [1093, 616] on button "Continue" at bounding box center [1093, 625] width 81 height 25
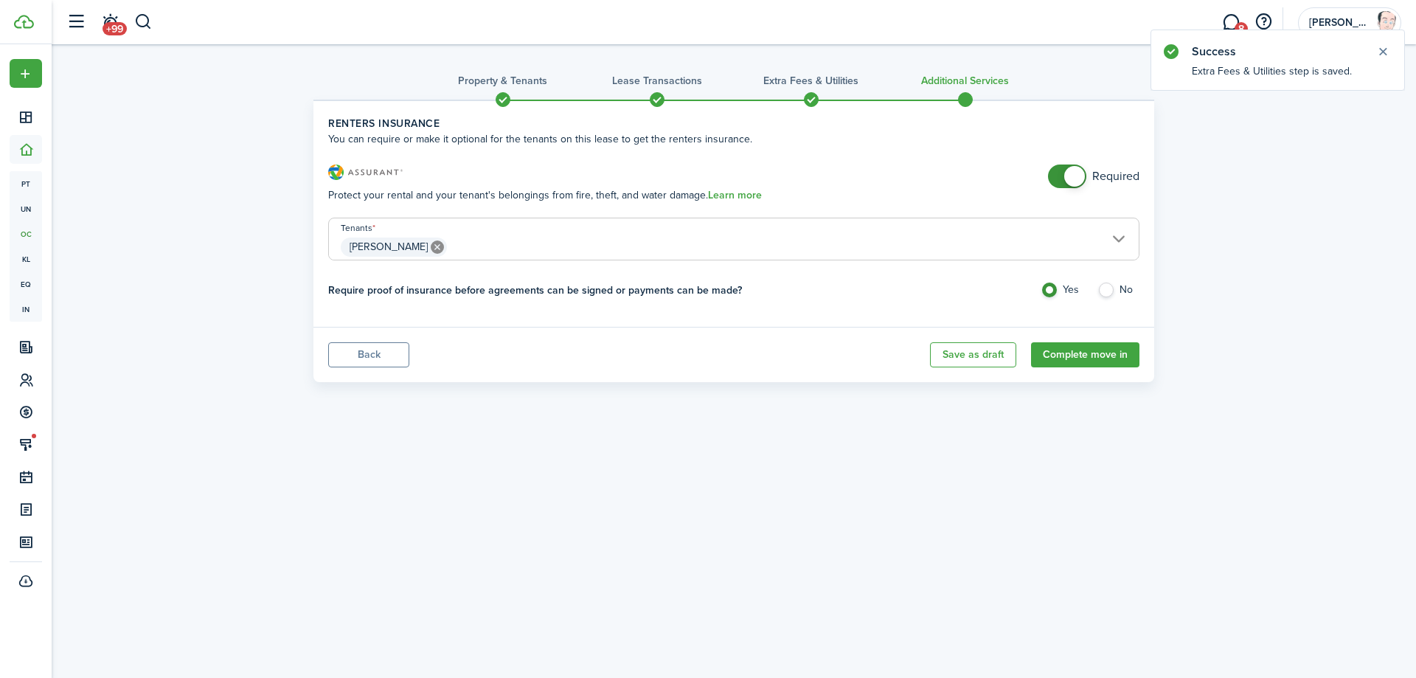
checkbox input "false"
click at [1065, 170] on span at bounding box center [1067, 176] width 15 height 24
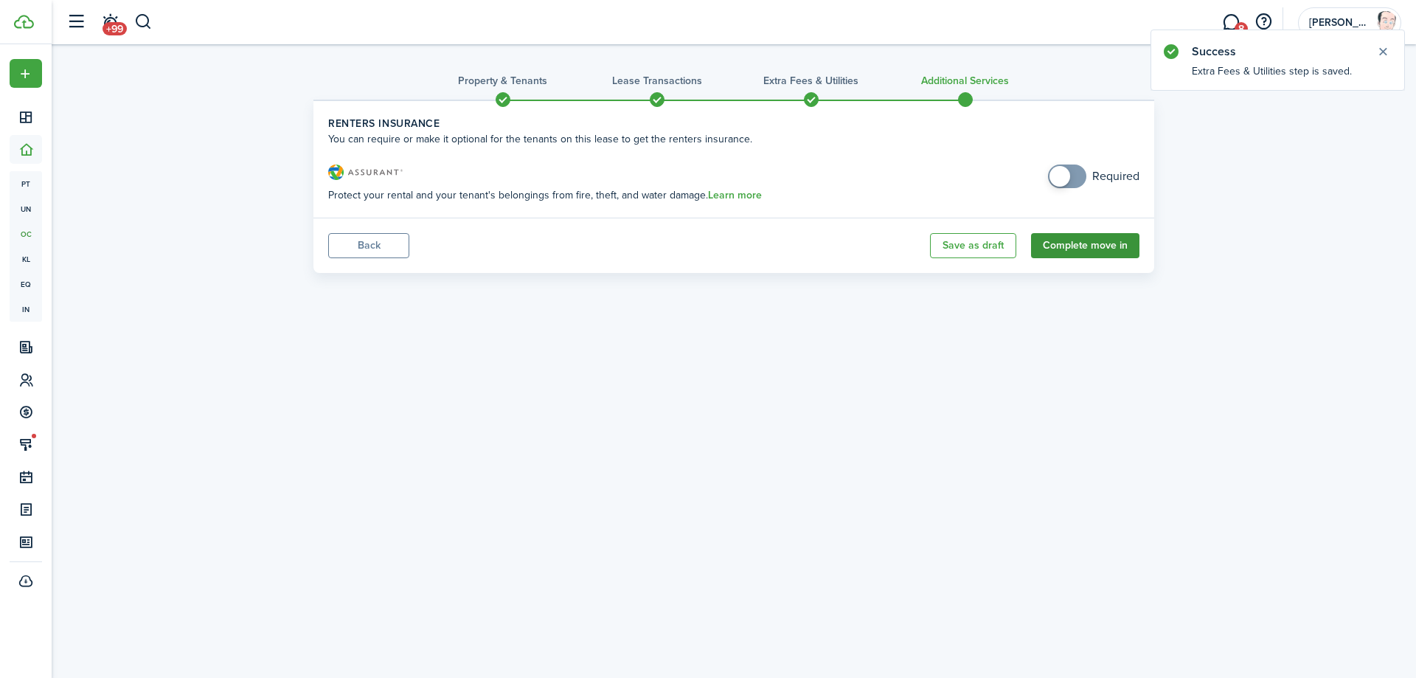
click at [1091, 234] on button "Complete move in" at bounding box center [1085, 245] width 108 height 25
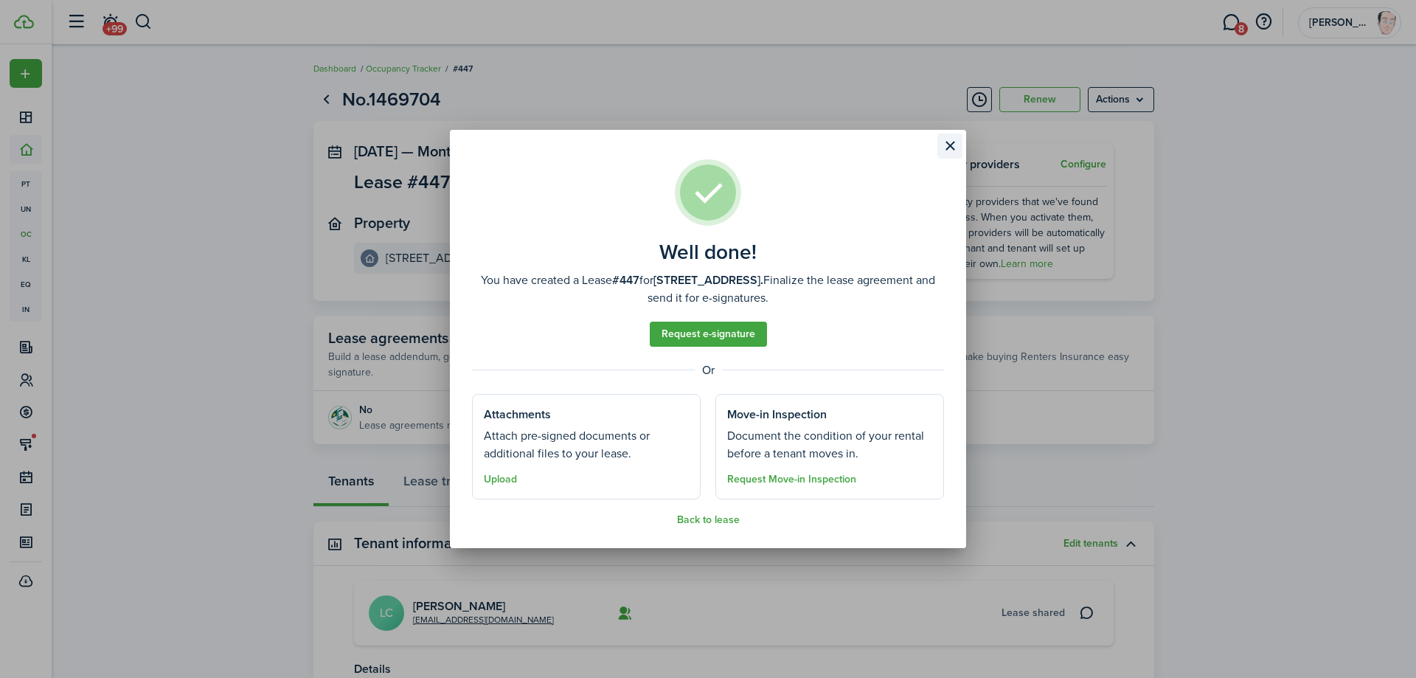
click at [946, 144] on button "Close modal" at bounding box center [949, 145] width 25 height 25
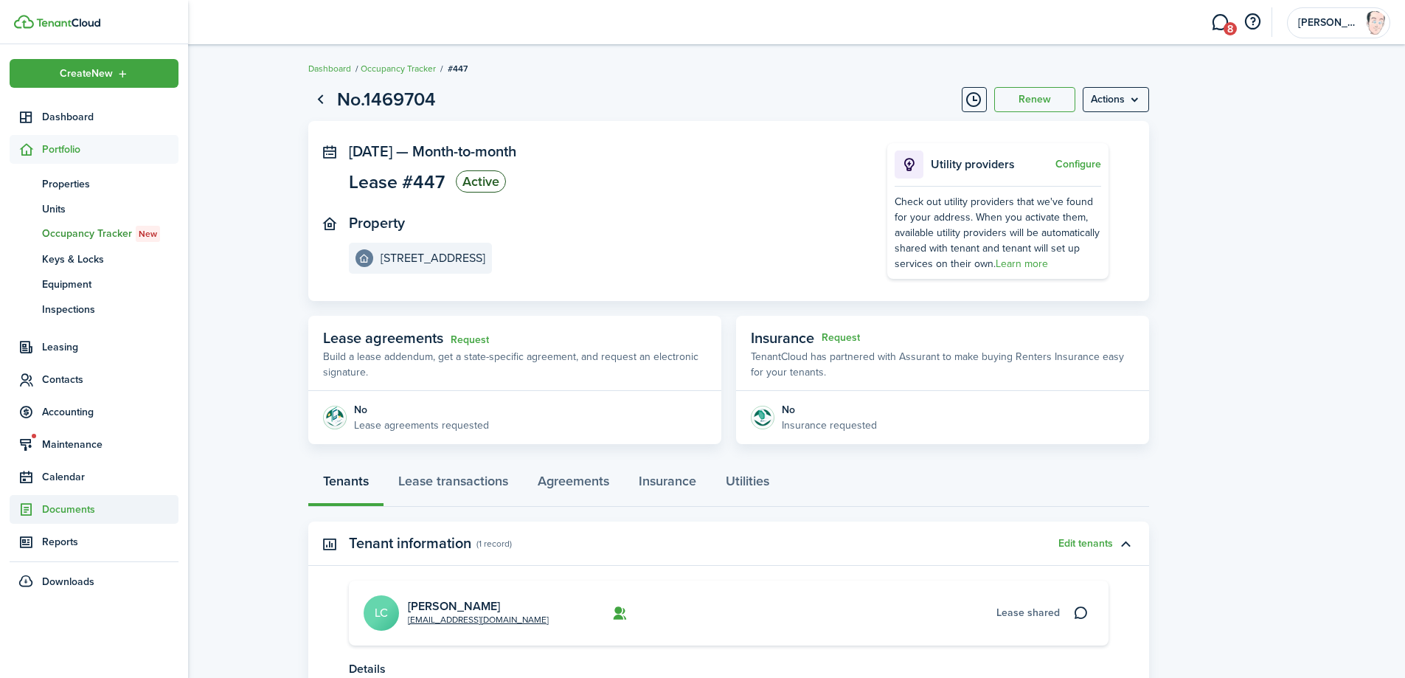
click at [65, 511] on span "Documents" at bounding box center [110, 508] width 136 height 15
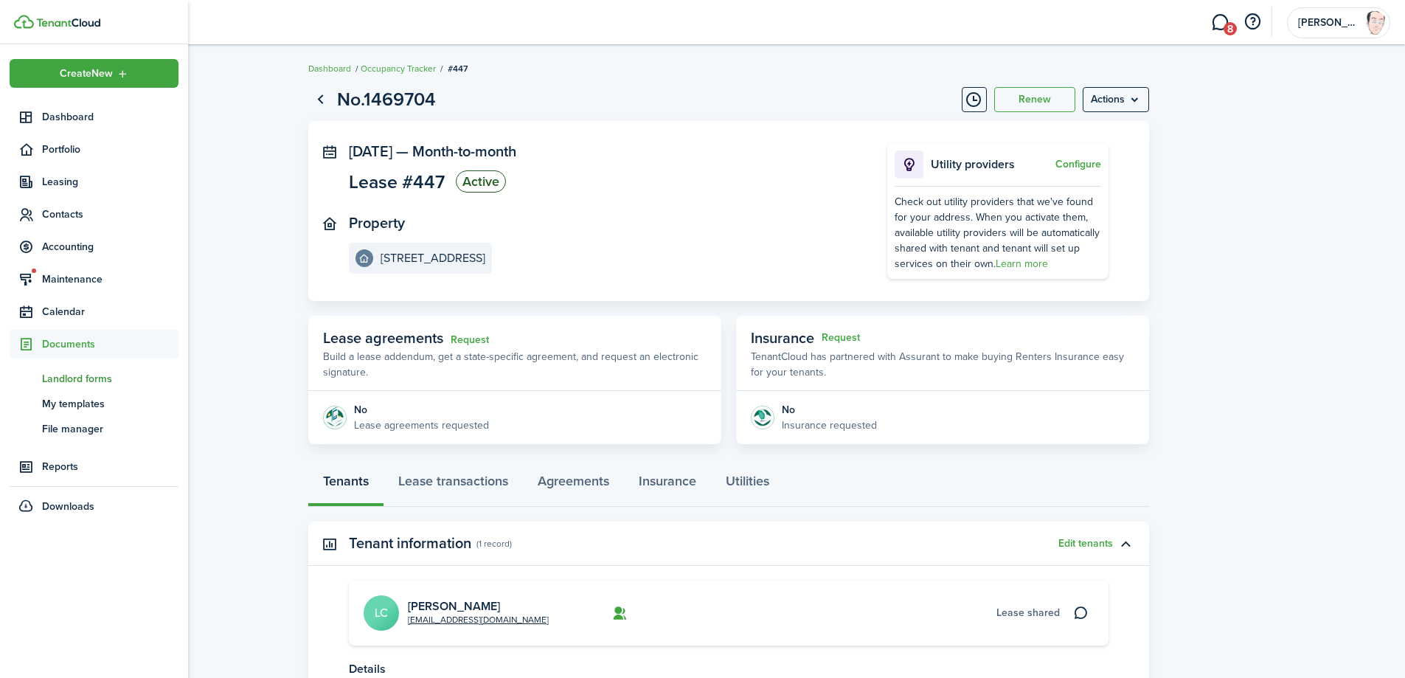
click at [83, 379] on span "Landlord forms" at bounding box center [110, 378] width 136 height 15
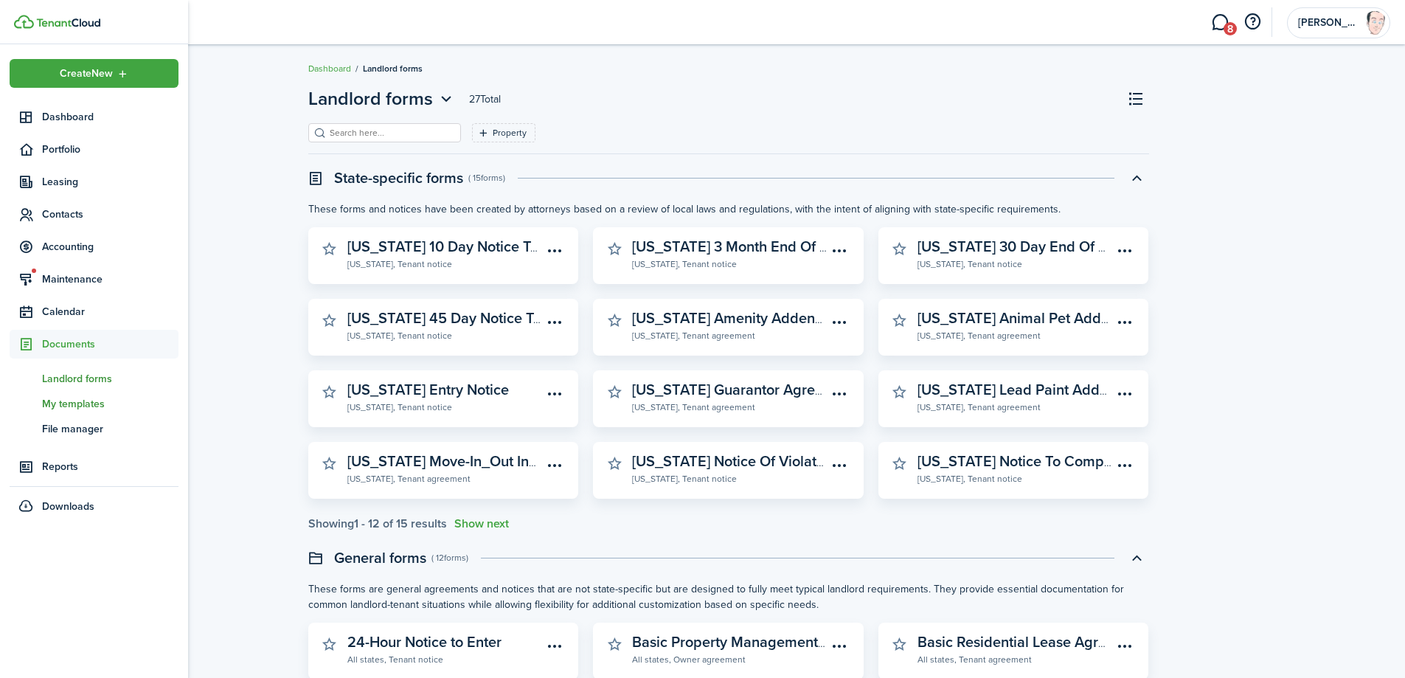
click at [77, 403] on span "My templates" at bounding box center [110, 403] width 136 height 15
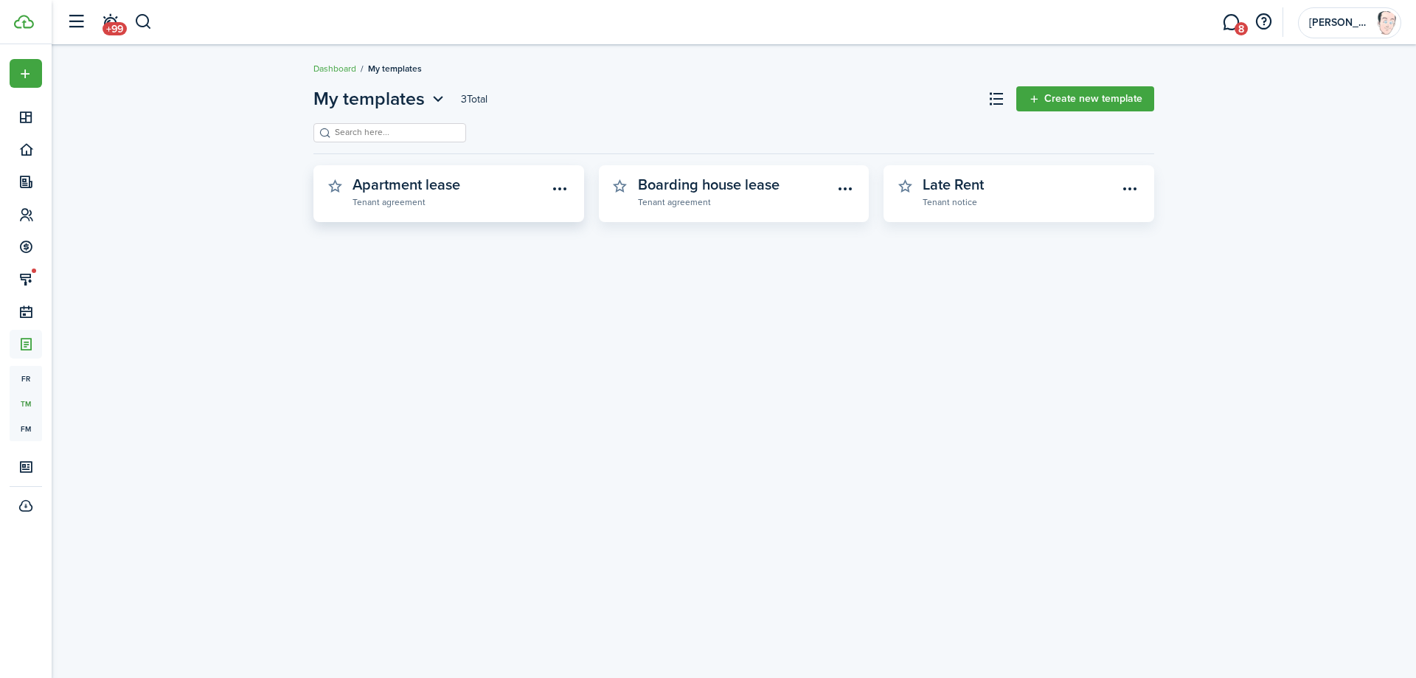
click at [439, 194] on widget-stats-description "Apartment lease" at bounding box center [406, 184] width 108 height 22
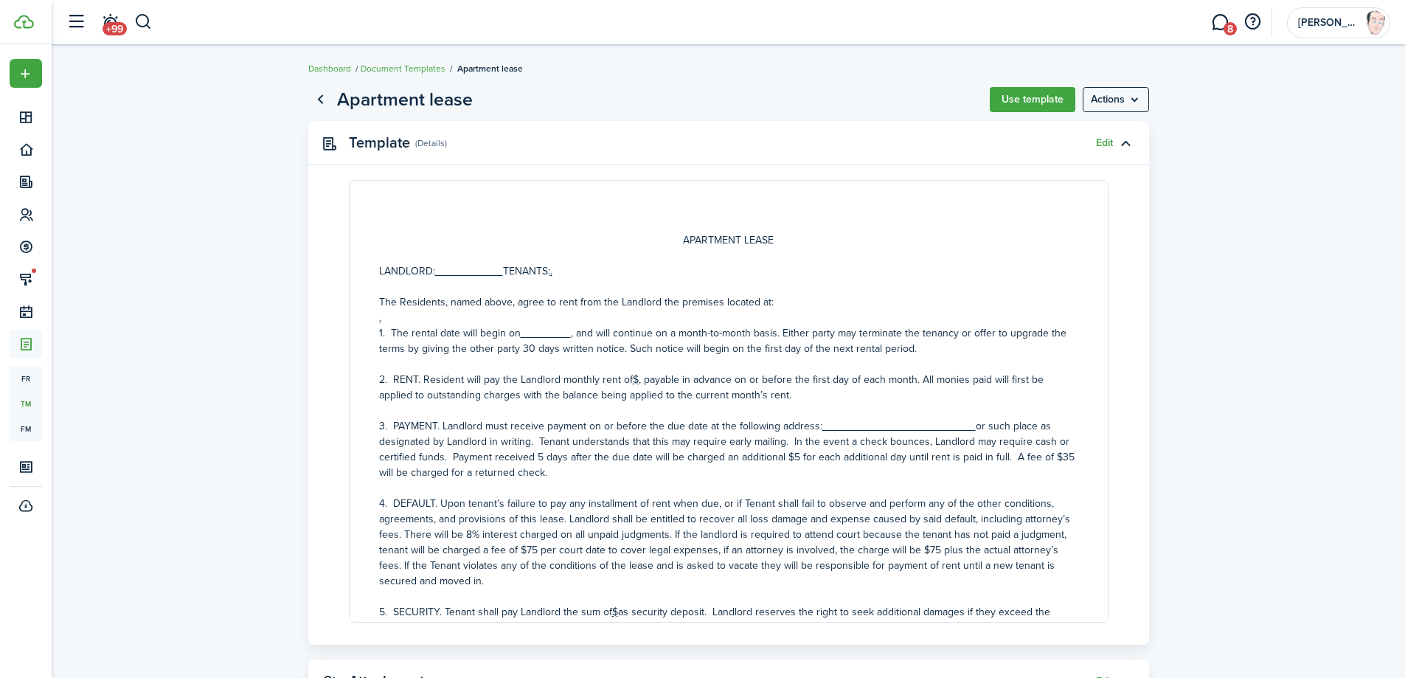
click at [552, 267] on u "." at bounding box center [551, 270] width 2 height 15
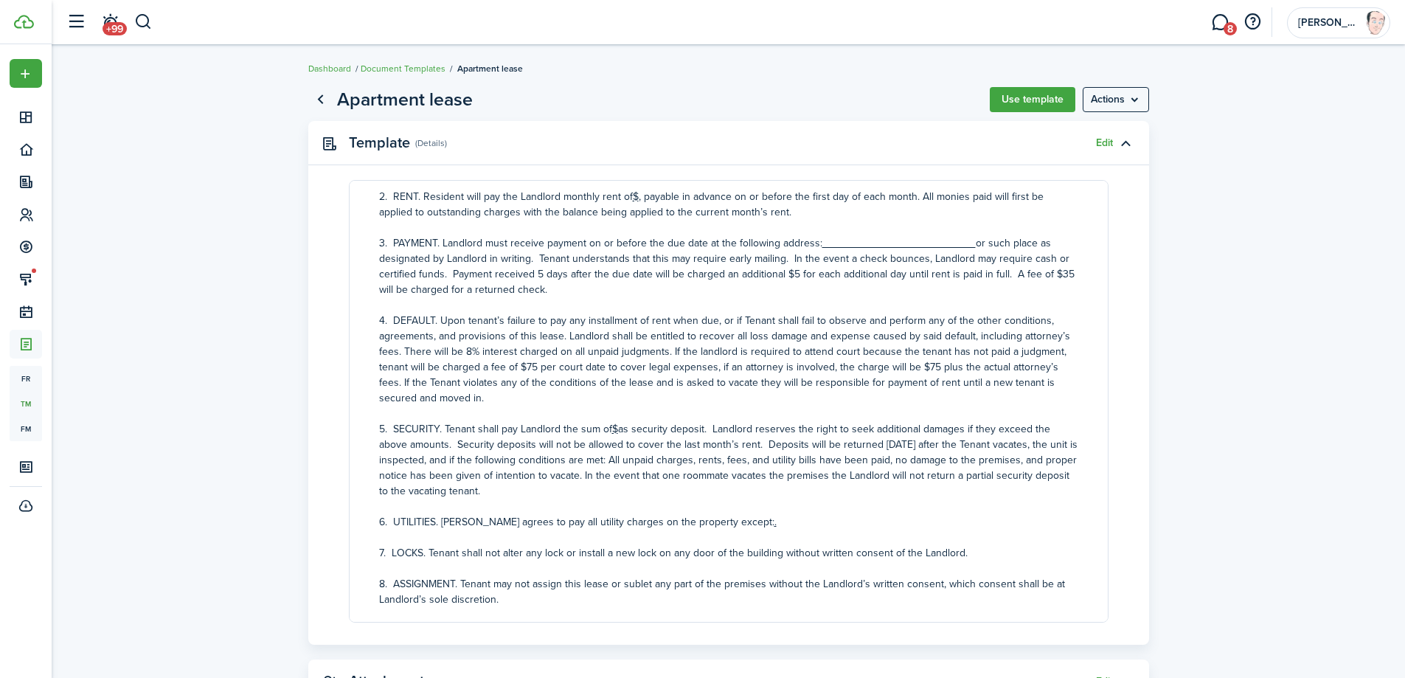
scroll to position [147, 0]
